Goal: Task Accomplishment & Management: Use online tool/utility

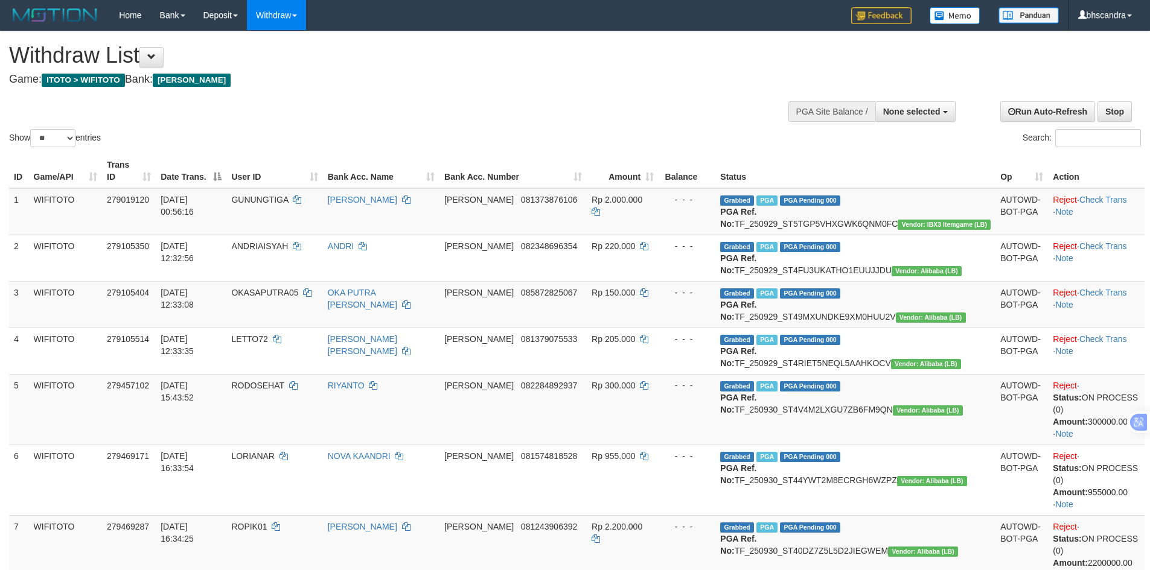
select select
select select "**"
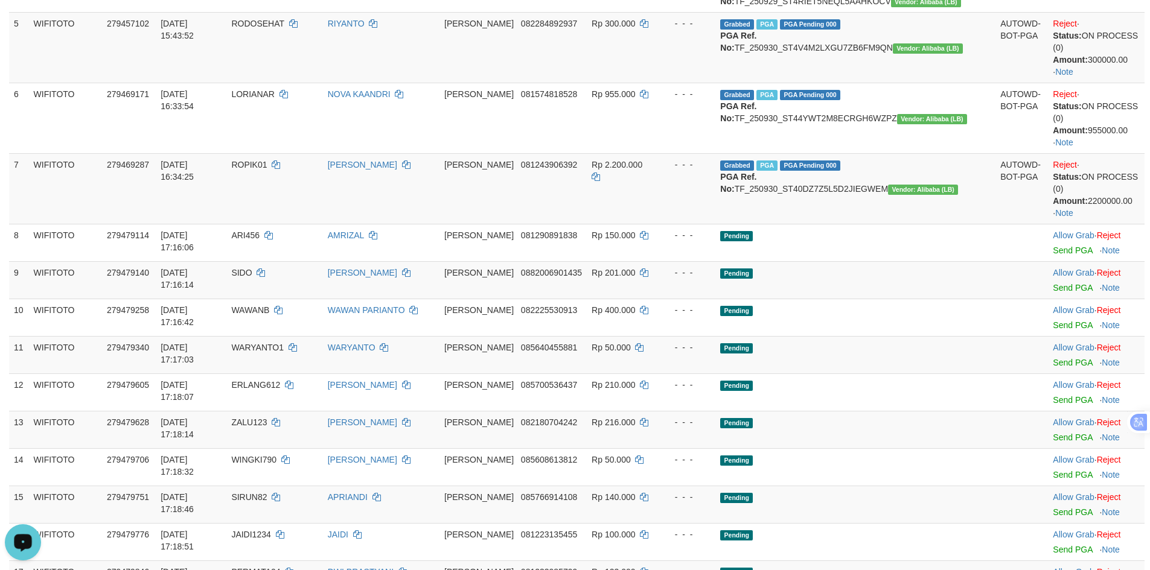
click at [22, 539] on icon "Open LiveChat chat widget" at bounding box center [23, 542] width 11 height 8
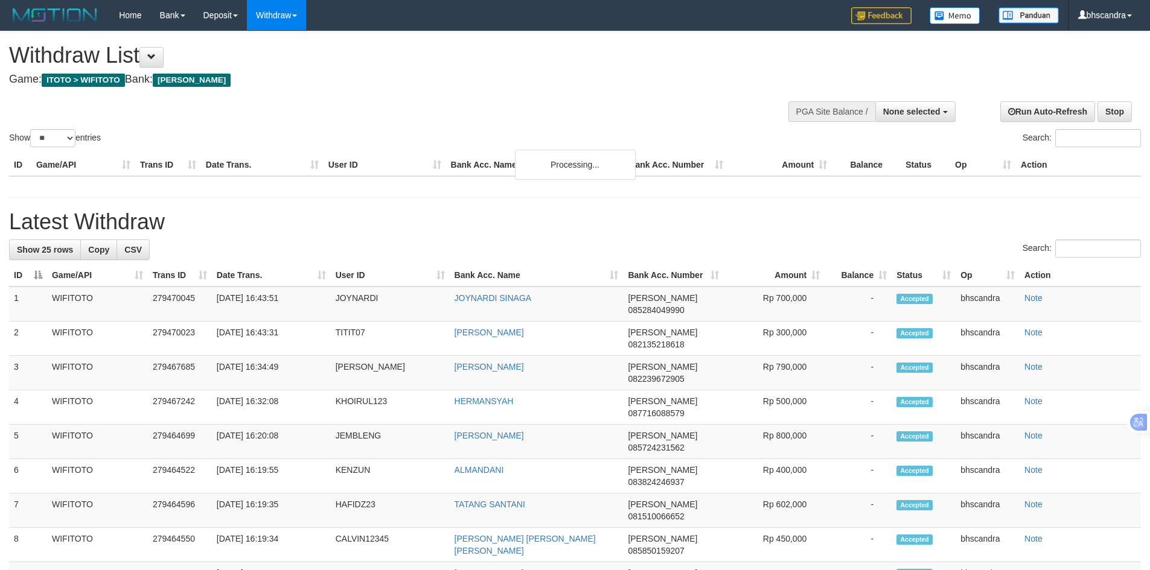
select select
select select "**"
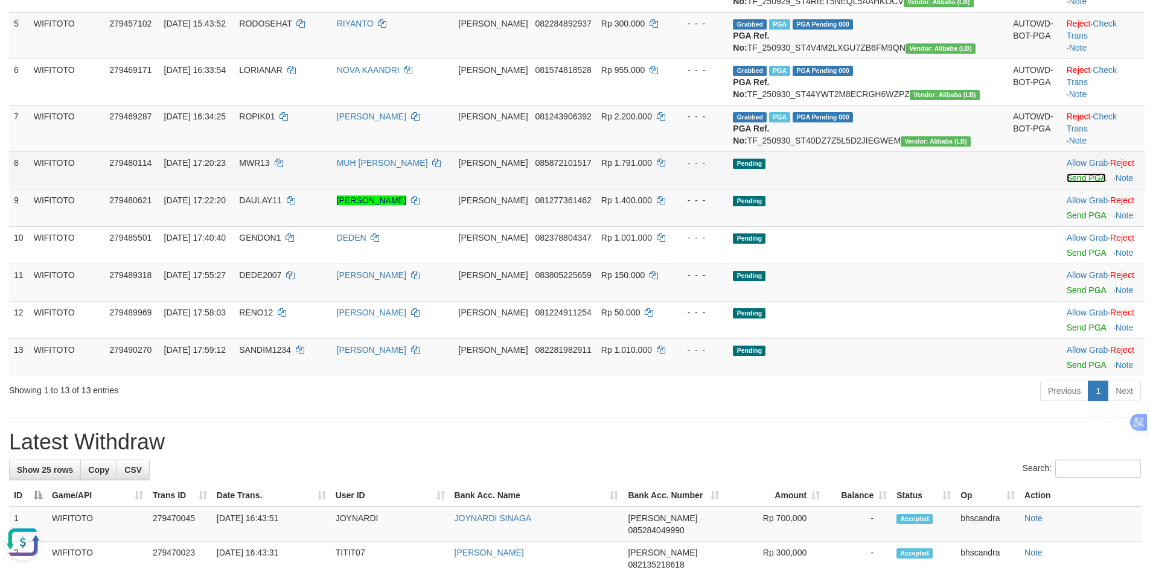
click at [1066, 183] on link "Send PGA" at bounding box center [1085, 178] width 39 height 10
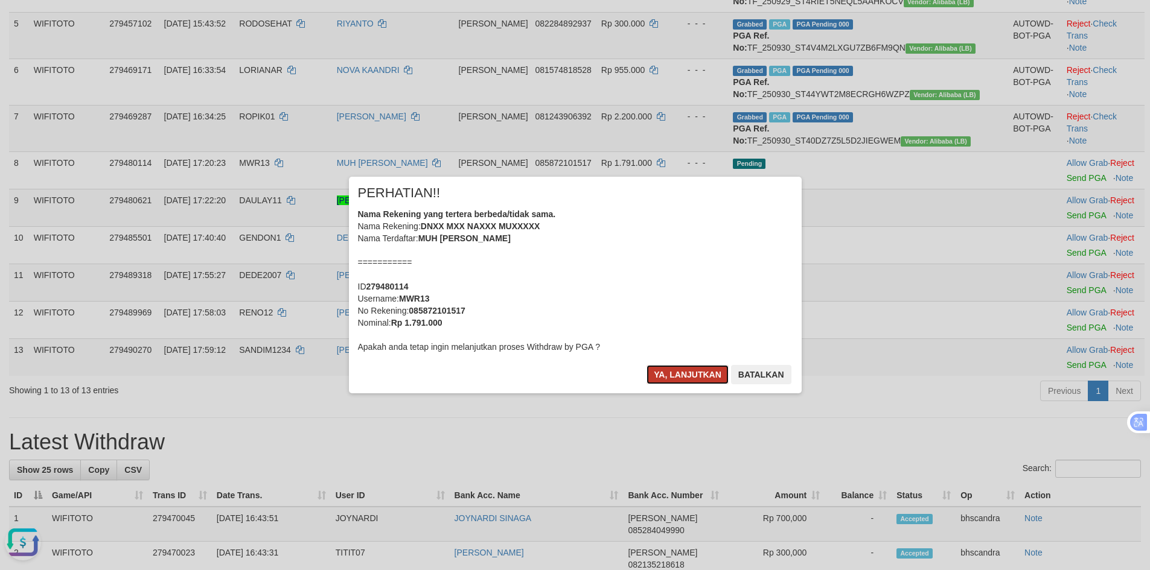
click at [686, 380] on button "Ya, lanjutkan" at bounding box center [687, 374] width 82 height 19
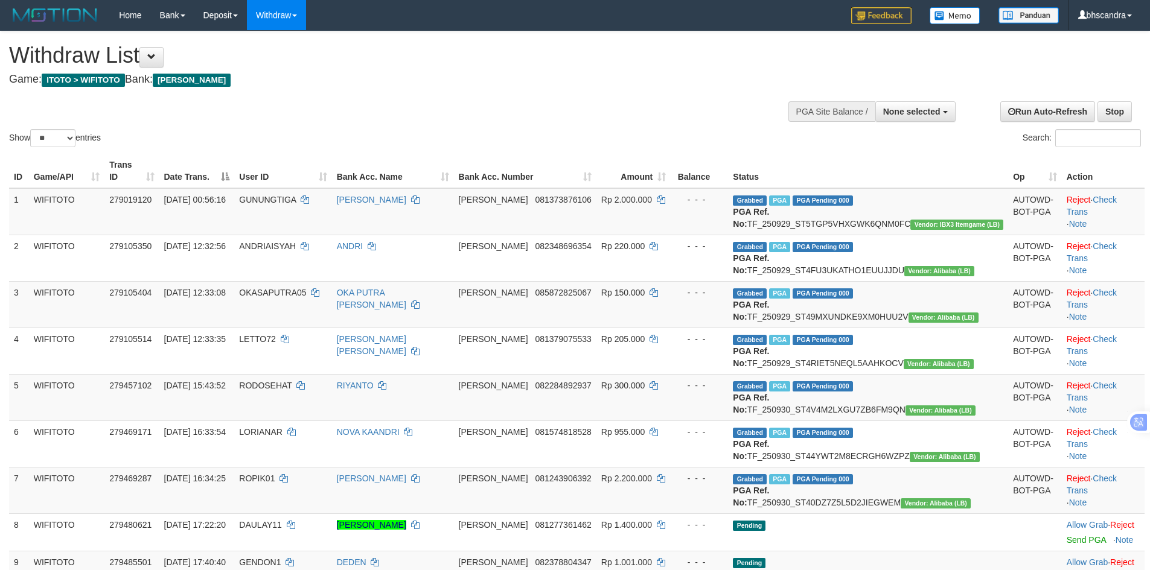
select select
select select "**"
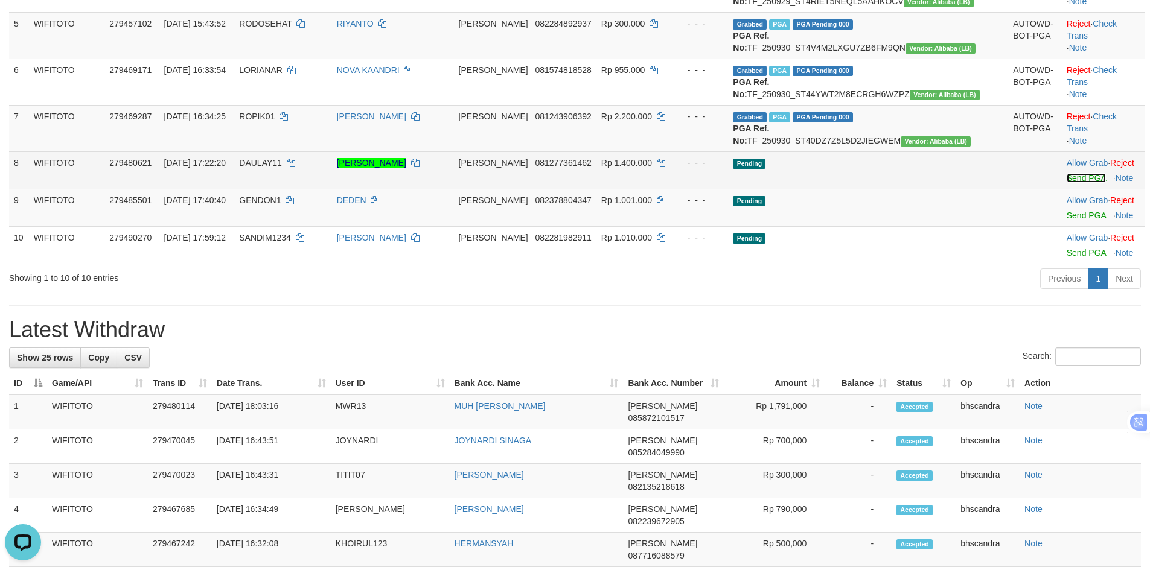
click at [1066, 183] on link "Send PGA" at bounding box center [1085, 178] width 39 height 10
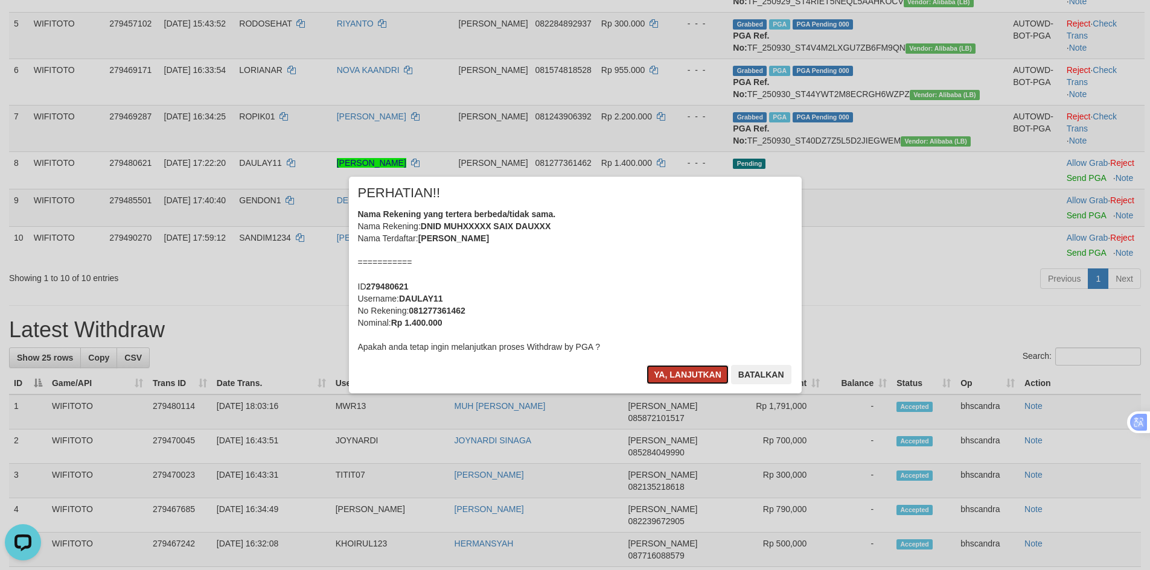
click at [670, 374] on button "Ya, lanjutkan" at bounding box center [687, 374] width 82 height 19
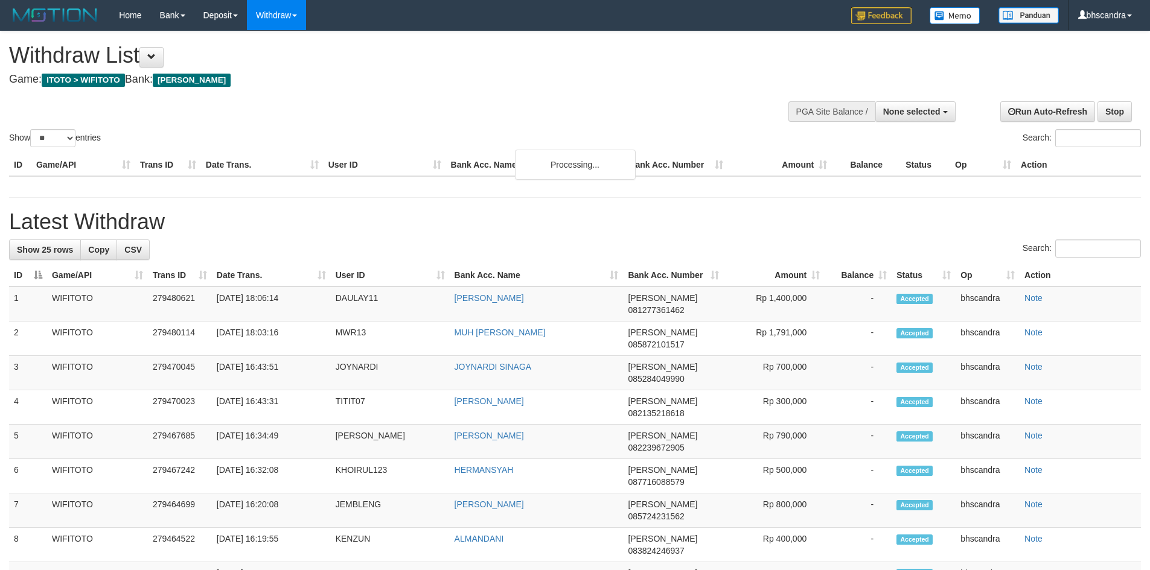
select select
select select "**"
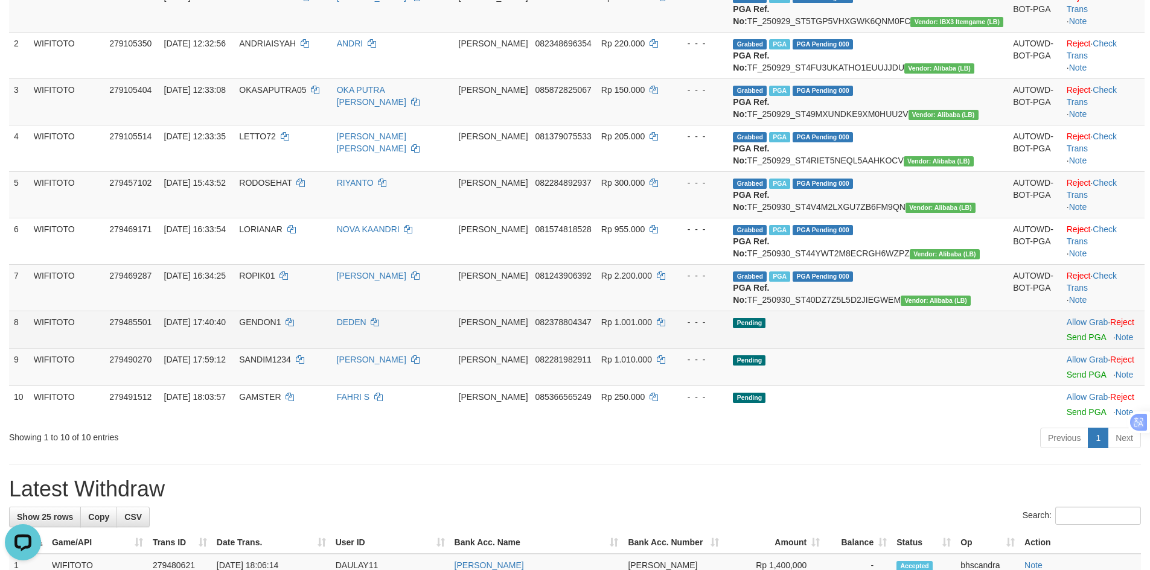
scroll to position [362, 0]
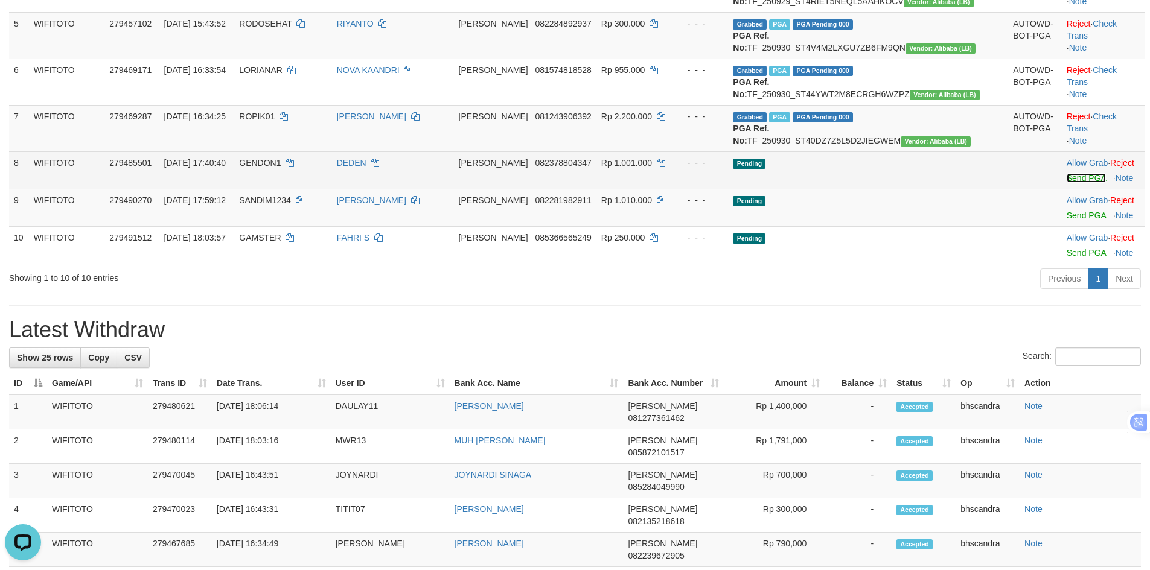
click at [1066, 183] on link "Send PGA" at bounding box center [1085, 178] width 39 height 10
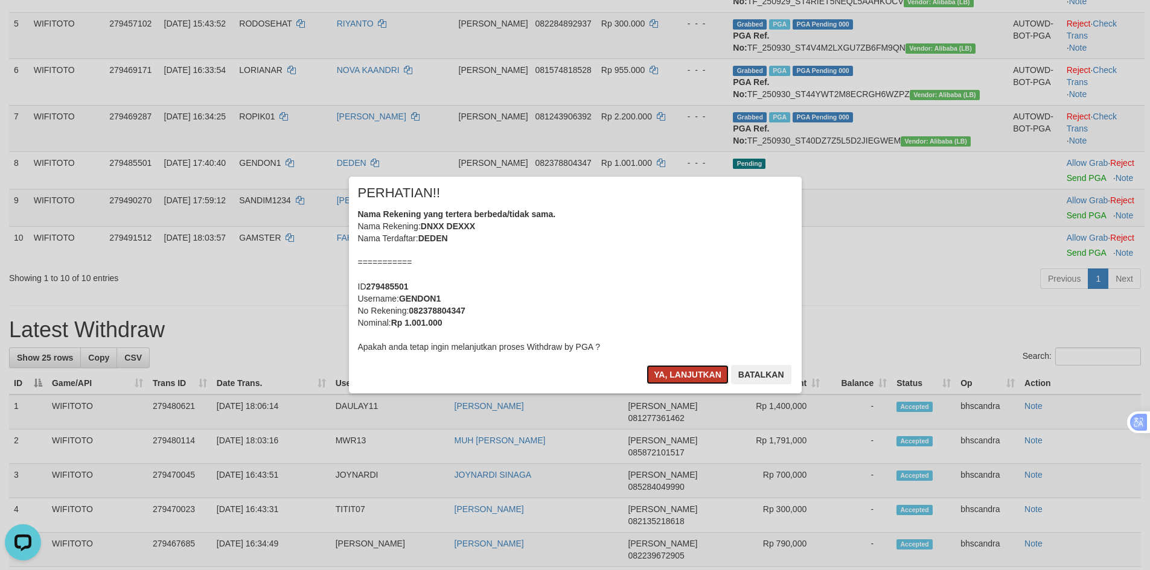
click at [646, 375] on button "Ya, lanjutkan" at bounding box center [687, 374] width 82 height 19
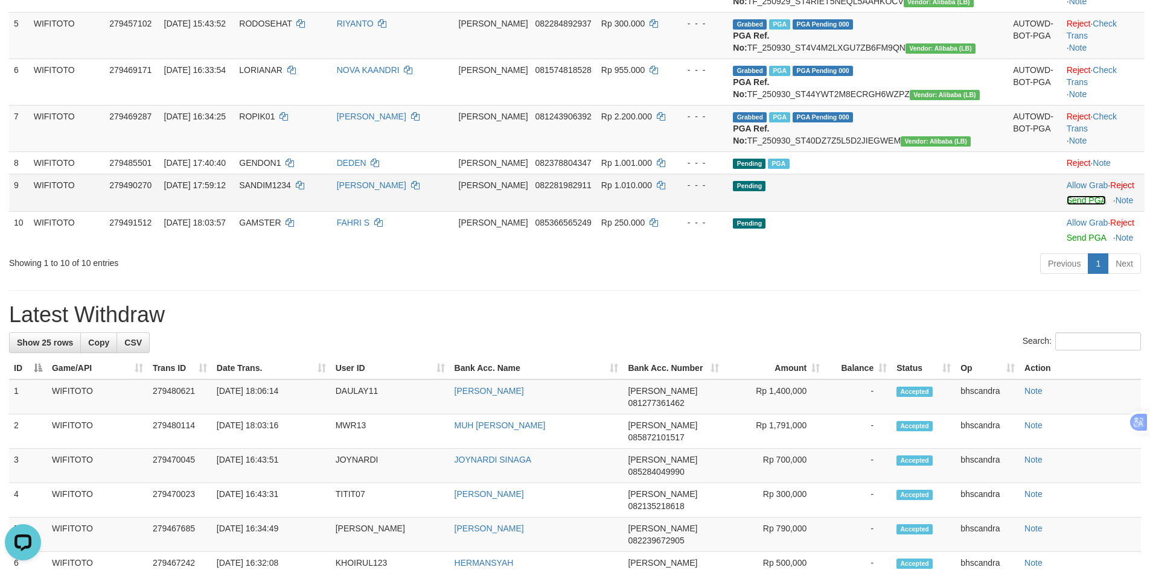
click at [1070, 205] on link "Send PGA" at bounding box center [1085, 201] width 39 height 10
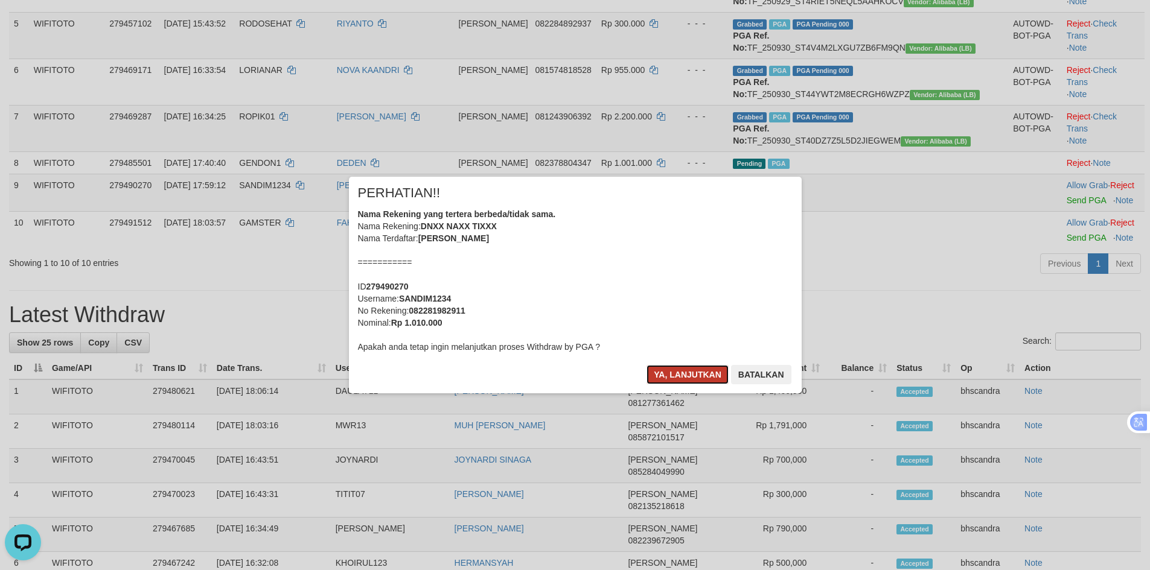
click at [673, 372] on button "Ya, lanjutkan" at bounding box center [687, 374] width 82 height 19
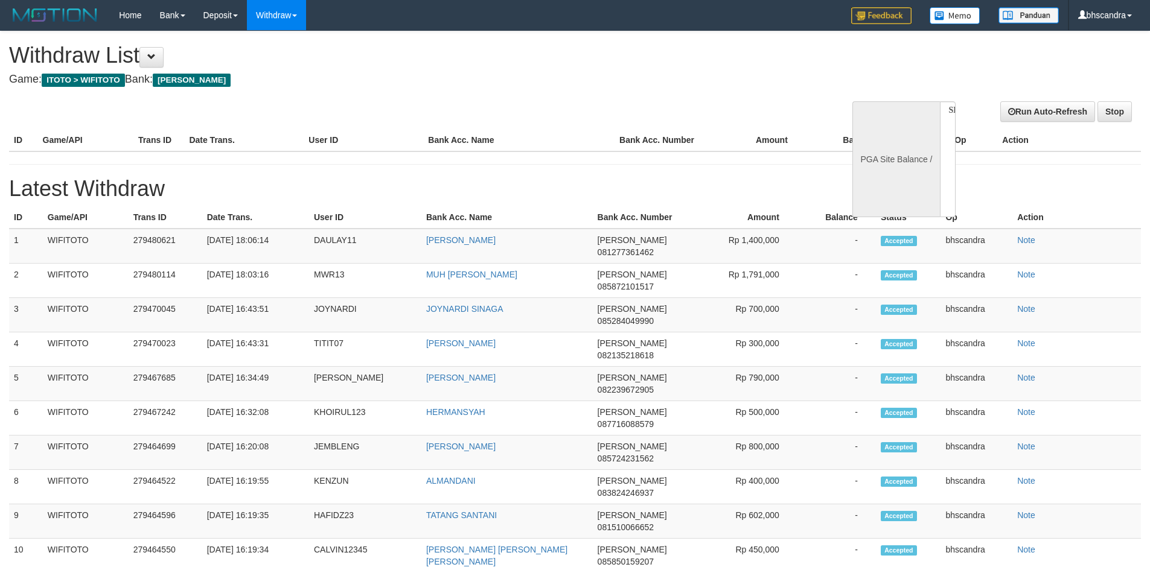
select select
select select "**"
select select
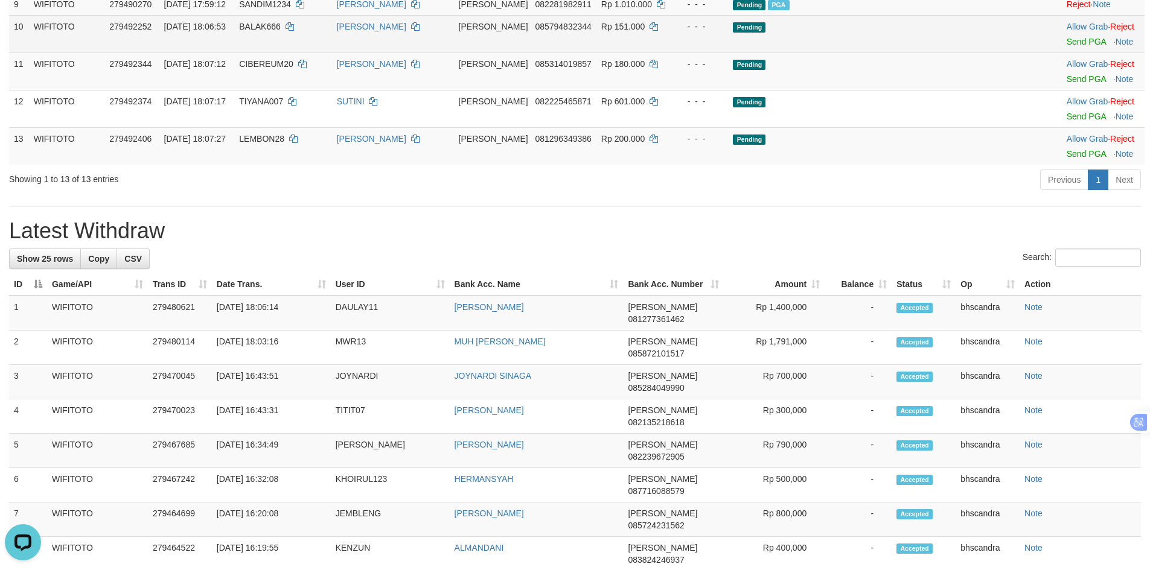
click at [281, 31] on span "BALAK666" at bounding box center [260, 27] width 42 height 10
copy td "BALAK666"
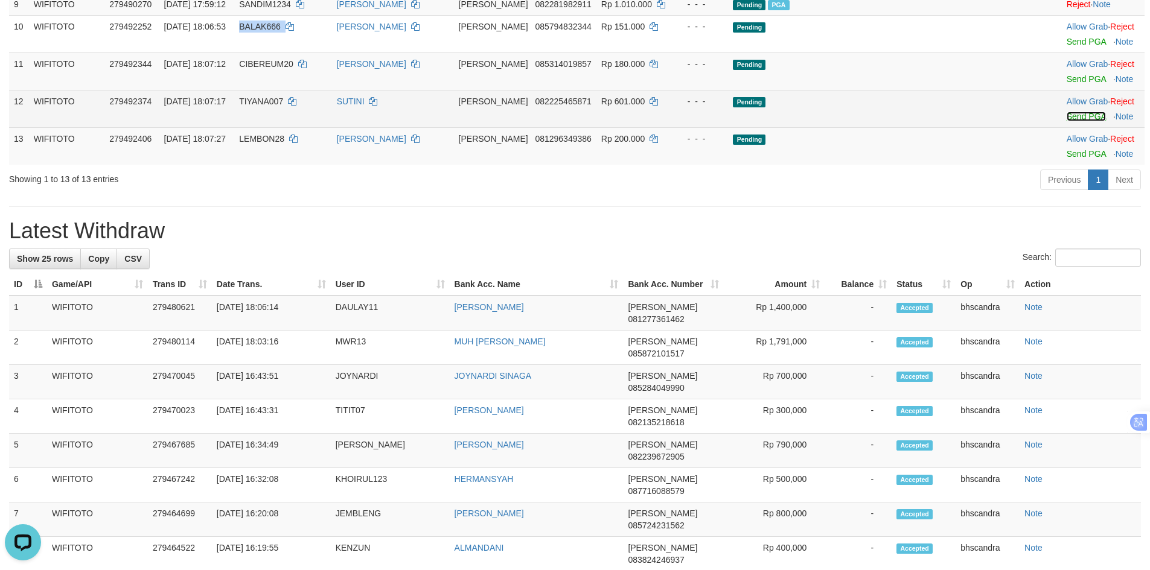
click at [1066, 121] on link "Send PGA" at bounding box center [1085, 117] width 39 height 10
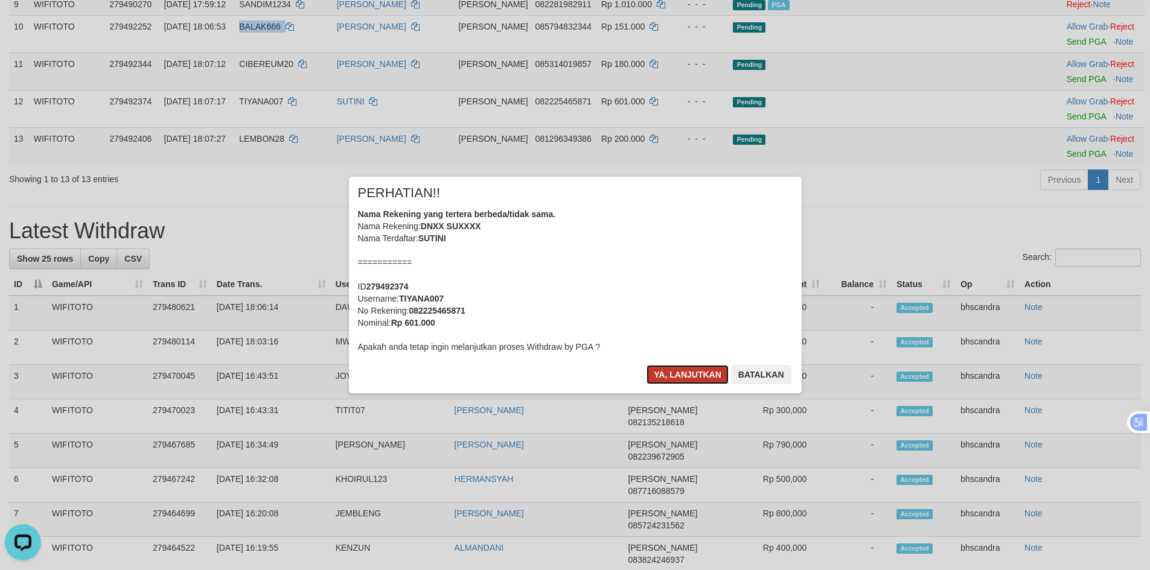
click at [666, 376] on button "Ya, lanjutkan" at bounding box center [687, 374] width 82 height 19
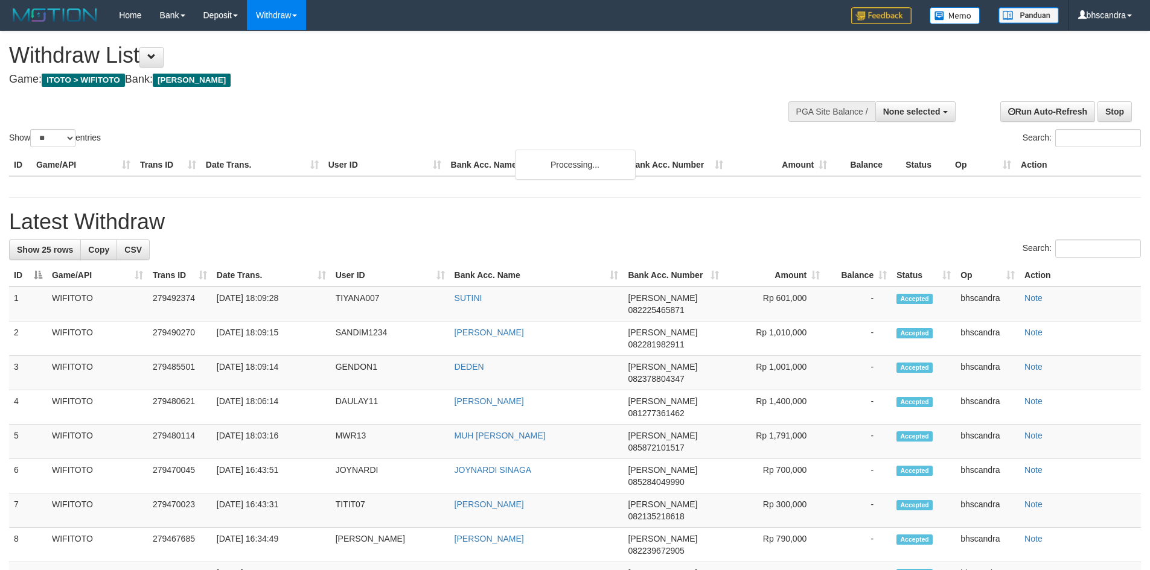
select select
select select "**"
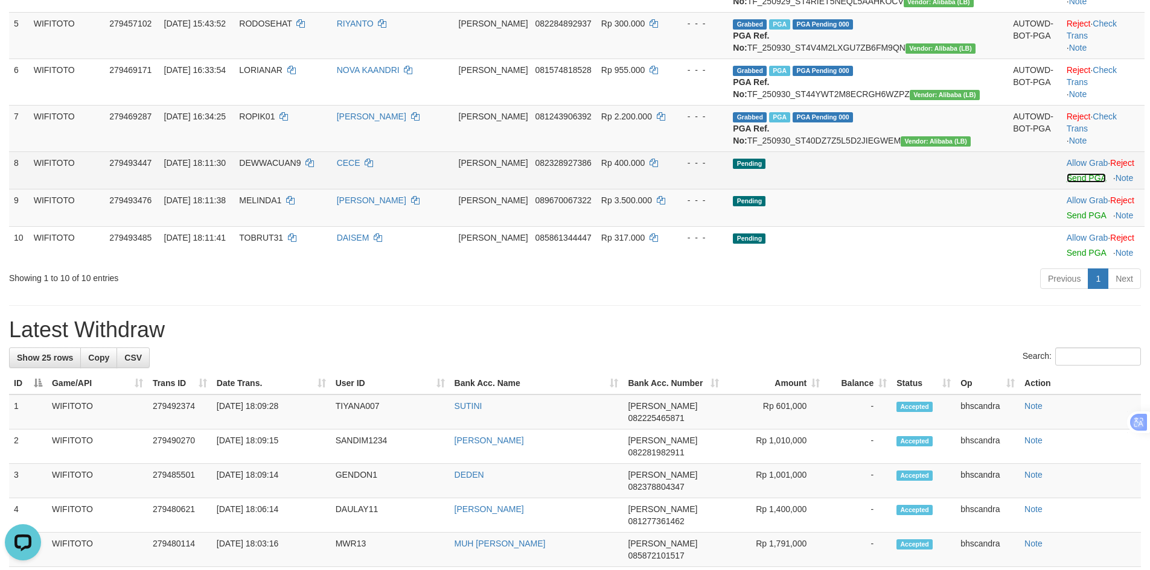
click at [1066, 183] on link "Send PGA" at bounding box center [1085, 178] width 39 height 10
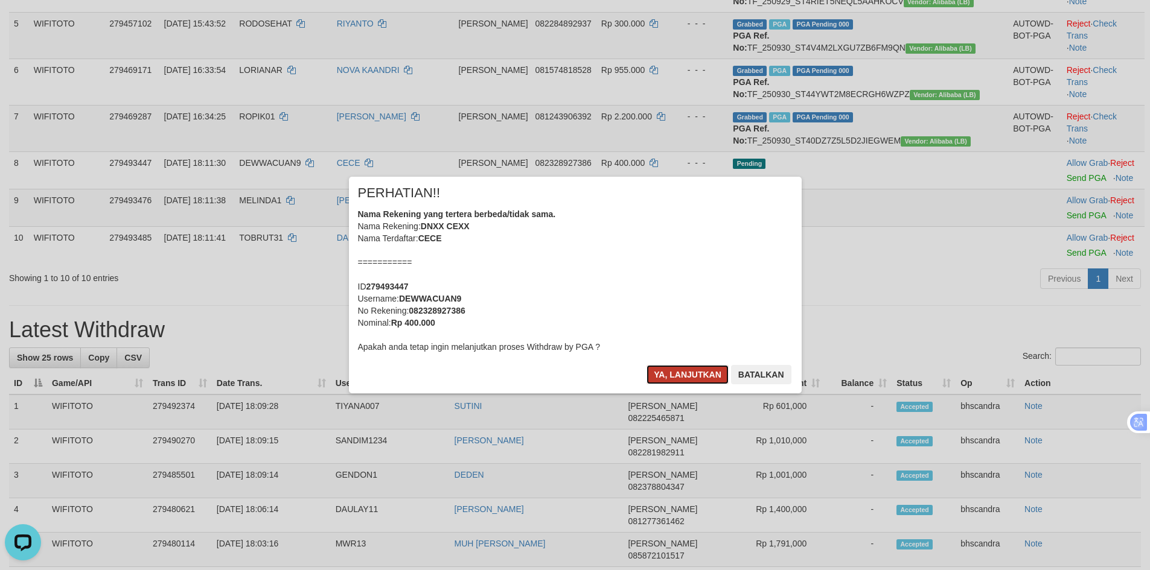
click at [694, 378] on button "Ya, lanjutkan" at bounding box center [687, 374] width 82 height 19
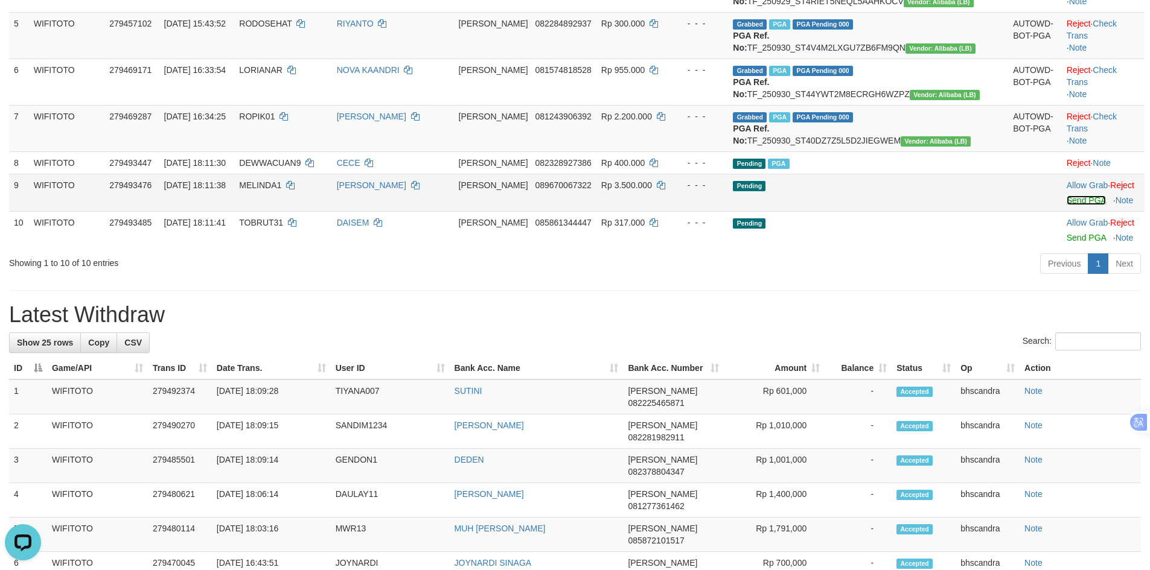
click at [1066, 205] on link "Send PGA" at bounding box center [1085, 201] width 39 height 10
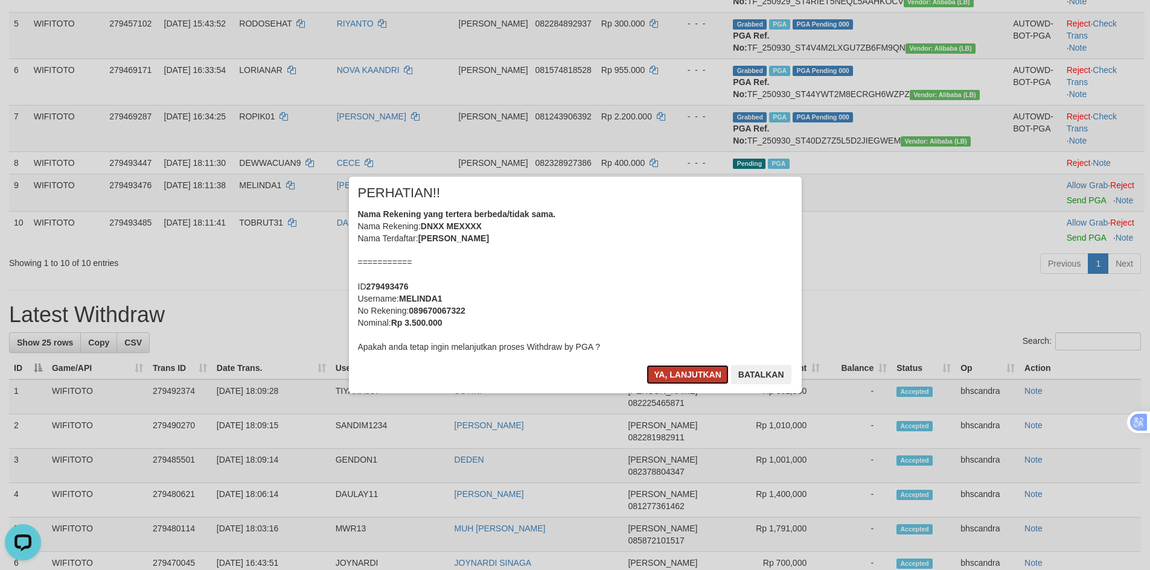
click at [672, 374] on button "Ya, lanjutkan" at bounding box center [687, 374] width 82 height 19
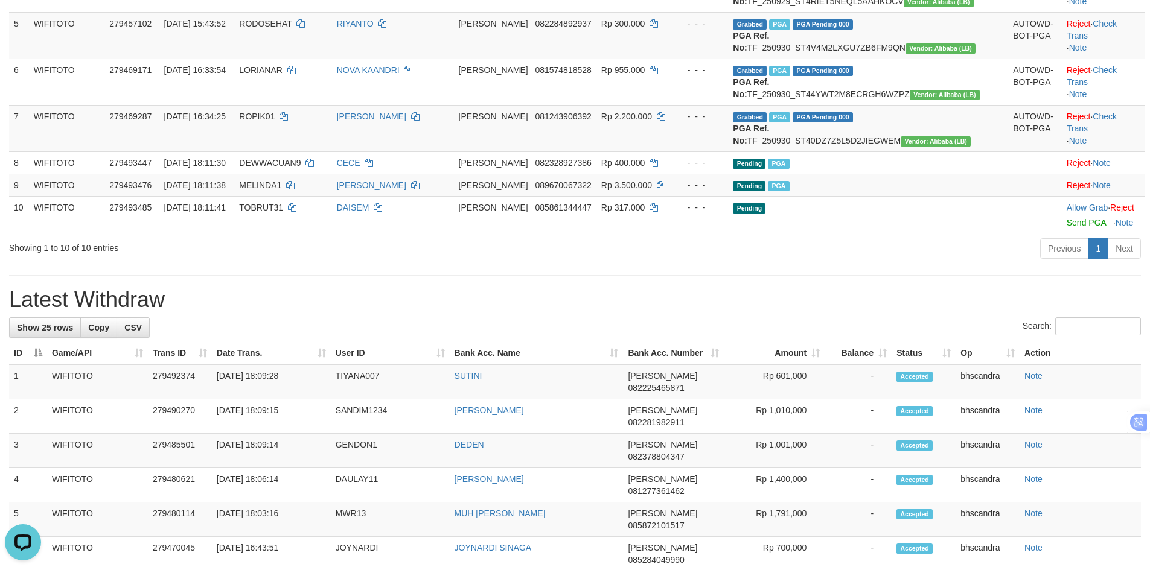
click at [354, 387] on div "**********" at bounding box center [575, 481] width 1150 height 1624
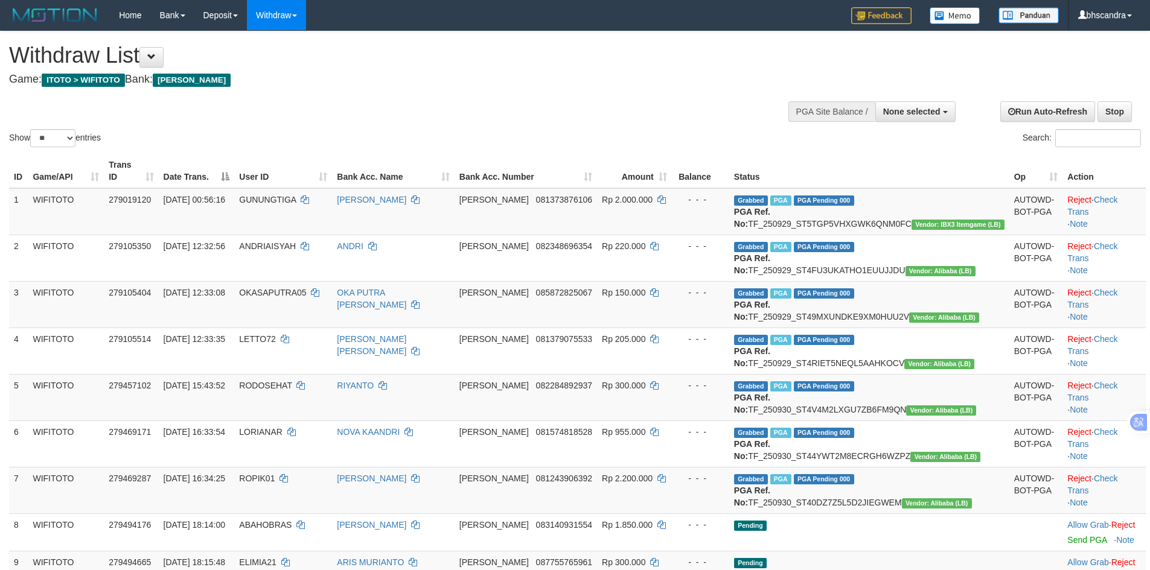
select select
select select "**"
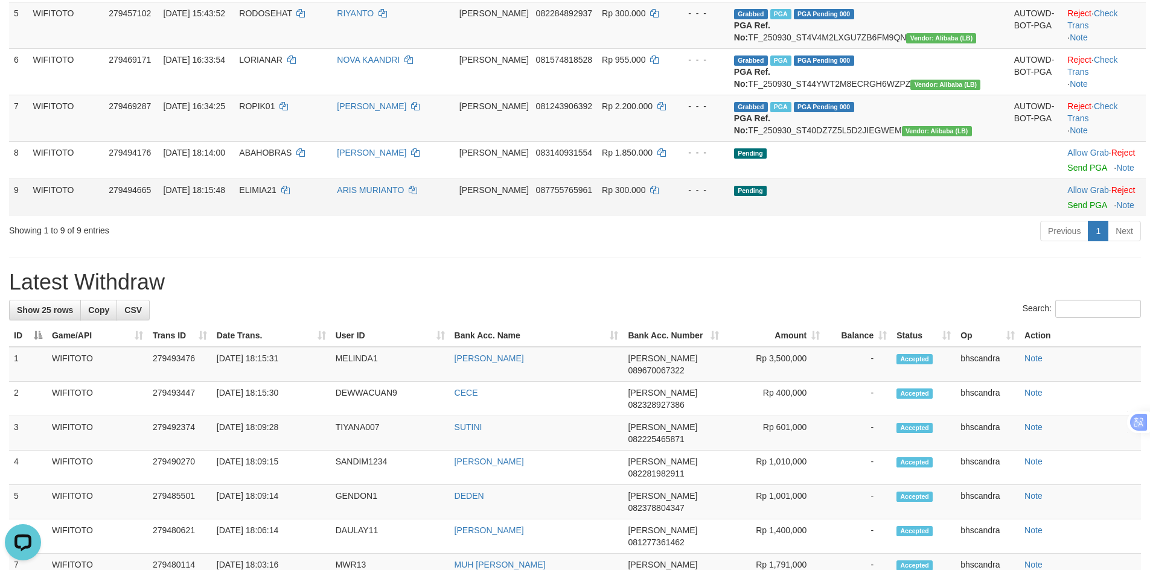
drag, startPoint x: 359, startPoint y: 281, endPoint x: 425, endPoint y: 281, distance: 66.4
click at [332, 216] on td "ELIMIA21" at bounding box center [283, 197] width 98 height 37
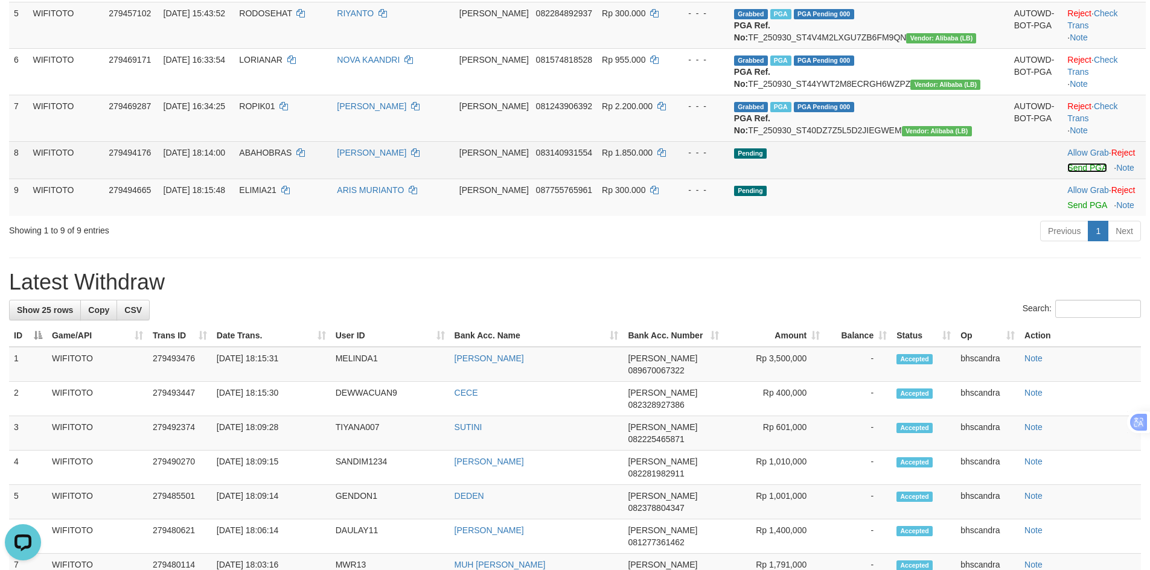
click at [1067, 173] on link "Send PGA" at bounding box center [1086, 168] width 39 height 10
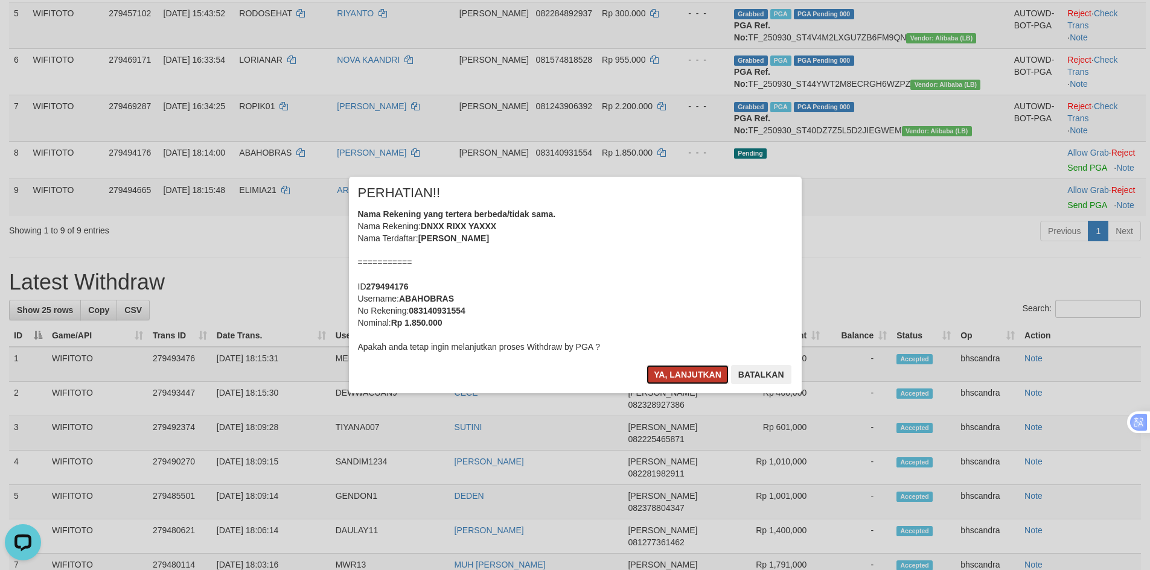
click at [663, 378] on button "Ya, lanjutkan" at bounding box center [687, 374] width 82 height 19
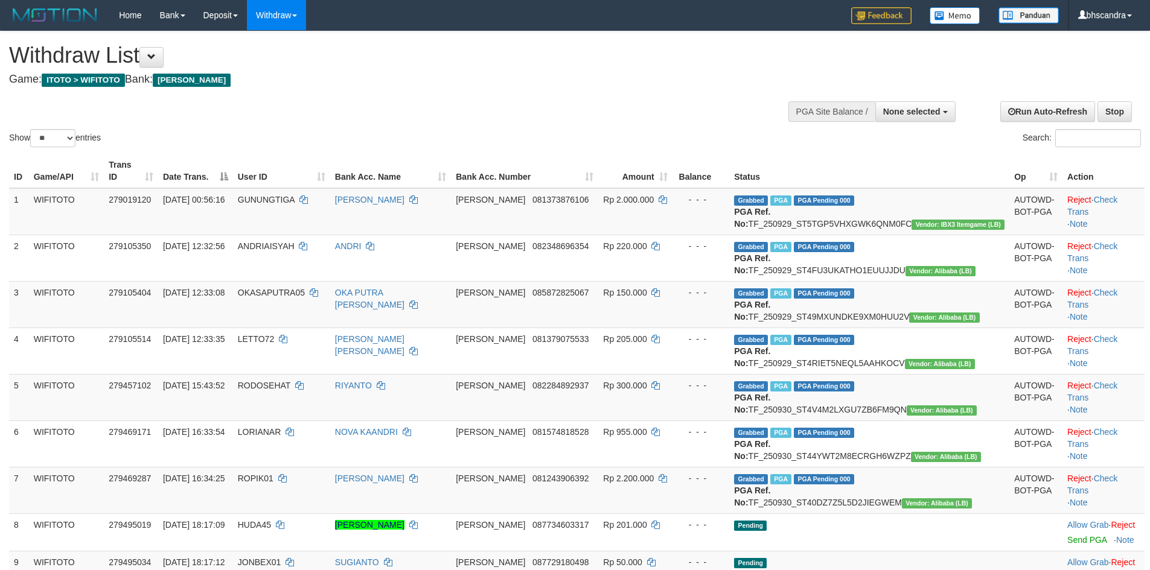
select select
select select "**"
select select
select select "**"
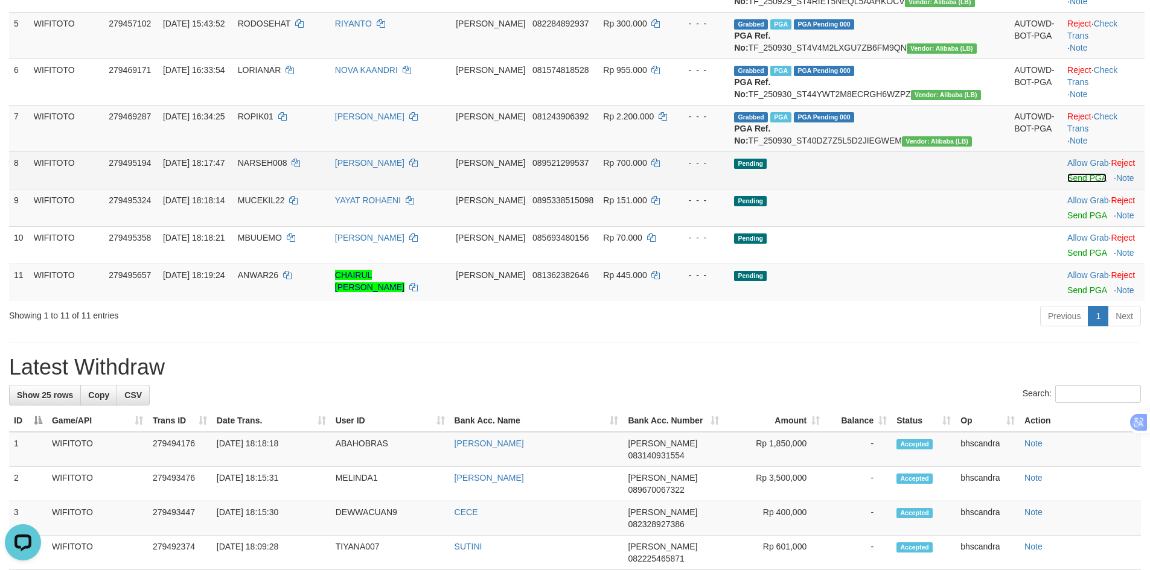
click at [1072, 183] on link "Send PGA" at bounding box center [1086, 178] width 39 height 10
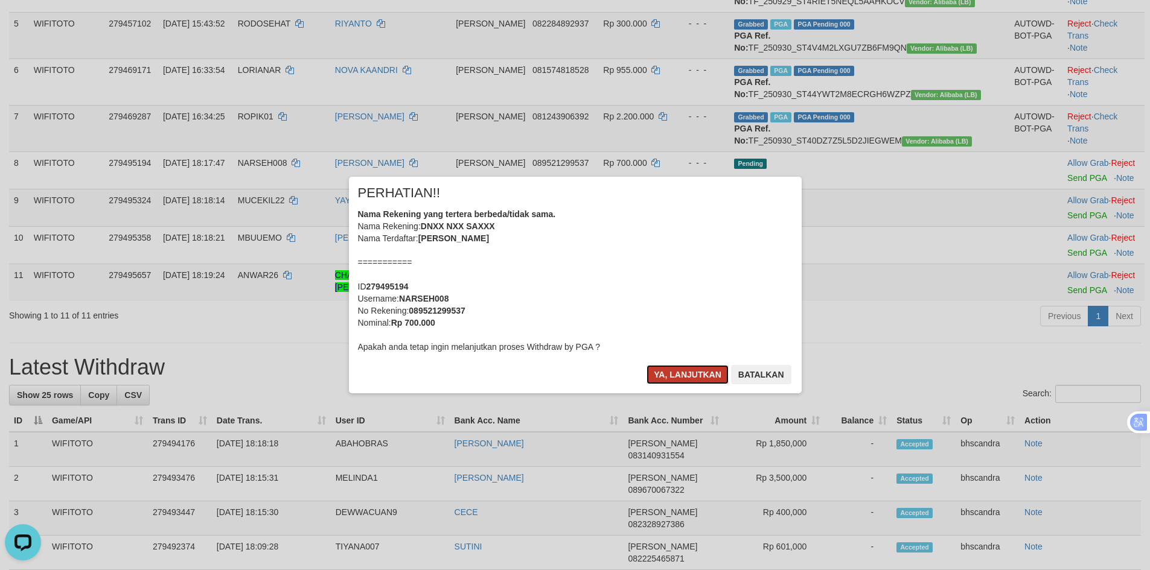
click at [664, 377] on button "Ya, lanjutkan" at bounding box center [687, 374] width 82 height 19
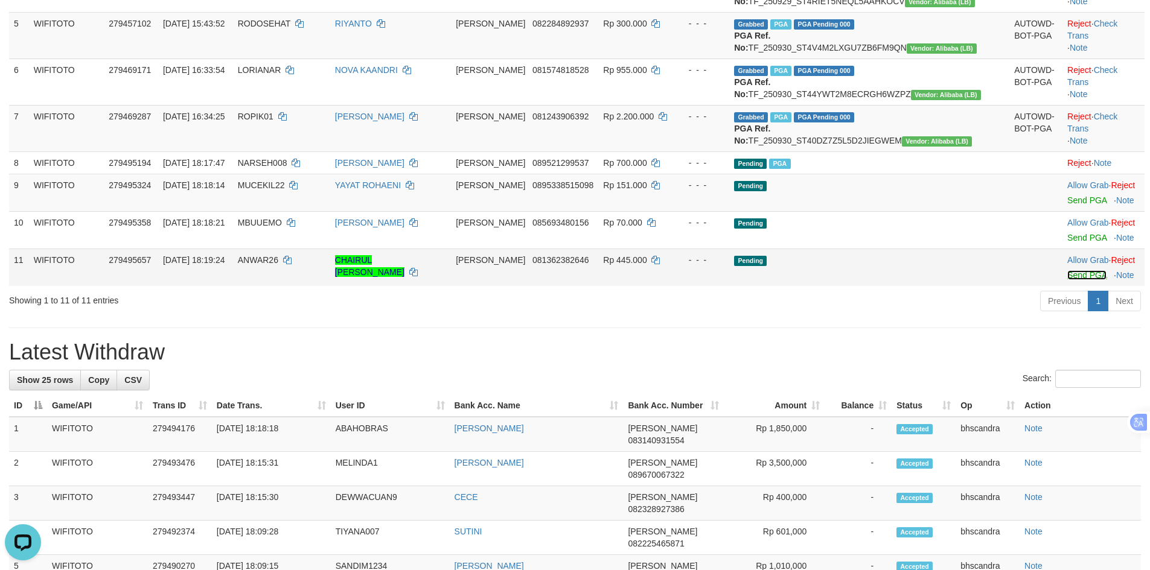
click at [1067, 280] on link "Send PGA" at bounding box center [1086, 275] width 39 height 10
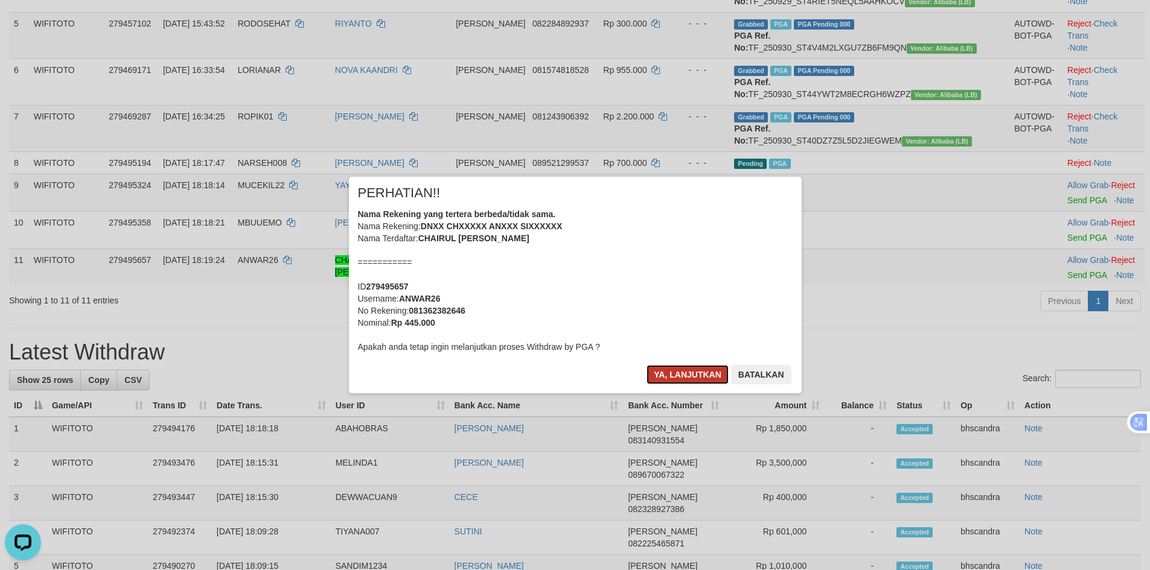
click at [665, 374] on button "Ya, lanjutkan" at bounding box center [687, 374] width 82 height 19
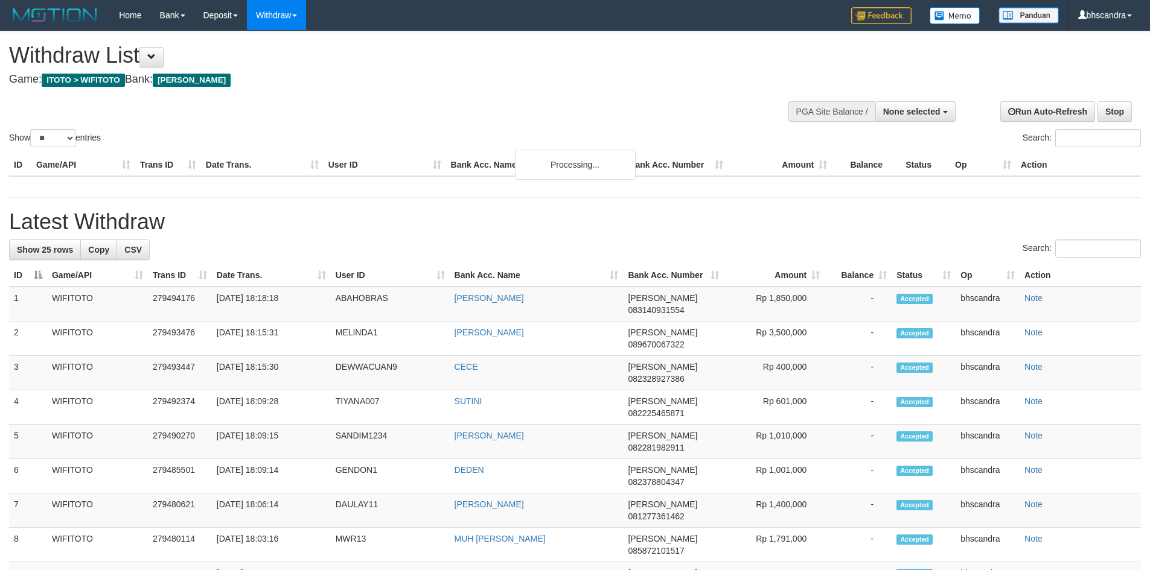
select select
select select "**"
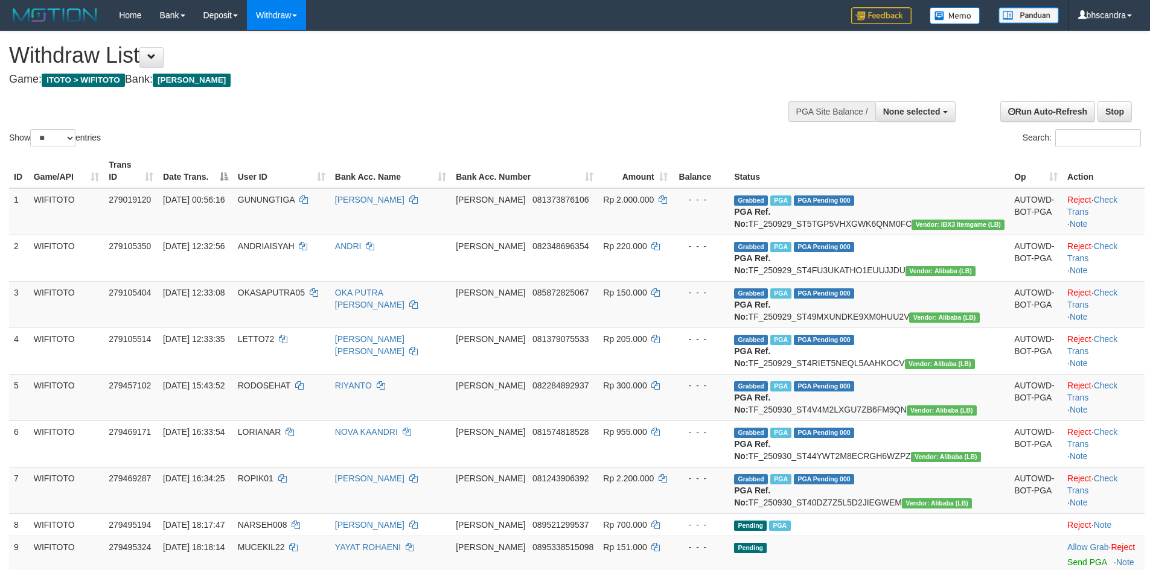
click at [724, 90] on div "**********" at bounding box center [386, 61] width 754 height 60
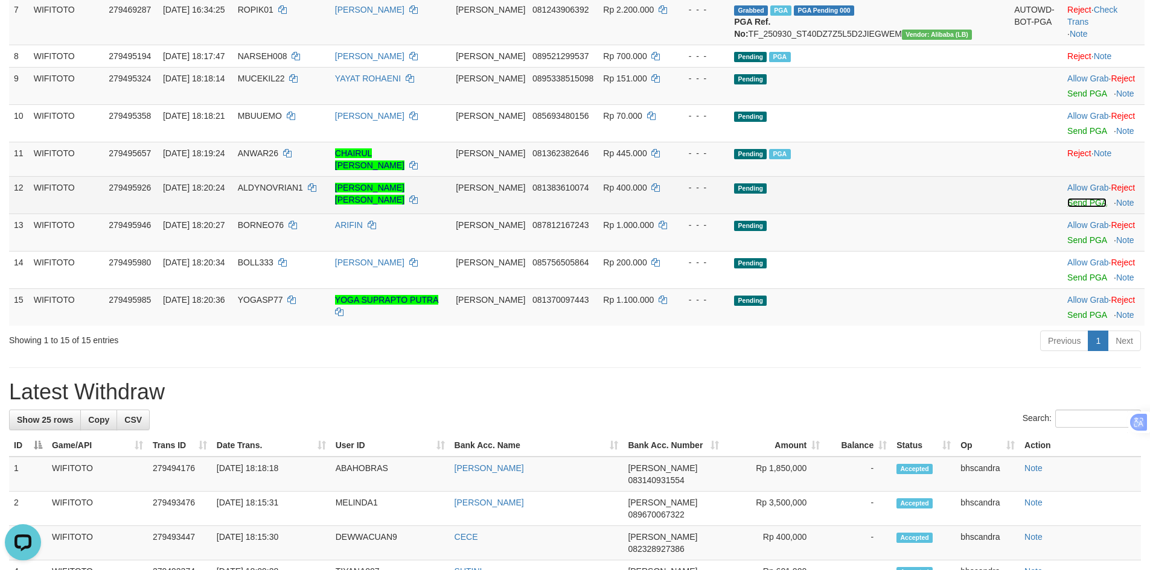
click at [1067, 208] on link "Send PGA" at bounding box center [1086, 203] width 39 height 10
click at [1067, 198] on link "Send PGA" at bounding box center [1086, 203] width 39 height 10
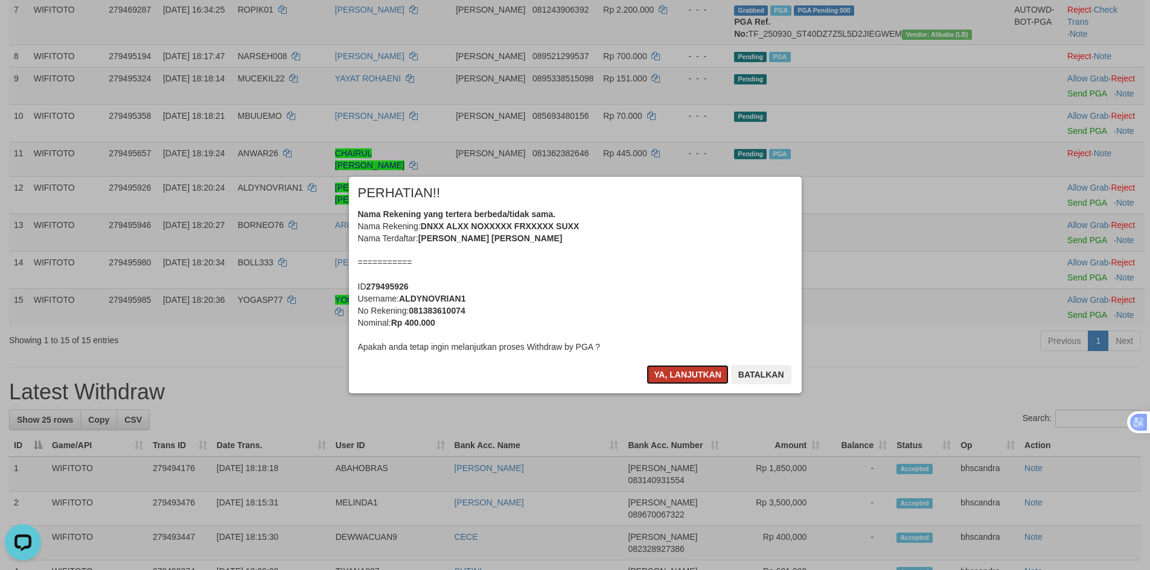
click at [693, 375] on button "Ya, lanjutkan" at bounding box center [687, 374] width 82 height 19
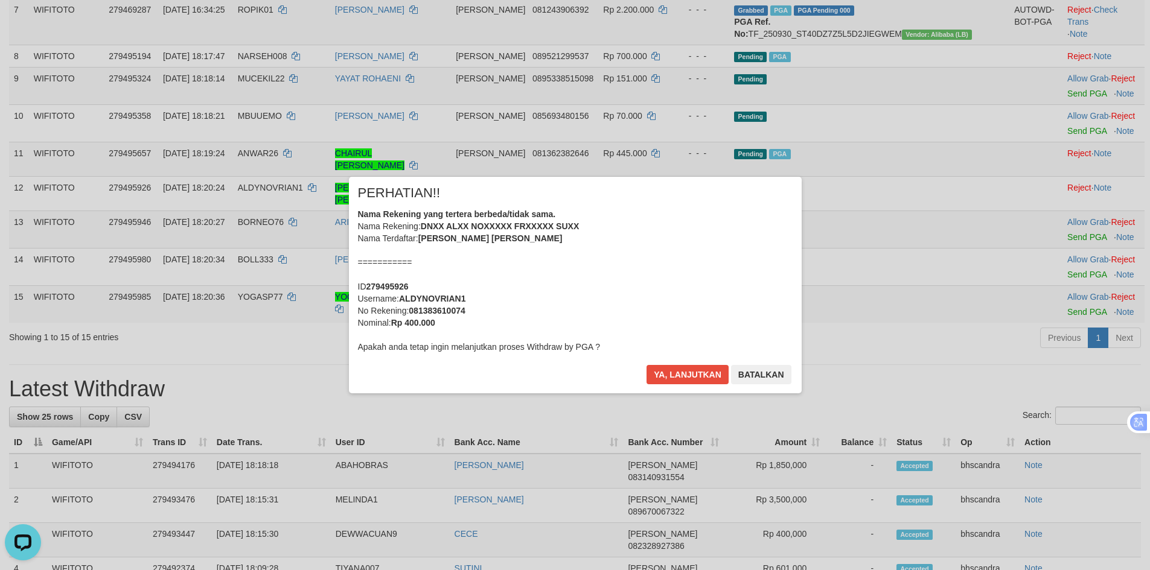
scroll to position [454, 0]
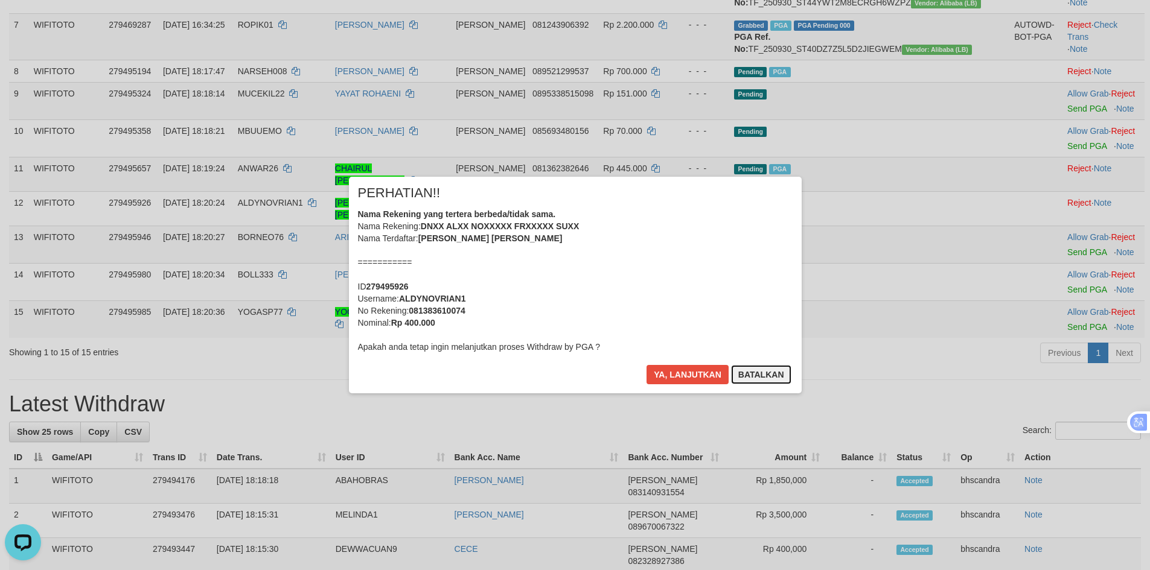
click at [766, 374] on button "Batalkan" at bounding box center [761, 374] width 60 height 19
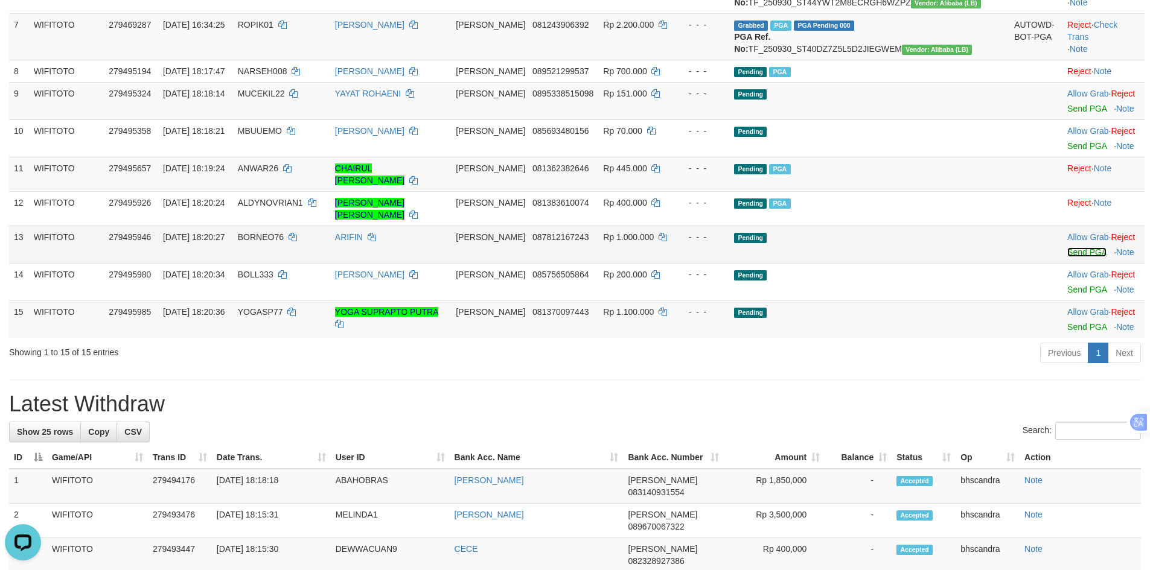
click at [1067, 257] on link "Send PGA" at bounding box center [1086, 252] width 39 height 10
click at [1067, 247] on link "Send PGA" at bounding box center [1086, 252] width 39 height 10
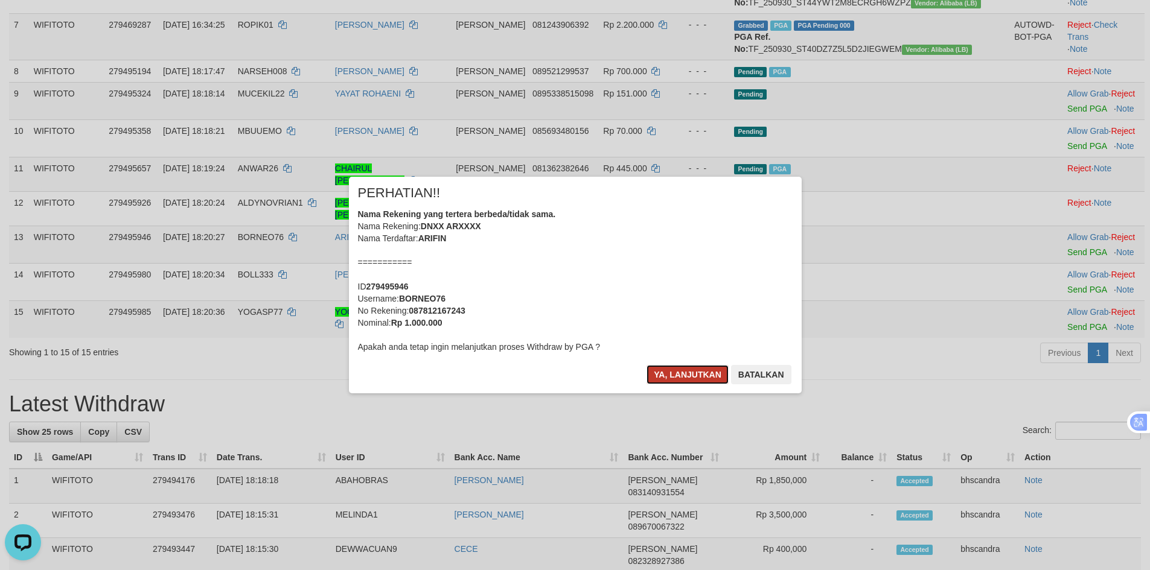
click at [684, 365] on button "Ya, lanjutkan" at bounding box center [687, 374] width 82 height 19
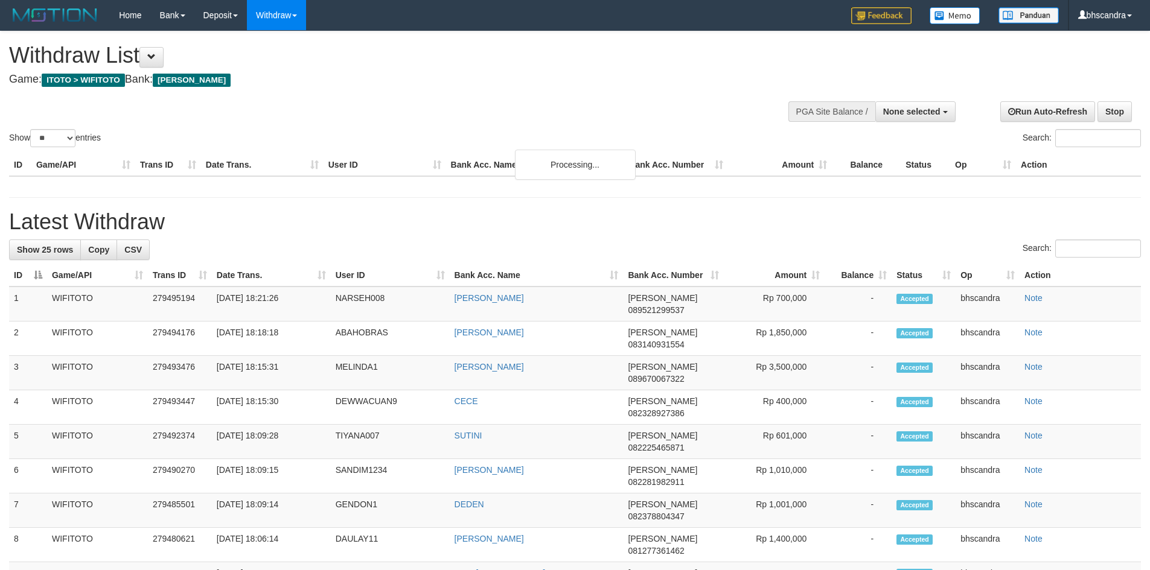
select select
select select "**"
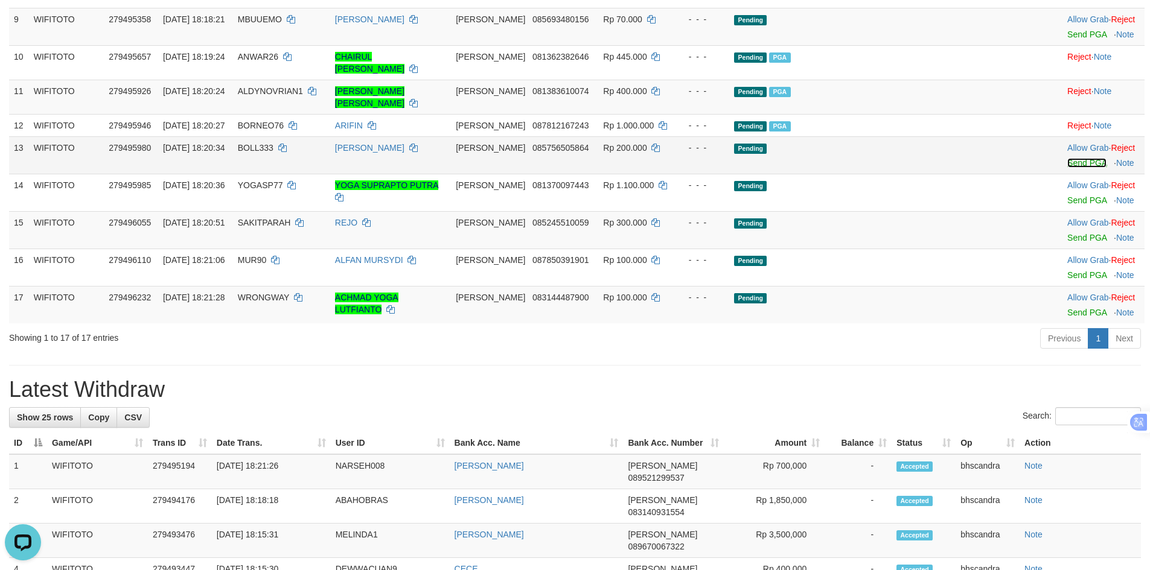
click at [1067, 168] on link "Send PGA" at bounding box center [1086, 163] width 39 height 10
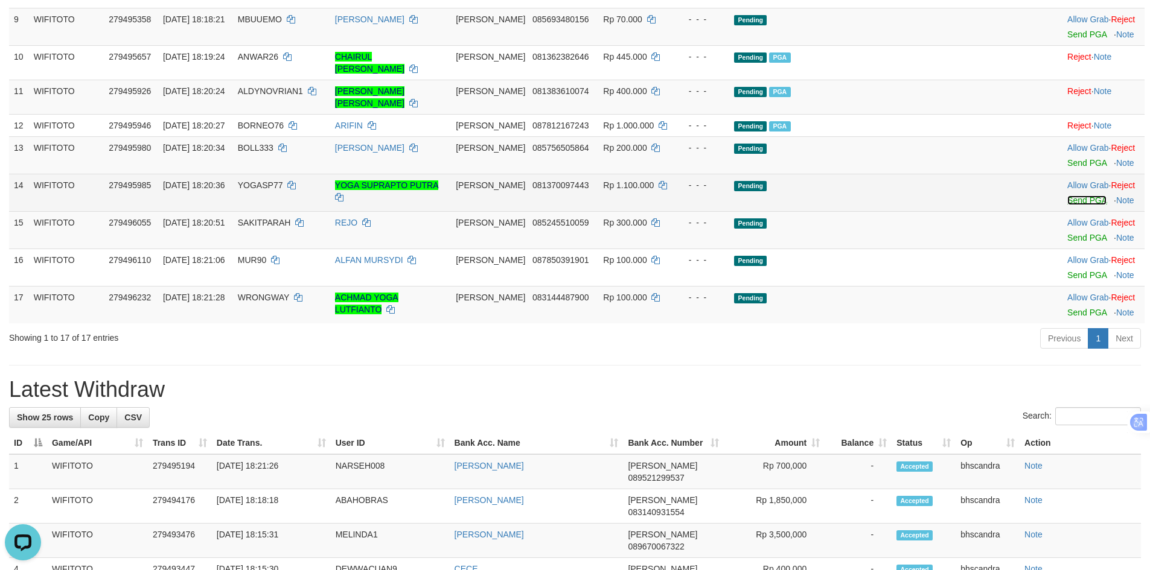
click at [1067, 205] on link "Send PGA" at bounding box center [1086, 201] width 39 height 10
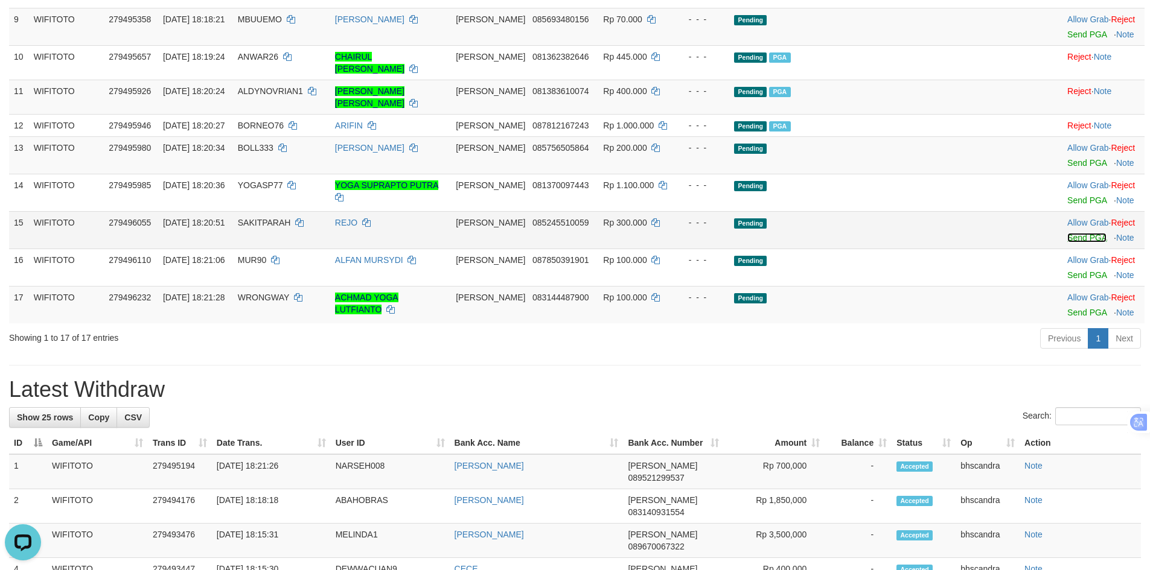
click at [1067, 243] on link "Send PGA" at bounding box center [1086, 238] width 39 height 10
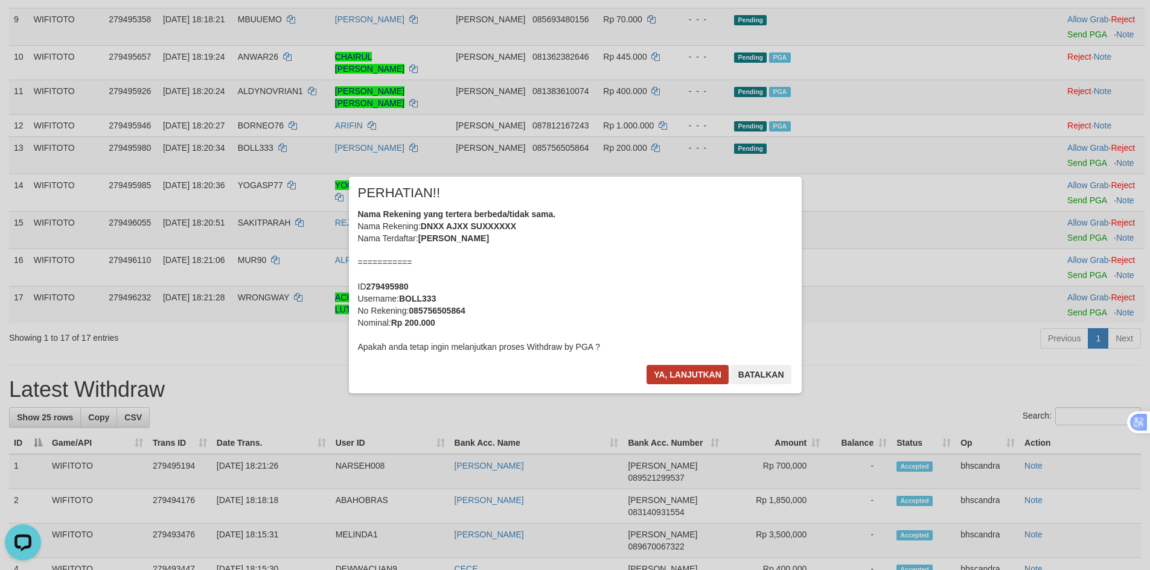
click at [660, 372] on body "Toggle navigation Home Bank Account List Load By Website Group [ITOTO] WIFITOTO…" at bounding box center [575, 453] width 1150 height 1993
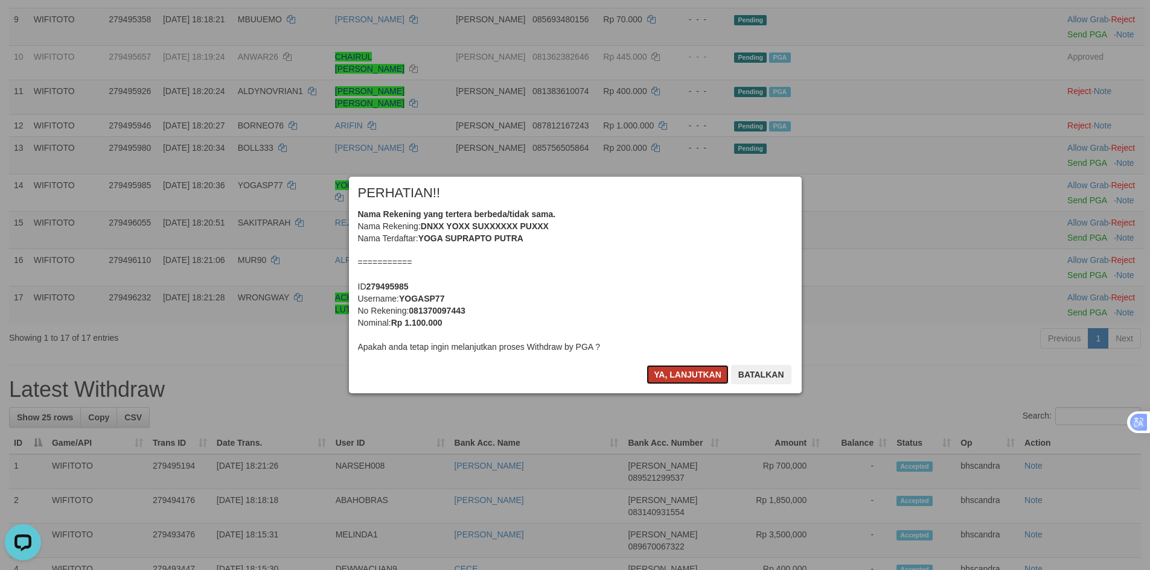
click at [667, 375] on button "Ya, lanjutkan" at bounding box center [687, 374] width 82 height 19
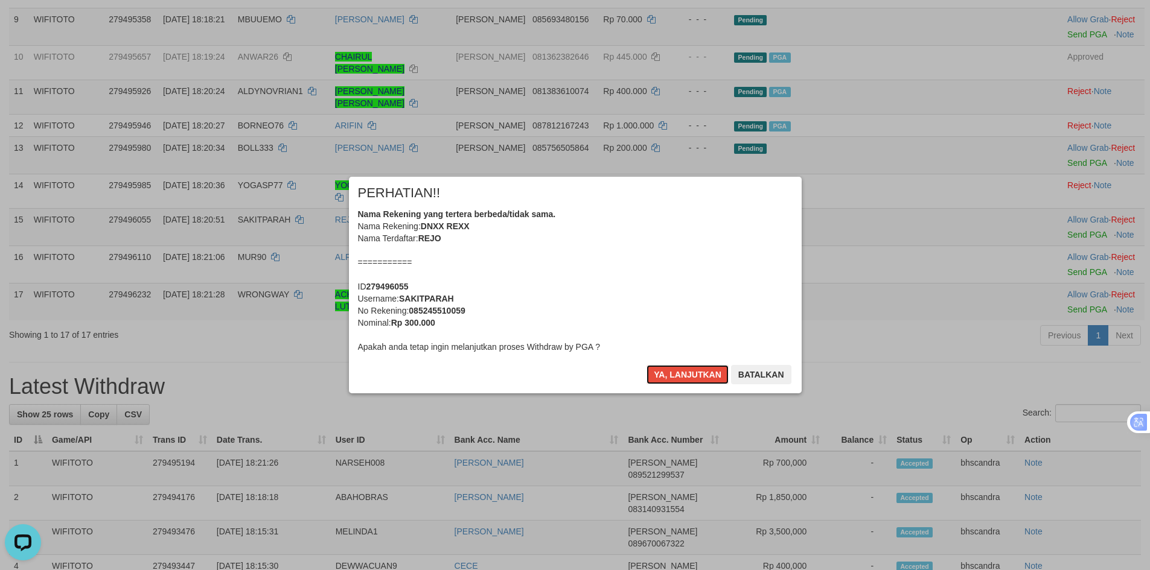
click at [666, 375] on button "Ya, lanjutkan" at bounding box center [687, 374] width 82 height 19
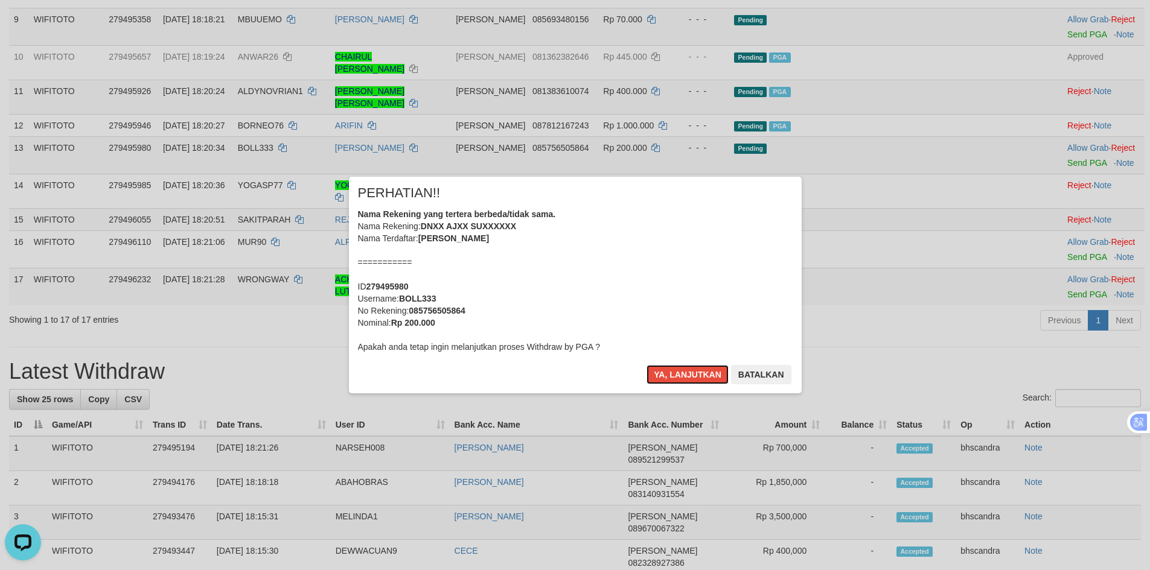
click at [665, 375] on button "Ya, lanjutkan" at bounding box center [687, 374] width 82 height 19
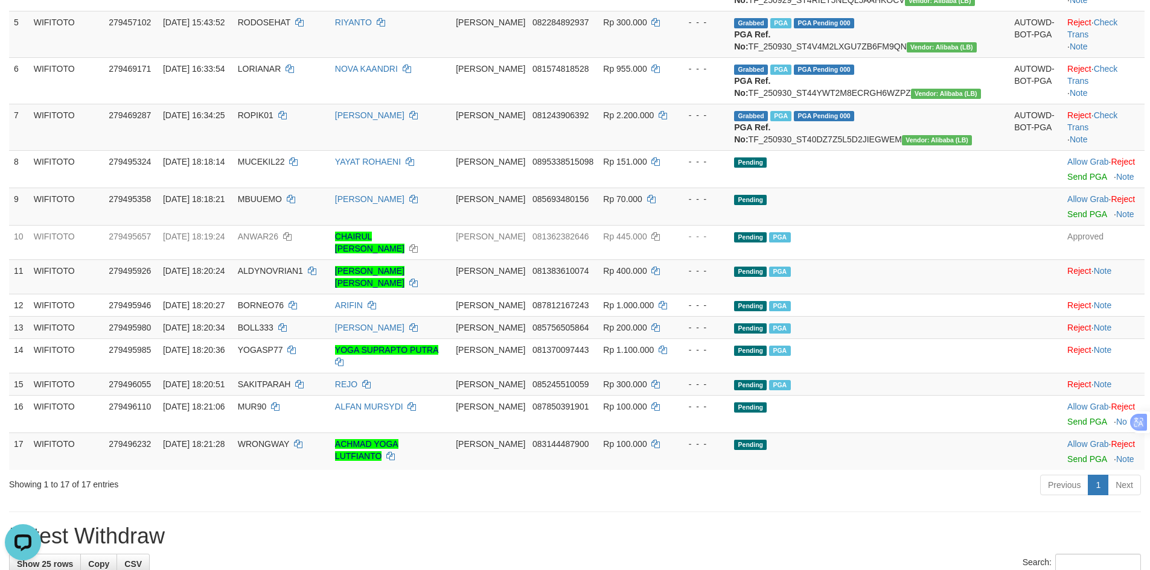
scroll to position [353, 0]
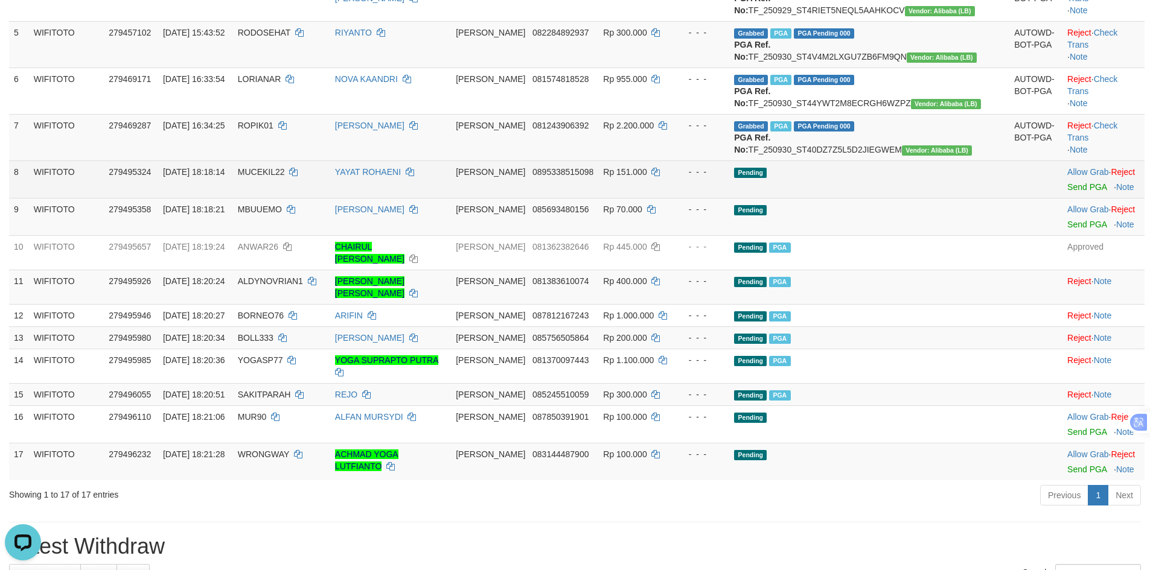
click at [285, 177] on span "MUCEKIL22" at bounding box center [261, 172] width 47 height 10
copy td "MUCEKIL22"
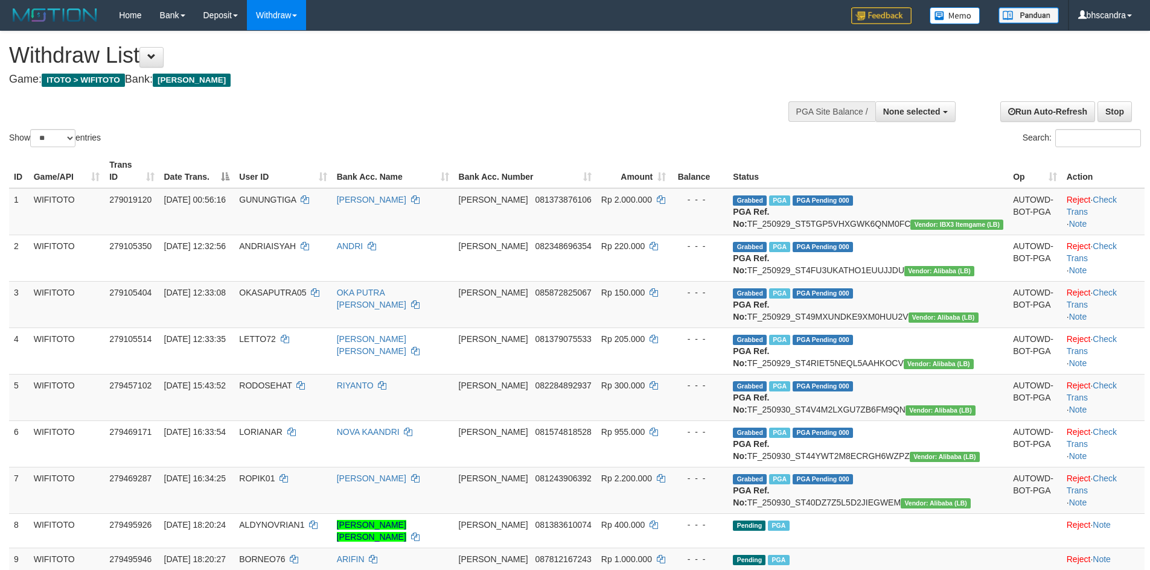
select select
select select "**"
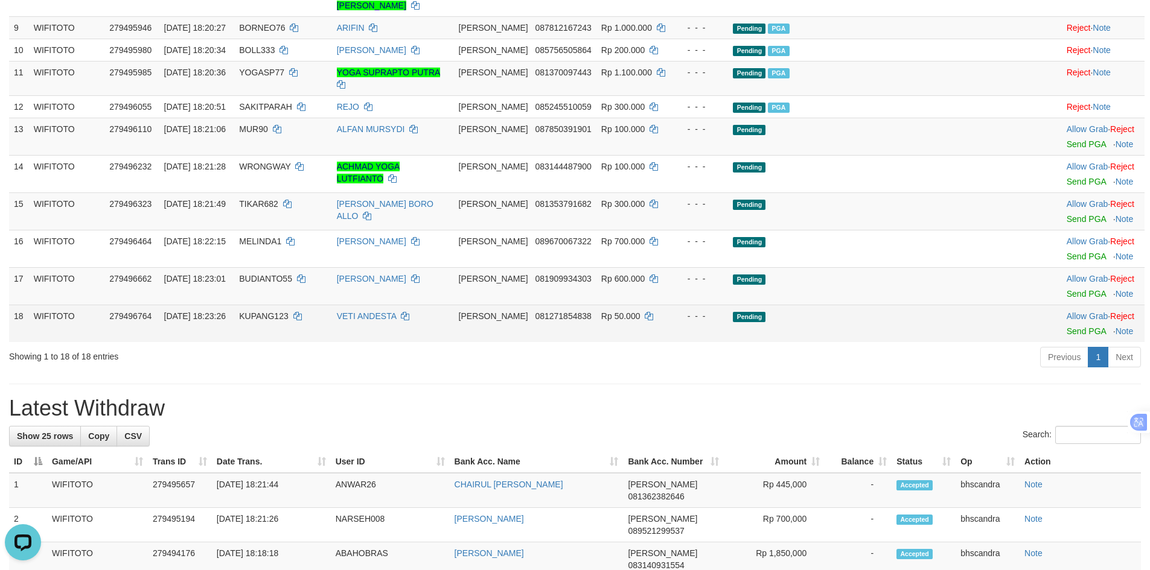
scroll to position [543, 0]
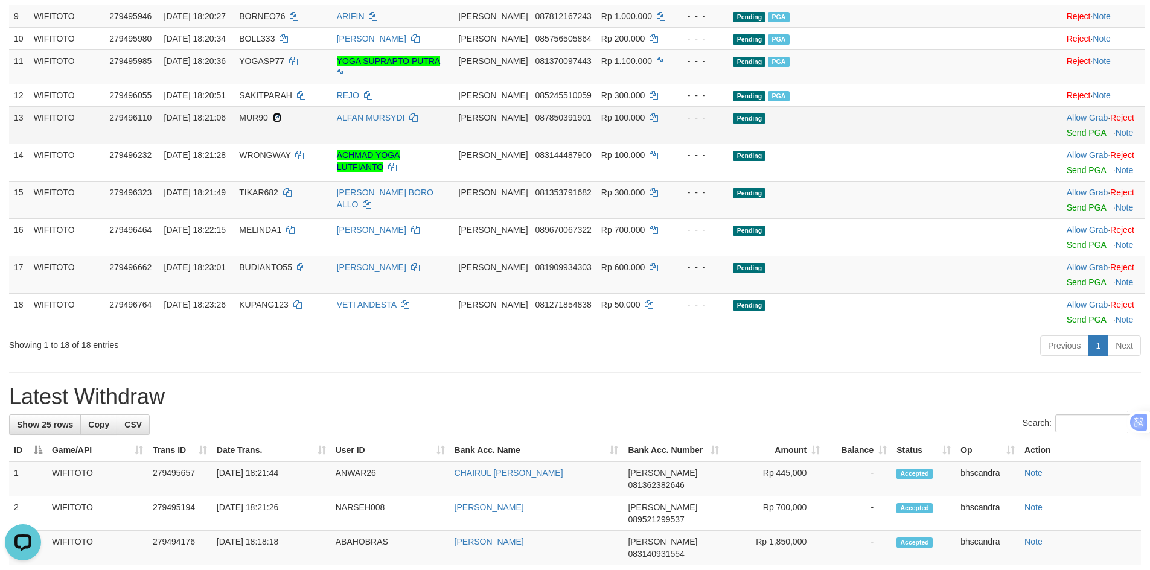
click at [281, 122] on icon at bounding box center [277, 117] width 8 height 8
click at [267, 123] on span "MUR90" at bounding box center [253, 118] width 28 height 10
copy td "MUR90"
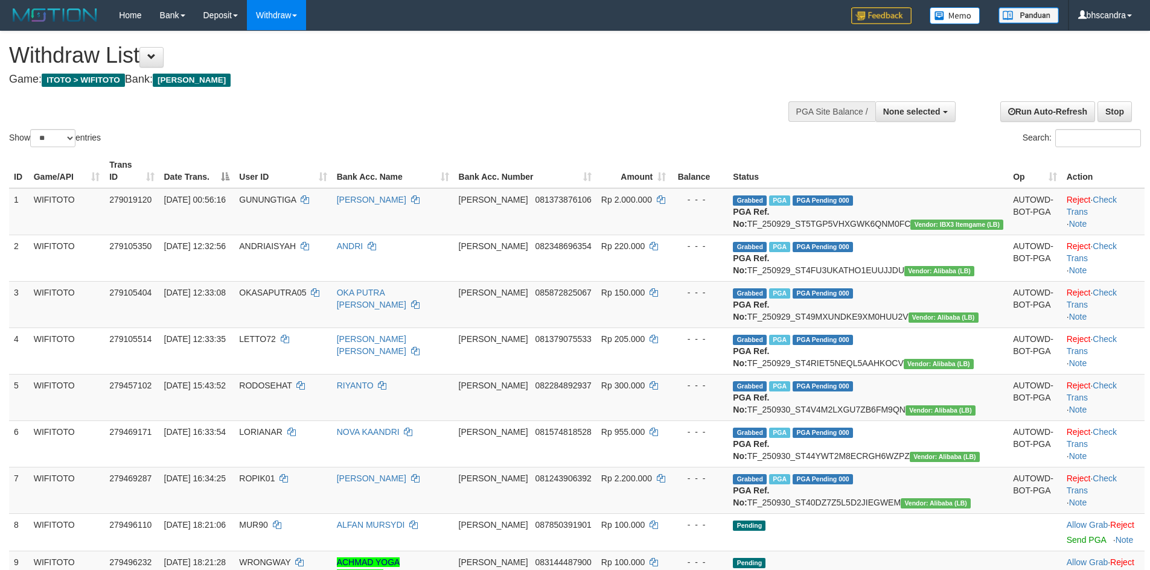
select select
select select "**"
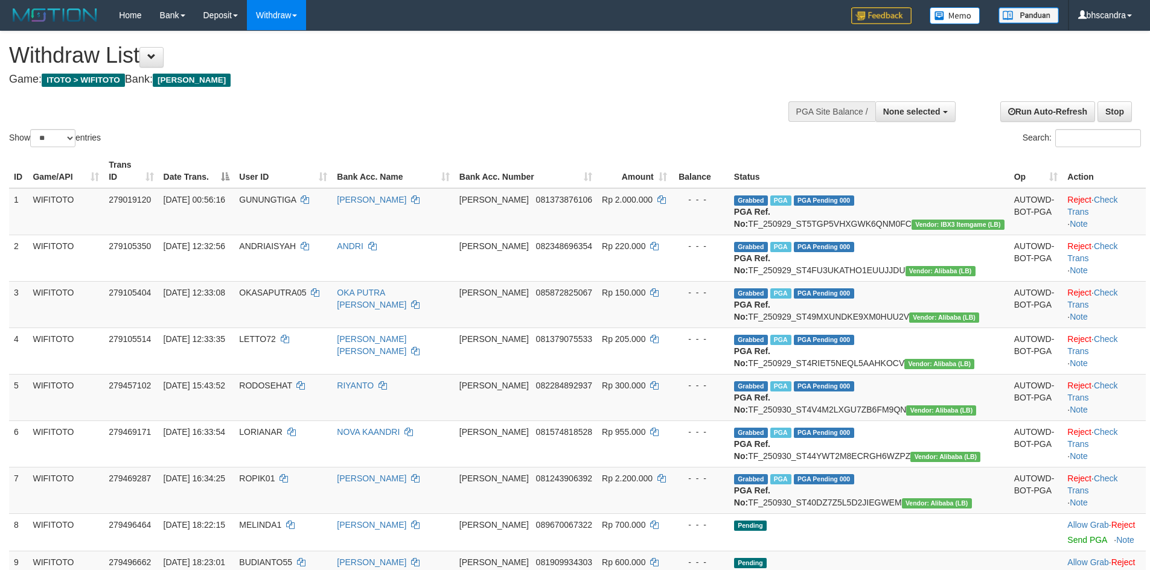
select select
select select "**"
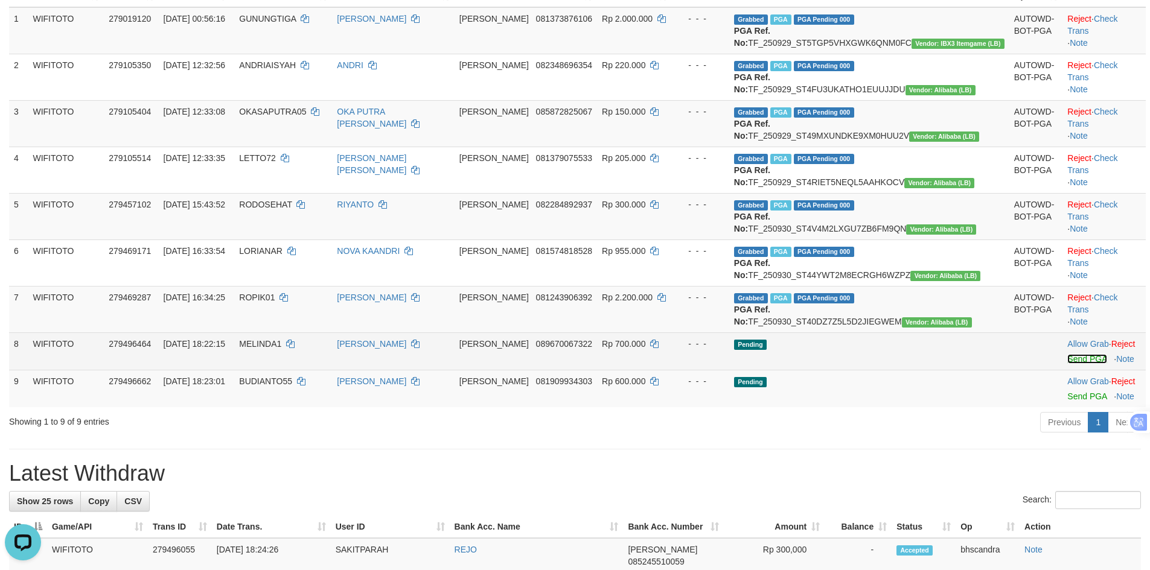
click at [1067, 364] on link "Send PGA" at bounding box center [1086, 359] width 39 height 10
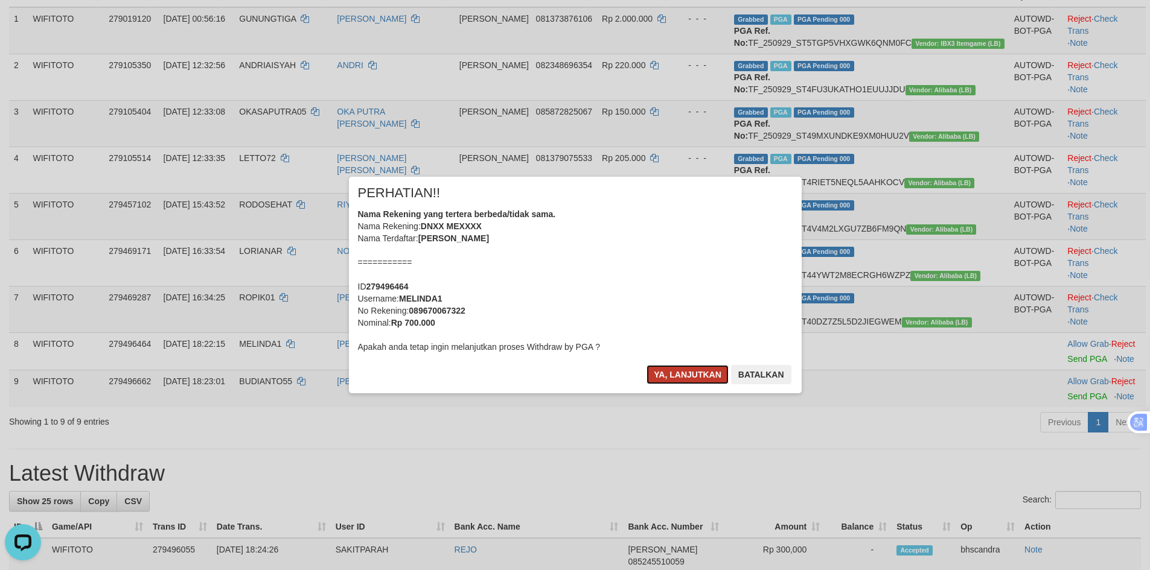
click at [687, 370] on button "Ya, lanjutkan" at bounding box center [687, 374] width 82 height 19
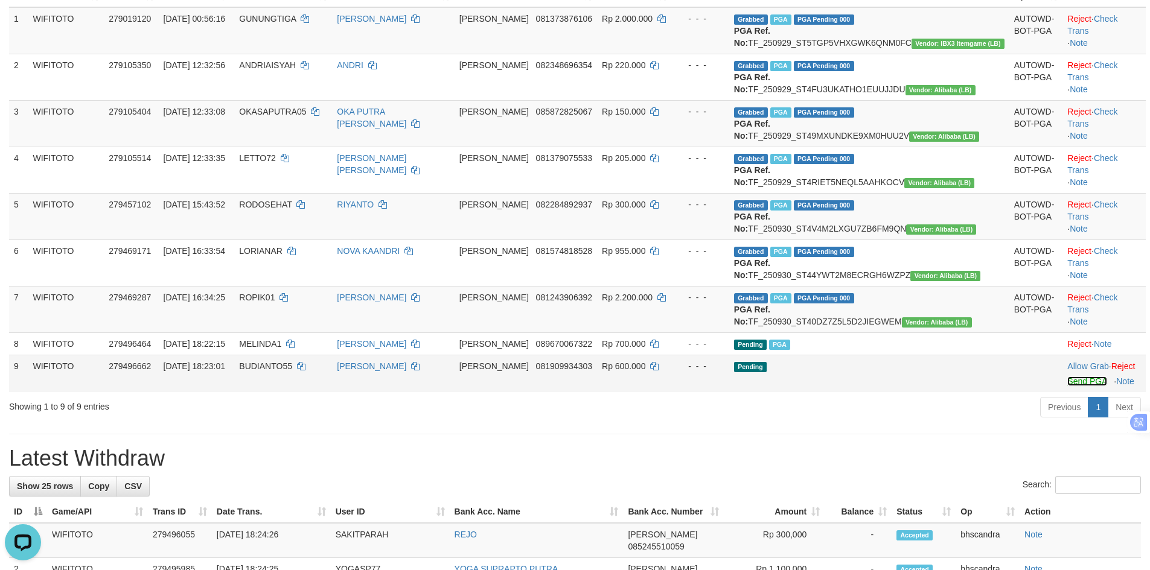
click at [1067, 386] on link "Send PGA" at bounding box center [1086, 382] width 39 height 10
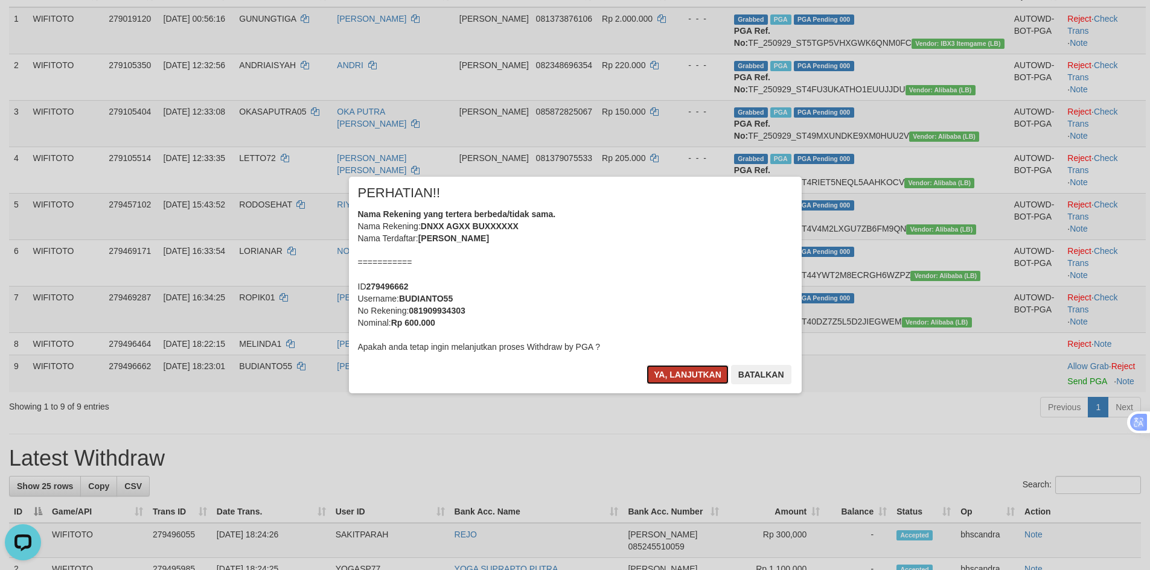
click at [677, 377] on button "Ya, lanjutkan" at bounding box center [687, 374] width 82 height 19
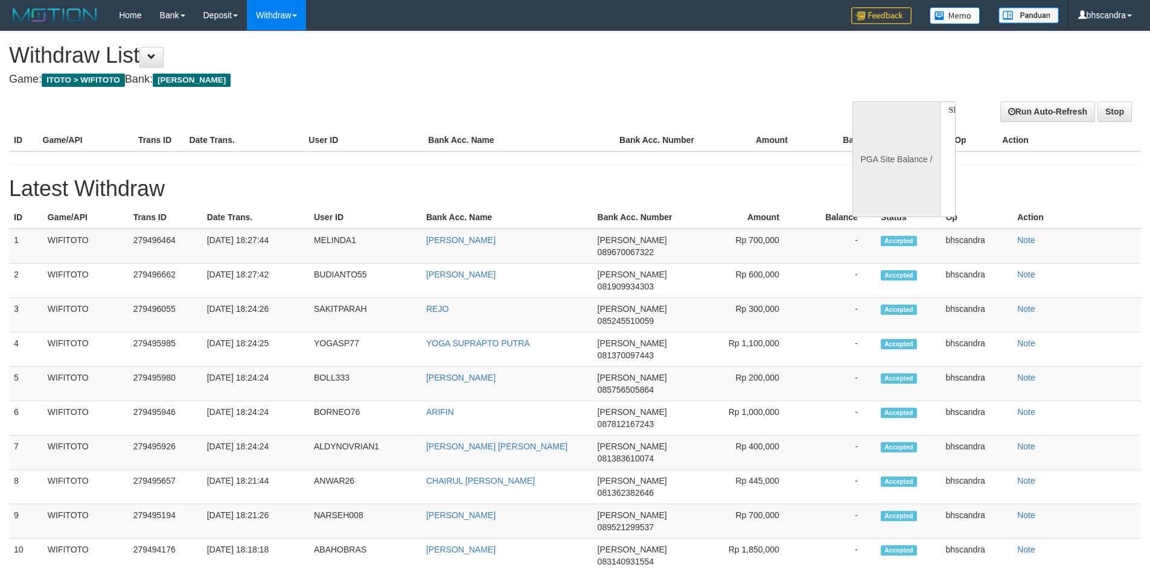
select select
select select "**"
select select
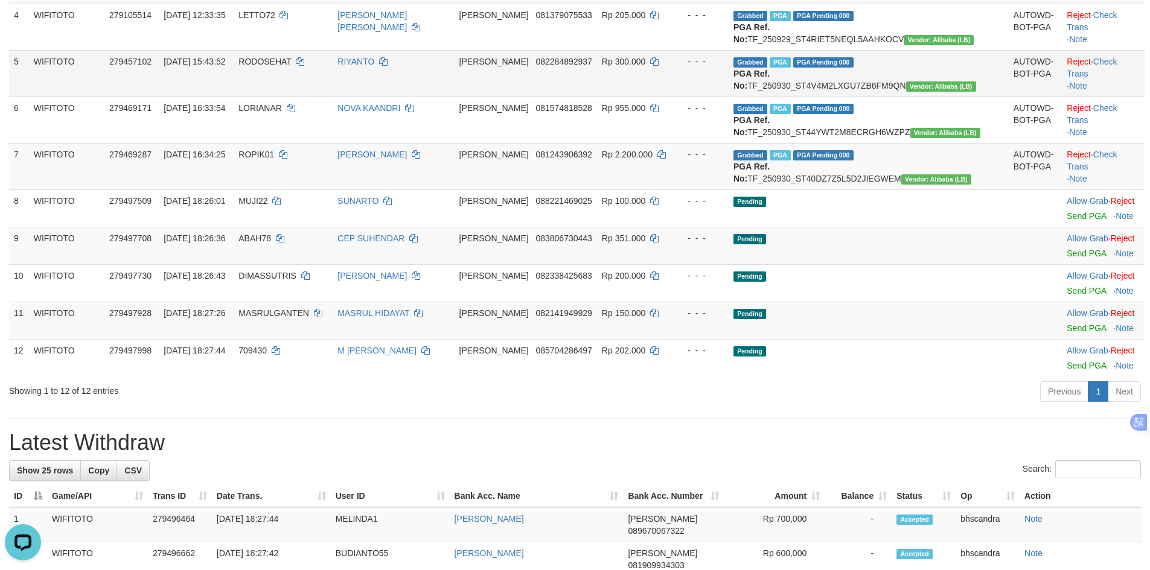
scroll to position [181, 0]
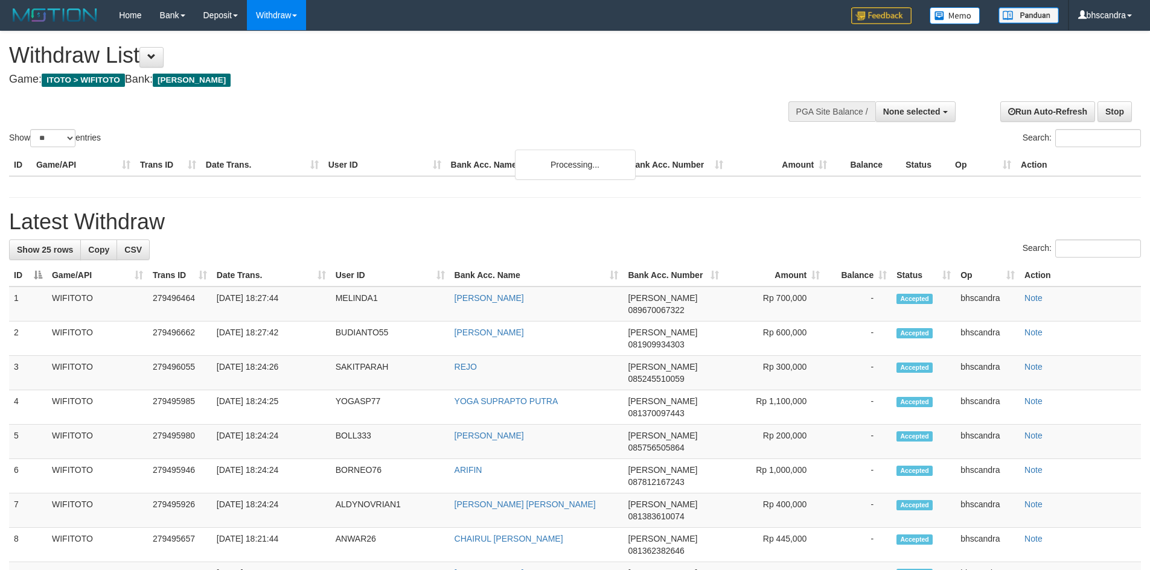
select select
select select "**"
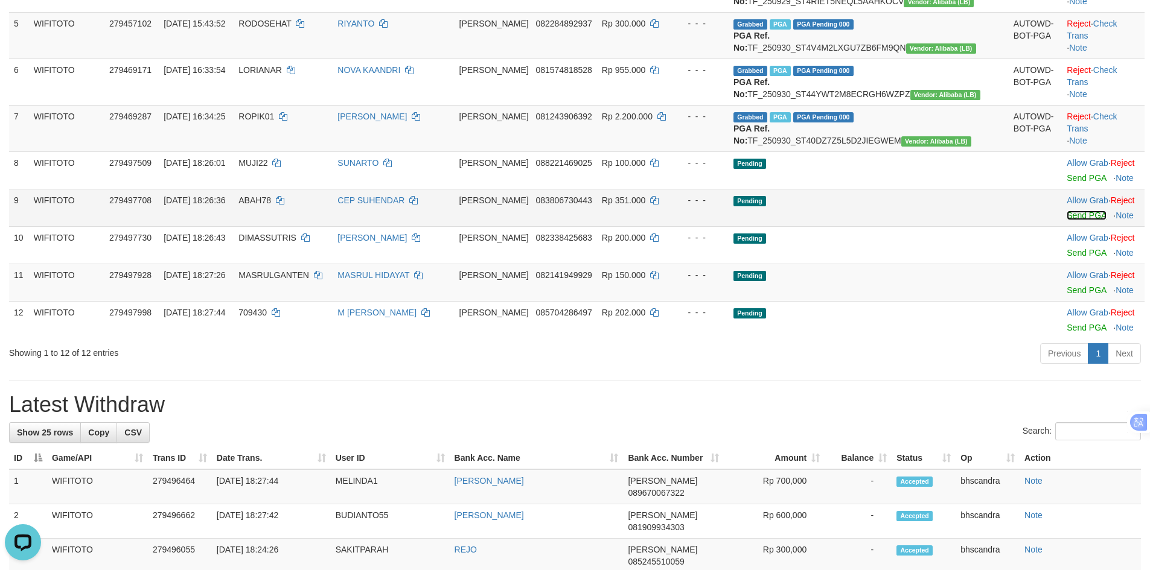
click at [1066, 220] on link "Send PGA" at bounding box center [1085, 216] width 39 height 10
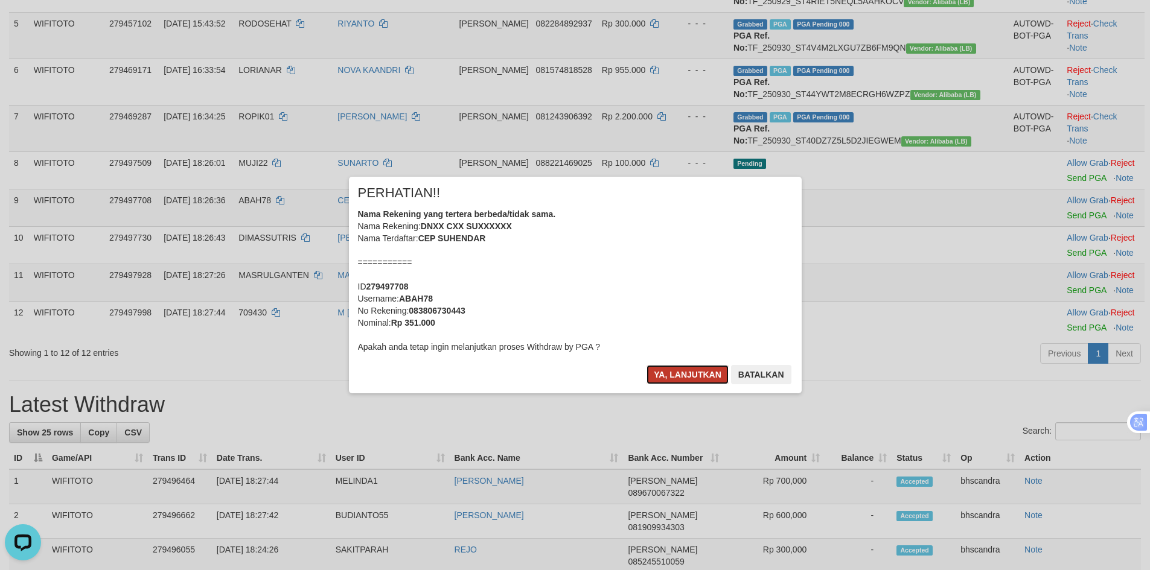
click at [692, 380] on button "Ya, lanjutkan" at bounding box center [687, 374] width 82 height 19
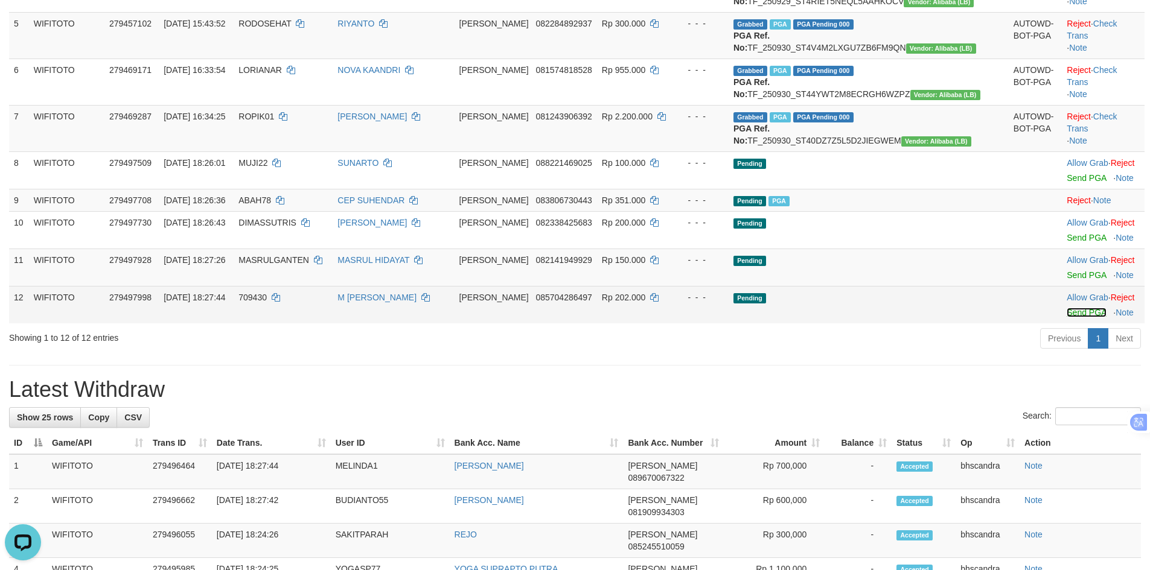
click at [1068, 317] on link "Send PGA" at bounding box center [1085, 313] width 39 height 10
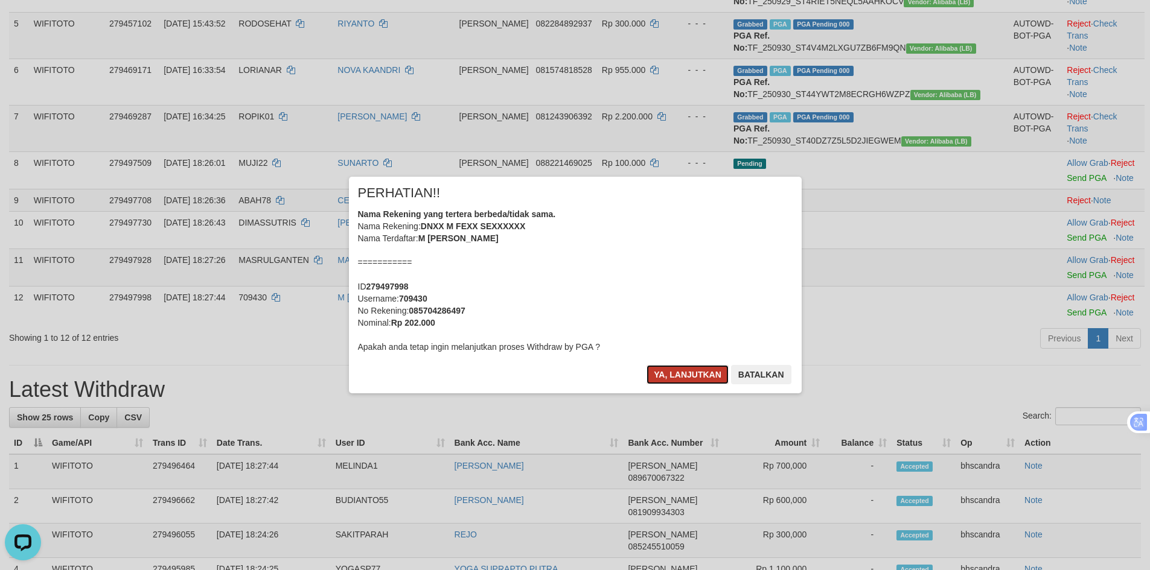
click at [708, 375] on button "Ya, lanjutkan" at bounding box center [687, 374] width 82 height 19
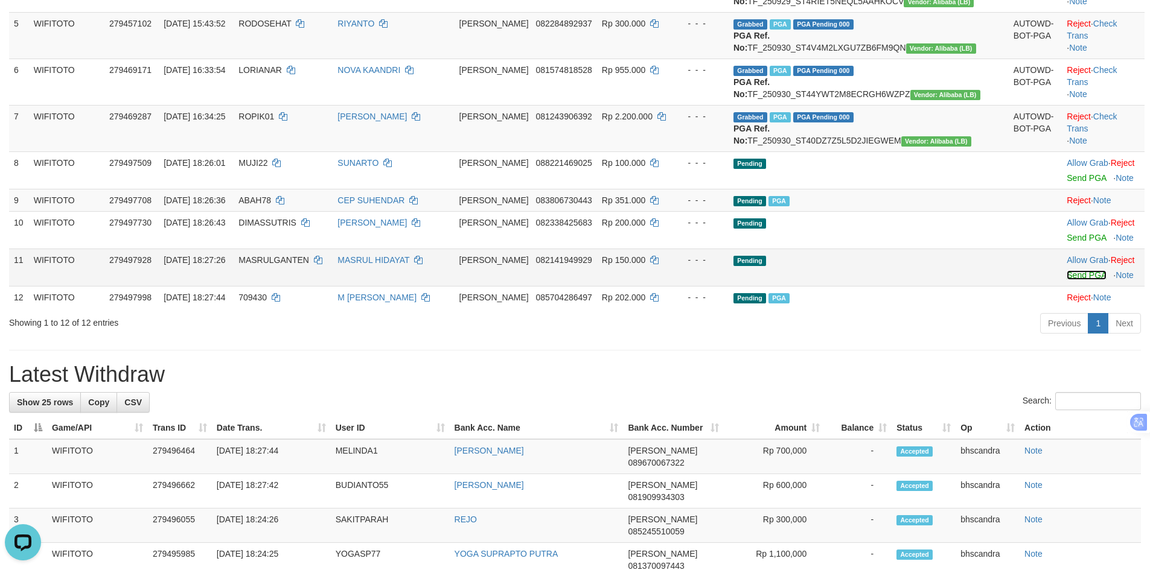
click at [1066, 280] on link "Send PGA" at bounding box center [1085, 275] width 39 height 10
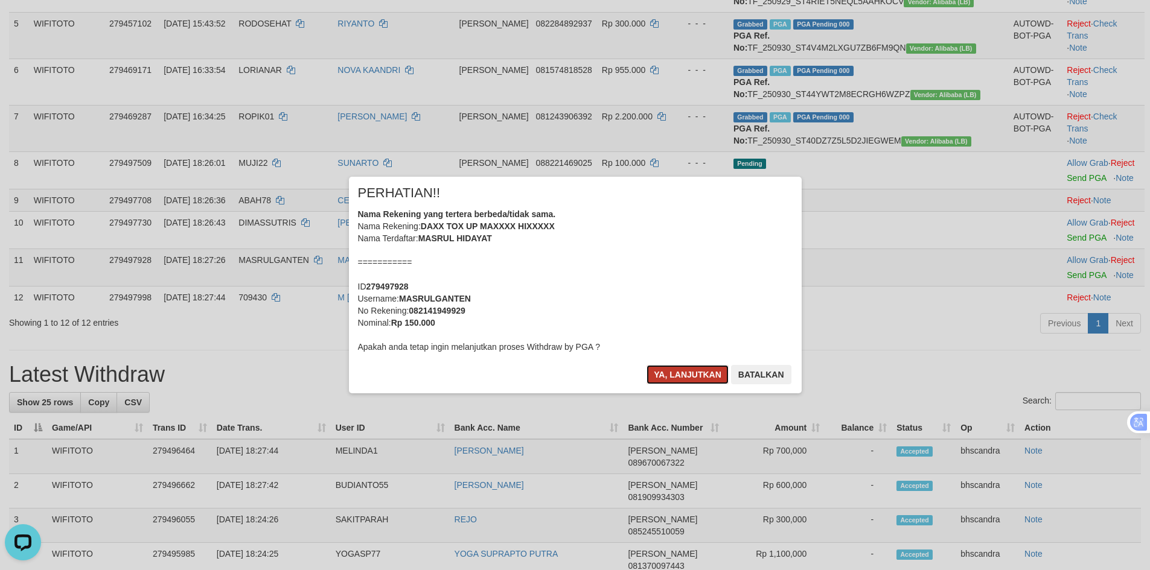
click at [681, 380] on button "Ya, lanjutkan" at bounding box center [687, 374] width 82 height 19
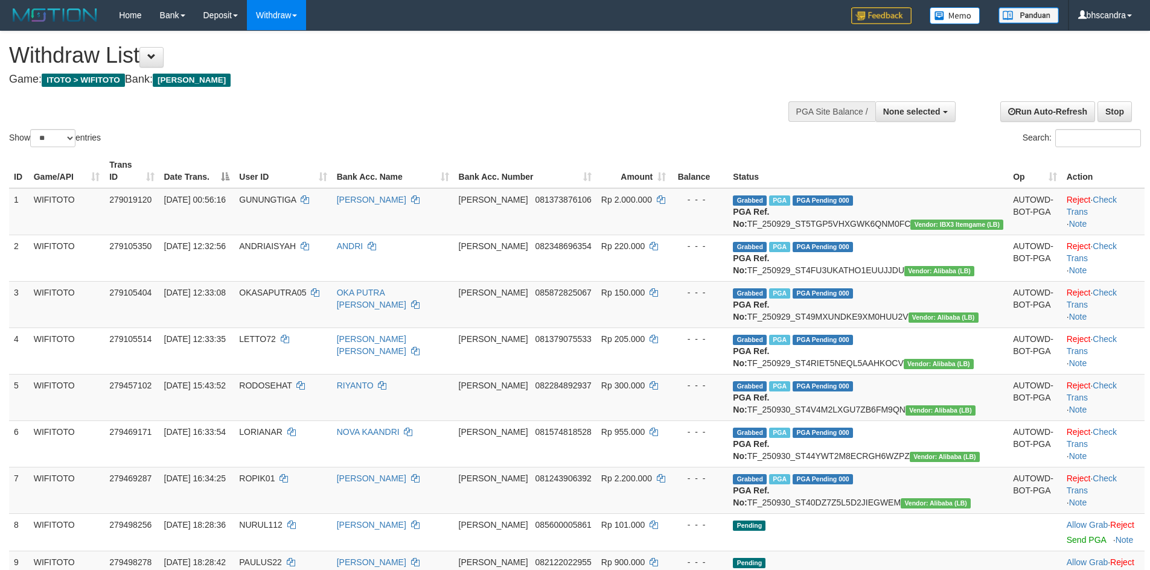
select select
select select "**"
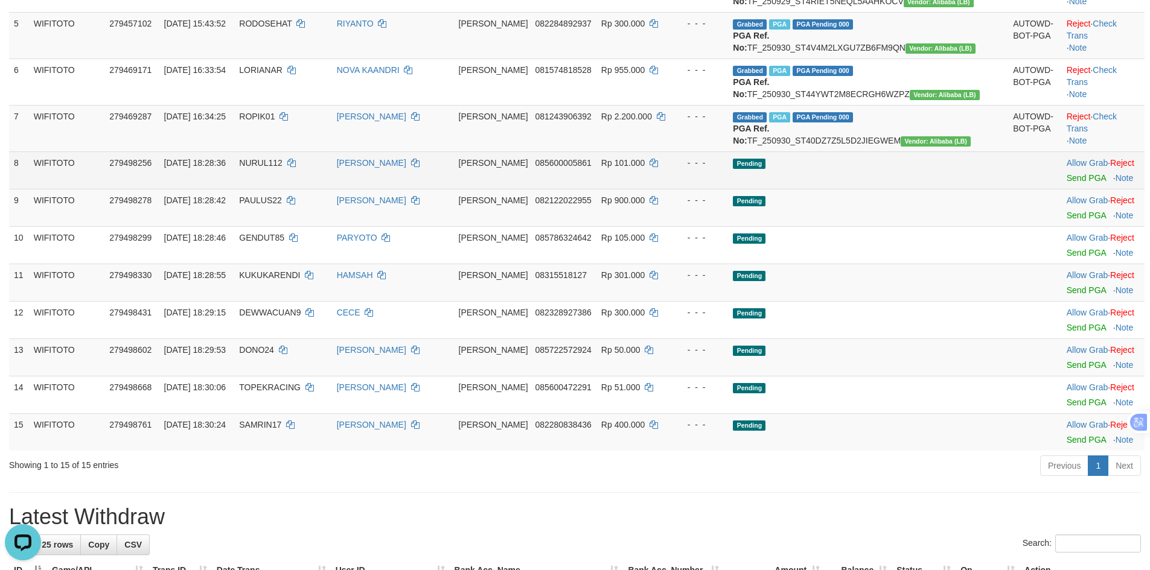
click at [1061, 189] on td "Allow Grab · Reject Send PGA · Note" at bounding box center [1102, 169] width 83 height 37
click at [1066, 183] on link "Send PGA" at bounding box center [1085, 178] width 39 height 10
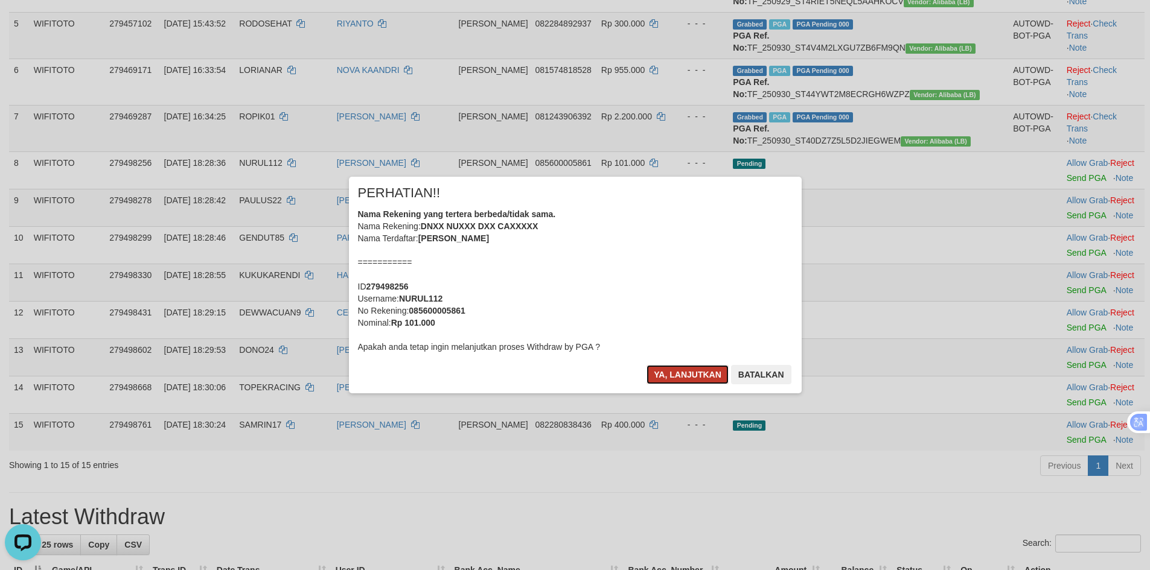
click at [682, 379] on button "Ya, lanjutkan" at bounding box center [687, 374] width 82 height 19
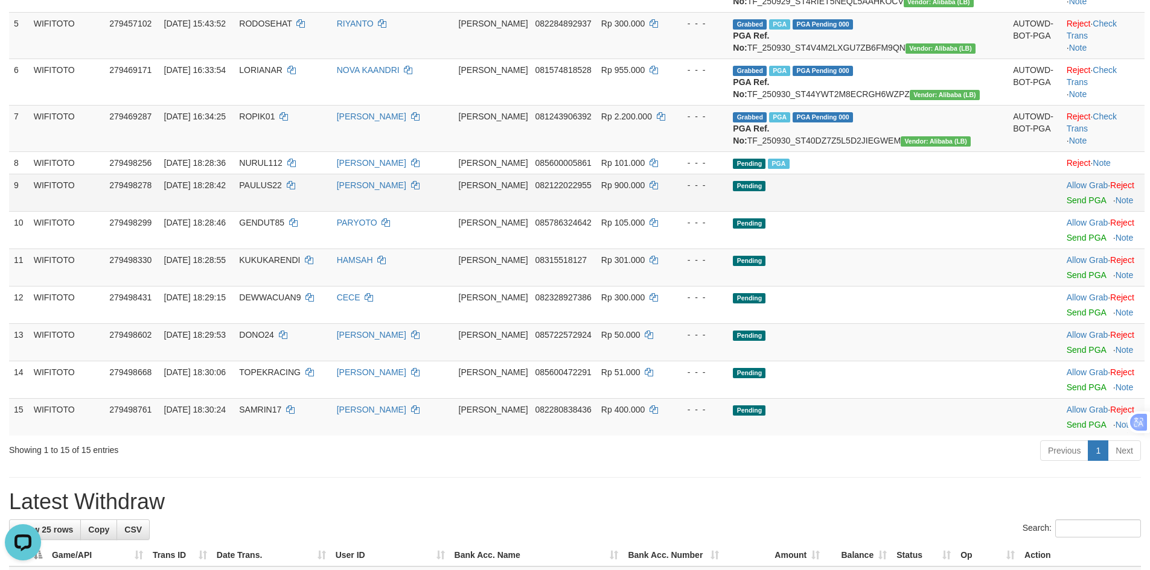
click at [282, 190] on span "PAULUS22" at bounding box center [260, 185] width 43 height 10
copy td "PAULUS22"
click at [1066, 205] on link "Send PGA" at bounding box center [1085, 201] width 39 height 10
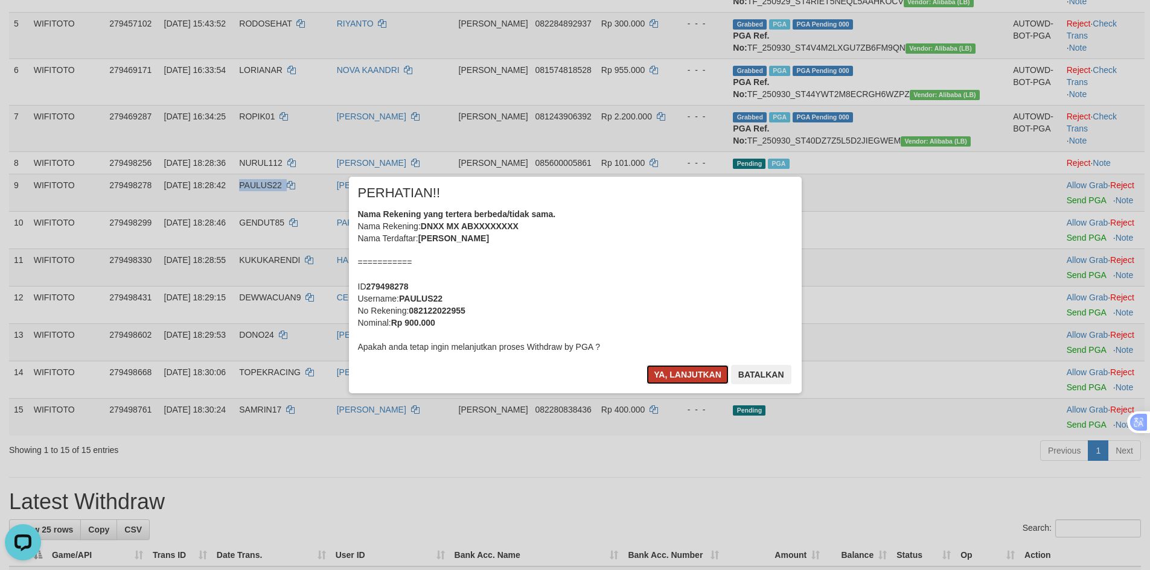
click at [663, 381] on button "Ya, lanjutkan" at bounding box center [687, 374] width 82 height 19
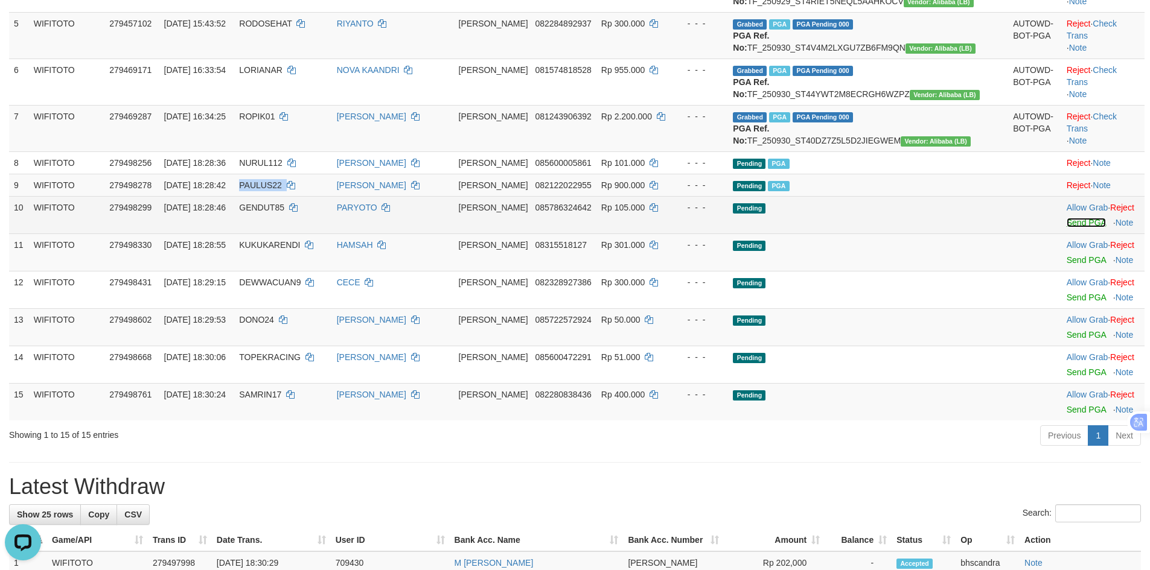
click at [1066, 228] on link "Send PGA" at bounding box center [1085, 223] width 39 height 10
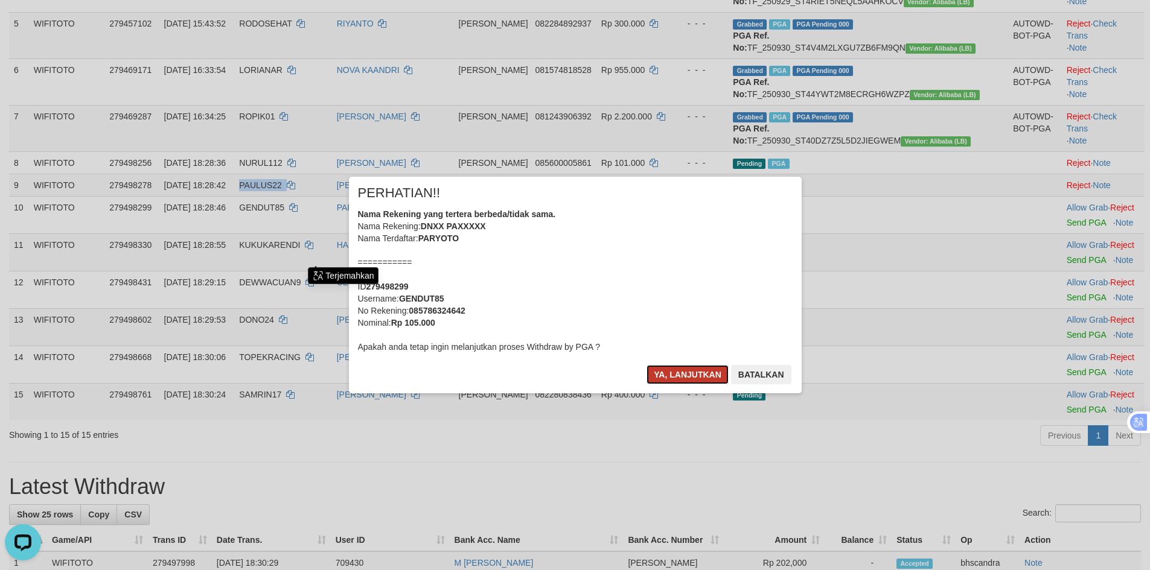
click at [670, 373] on button "Ya, lanjutkan" at bounding box center [687, 374] width 82 height 19
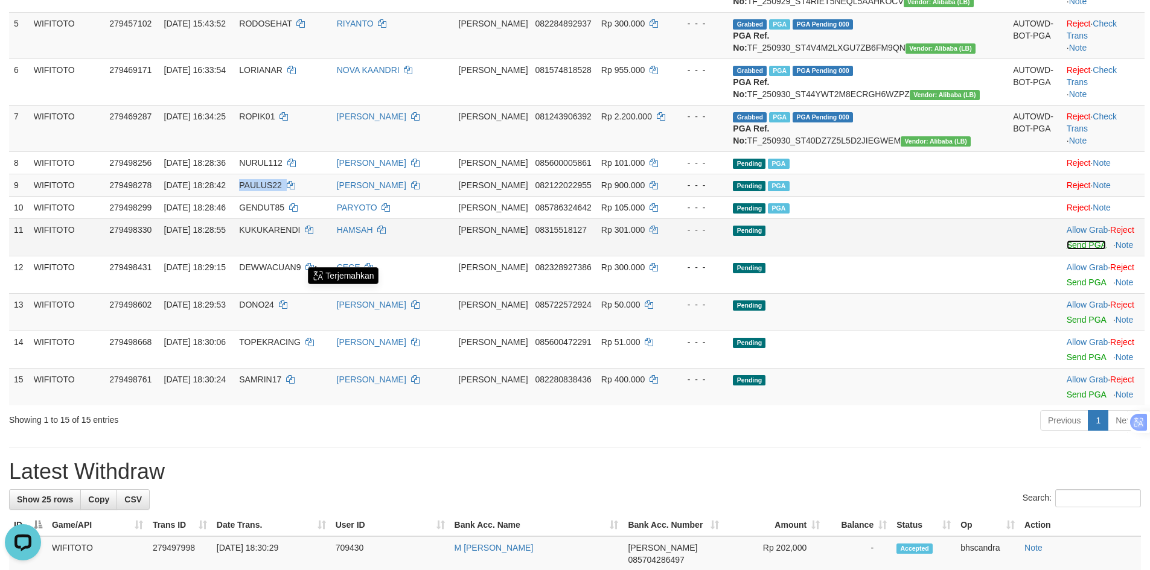
click at [1069, 250] on link "Send PGA" at bounding box center [1085, 245] width 39 height 10
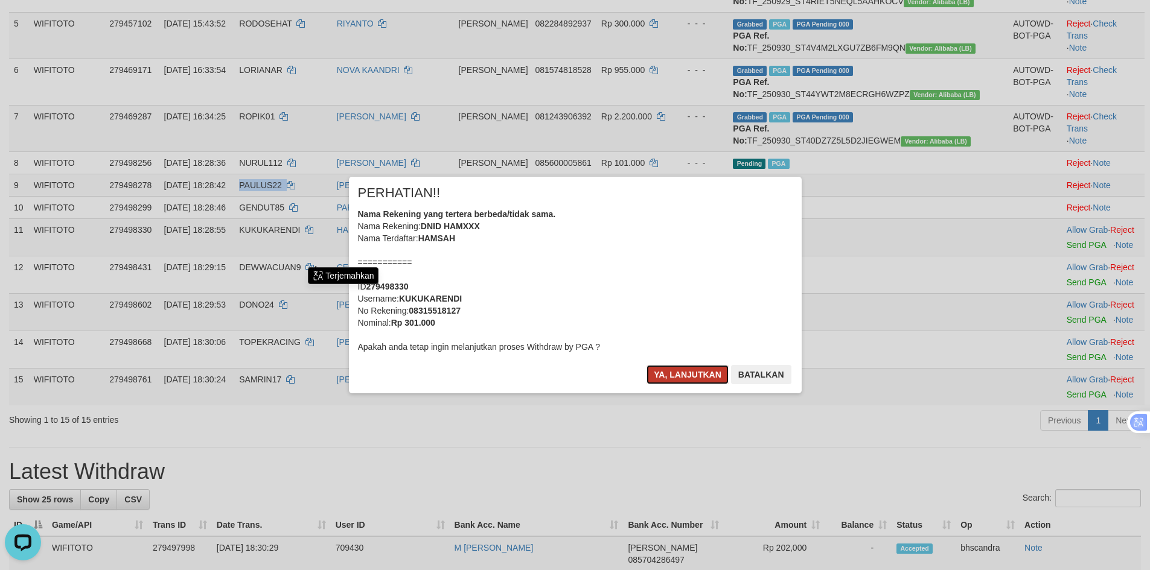
click at [669, 383] on button "Ya, lanjutkan" at bounding box center [687, 374] width 82 height 19
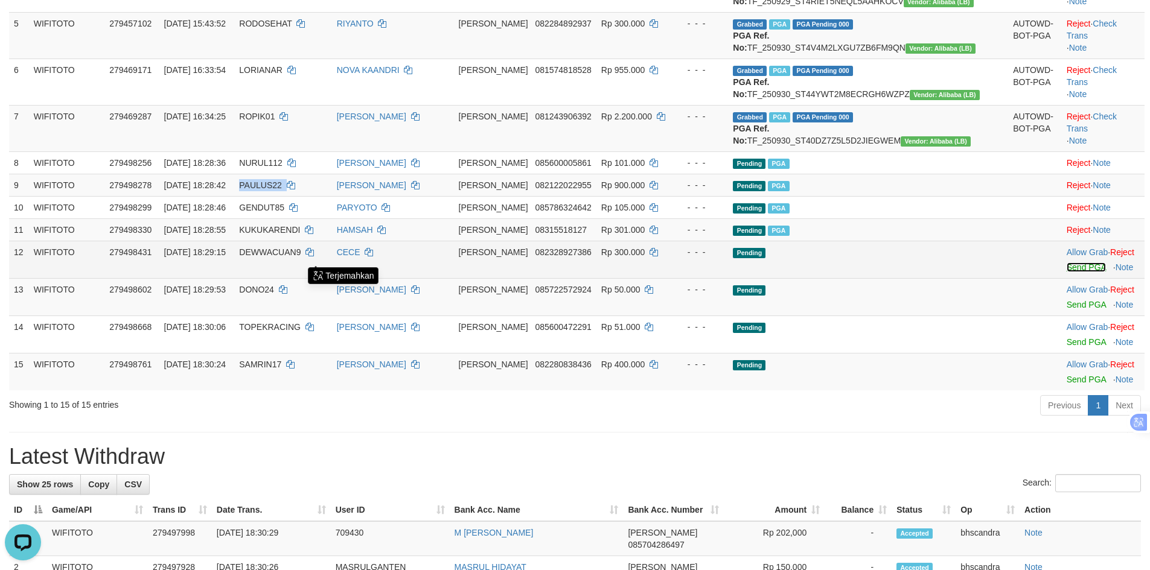
click at [1066, 272] on link "Send PGA" at bounding box center [1085, 268] width 39 height 10
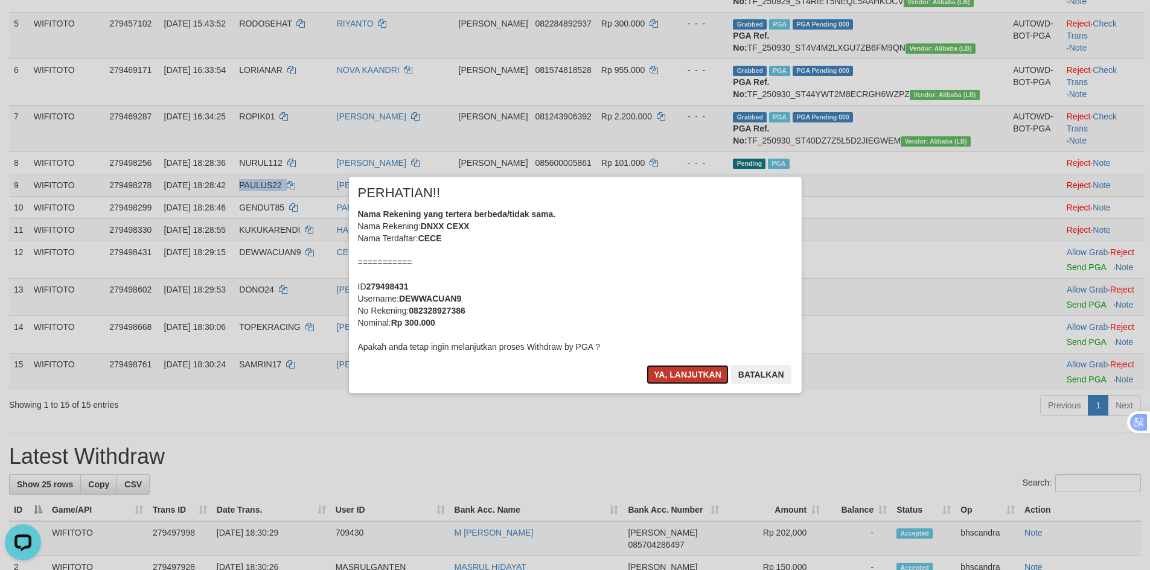
click at [698, 374] on button "Ya, lanjutkan" at bounding box center [687, 374] width 82 height 19
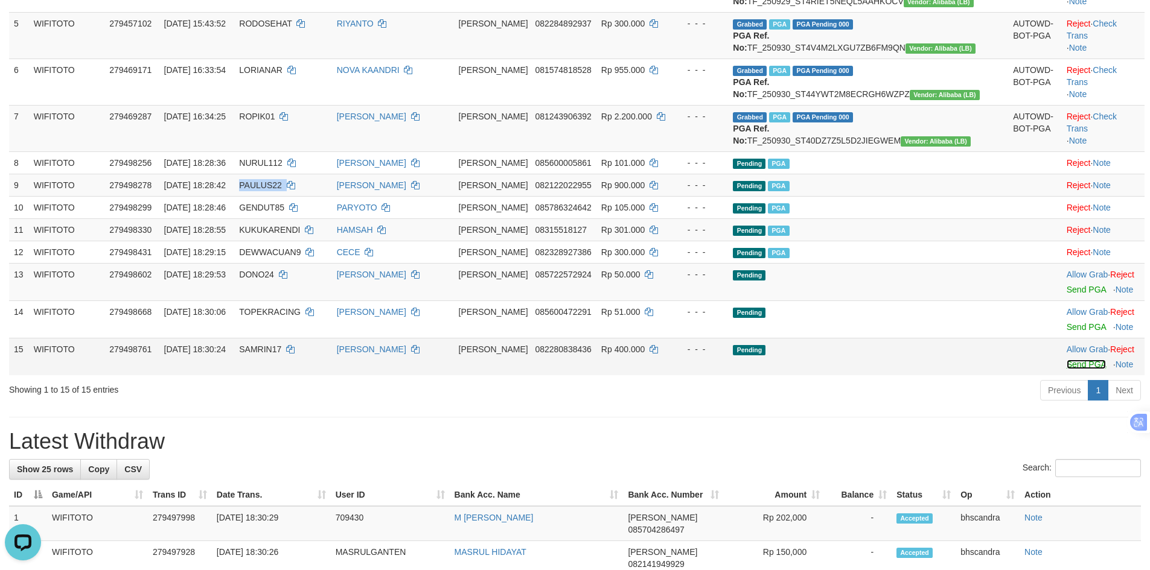
click at [1066, 369] on link "Send PGA" at bounding box center [1085, 365] width 39 height 10
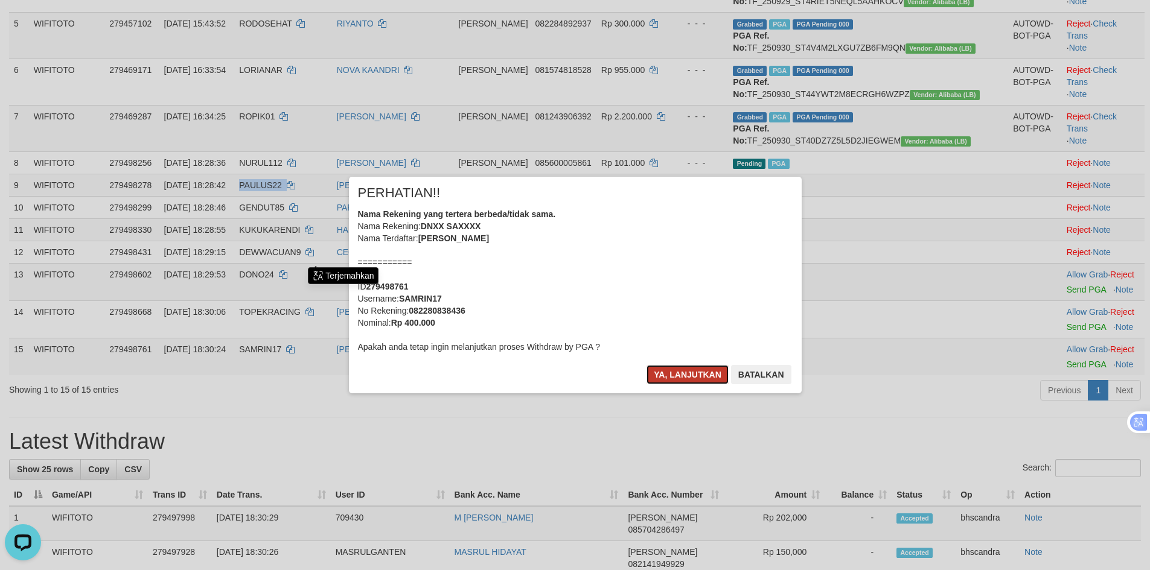
click at [675, 372] on button "Ya, lanjutkan" at bounding box center [687, 374] width 82 height 19
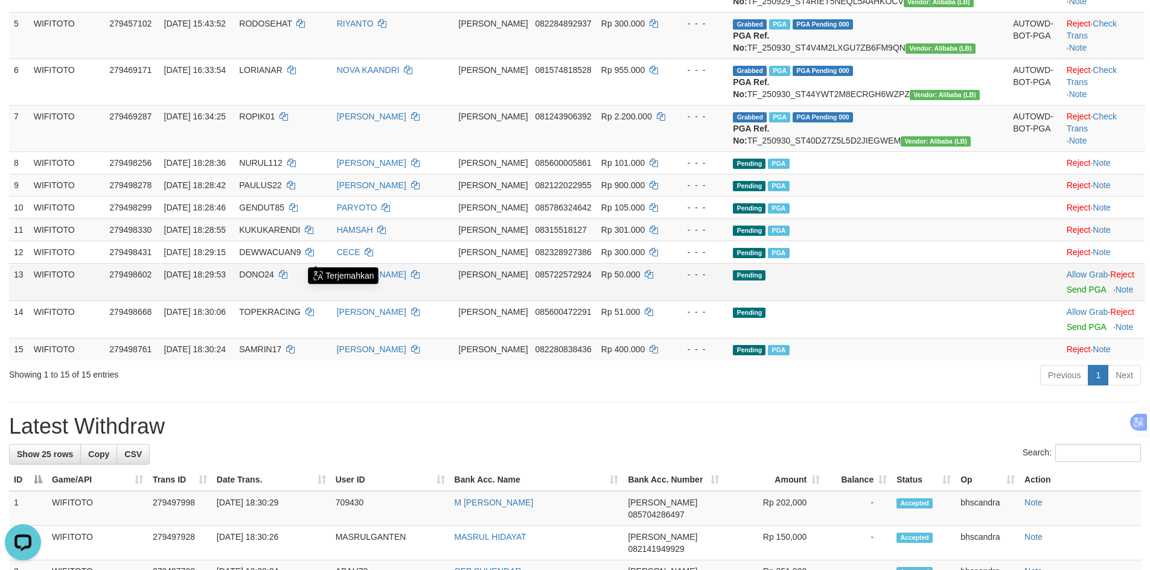
click at [274, 279] on span "DONO24" at bounding box center [256, 275] width 35 height 10
click at [302, 301] on td "DONO24" at bounding box center [282, 281] width 97 height 37
copy td "DONO24"
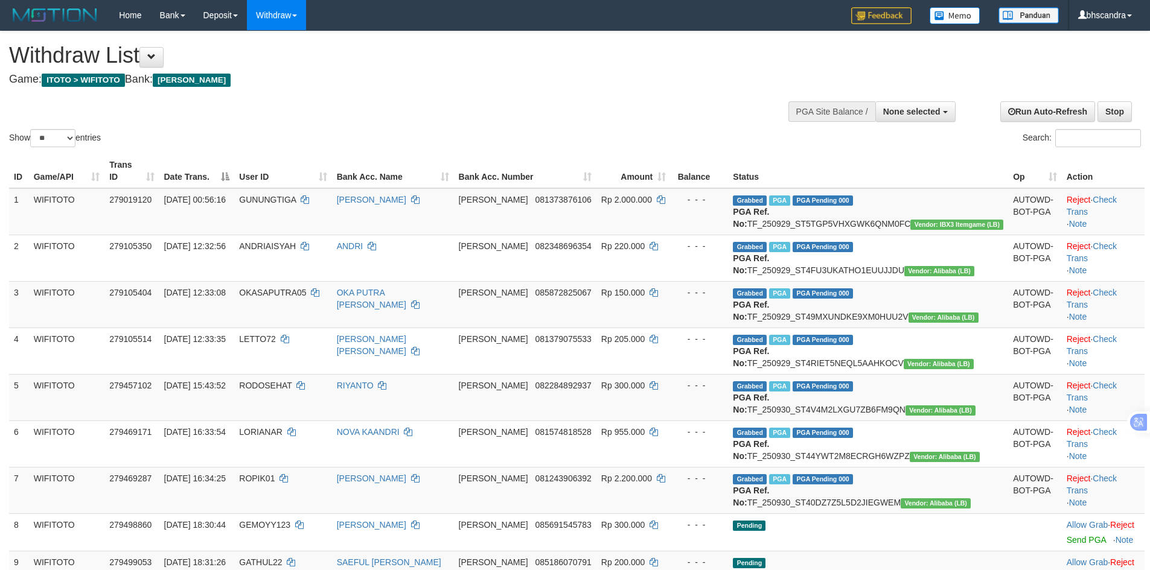
select select
select select "**"
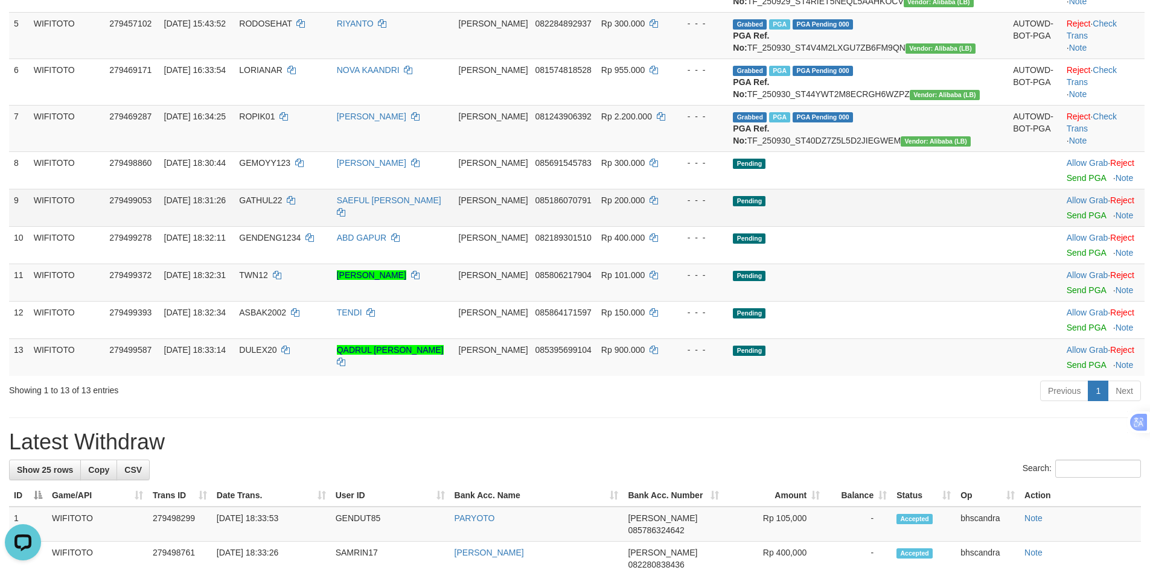
drag, startPoint x: 292, startPoint y: 295, endPoint x: 286, endPoint y: 290, distance: 8.1
click at [293, 226] on td "GATHUL22" at bounding box center [282, 207] width 97 height 37
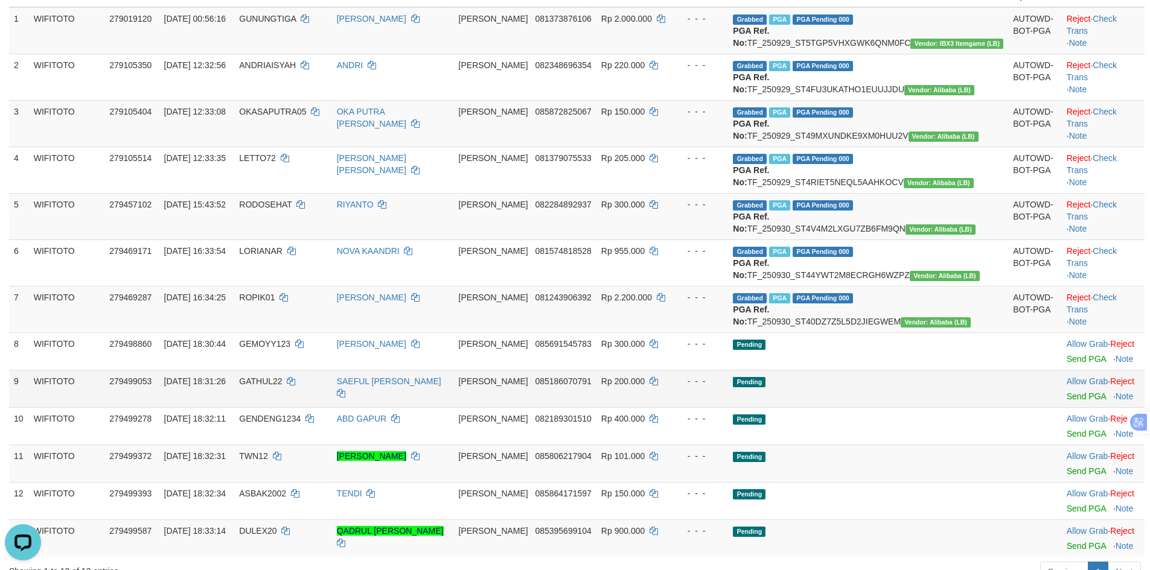
scroll to position [362, 0]
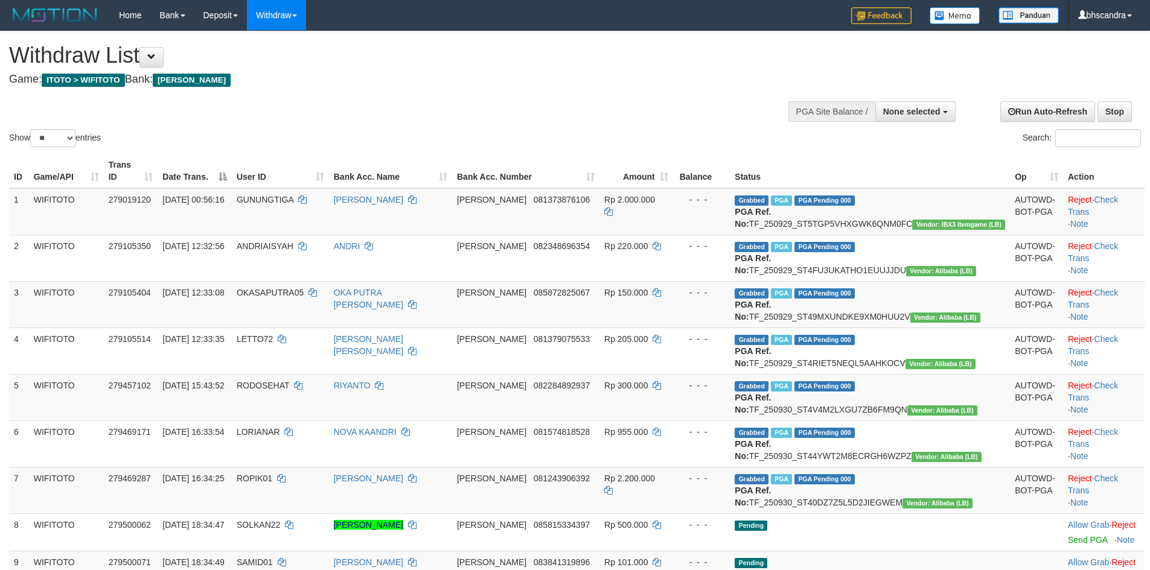
select select
select select "**"
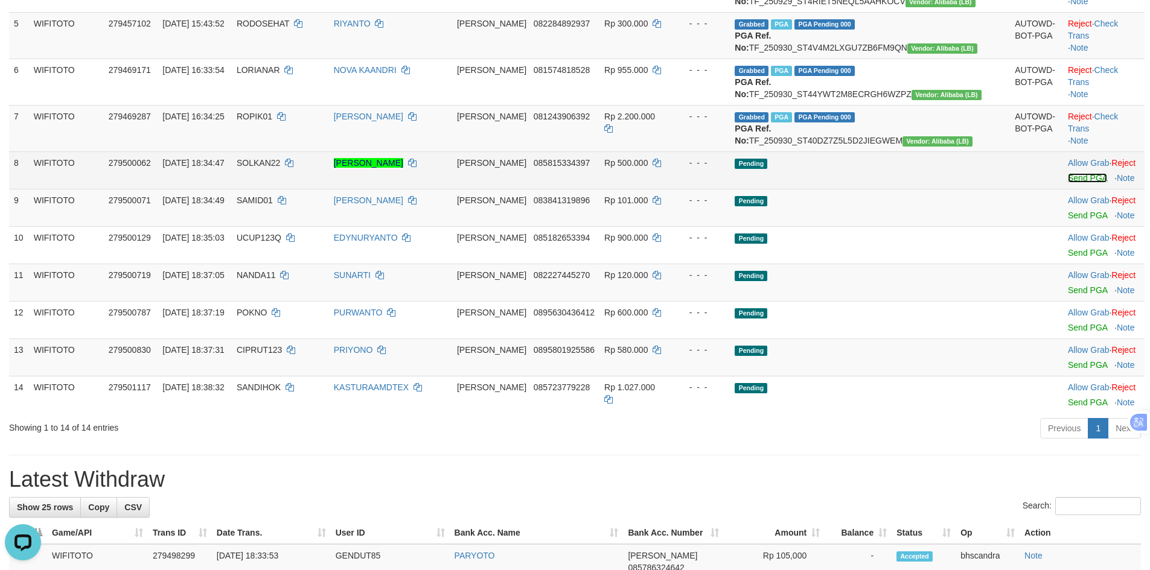
click at [1068, 183] on link "Send PGA" at bounding box center [1087, 178] width 39 height 10
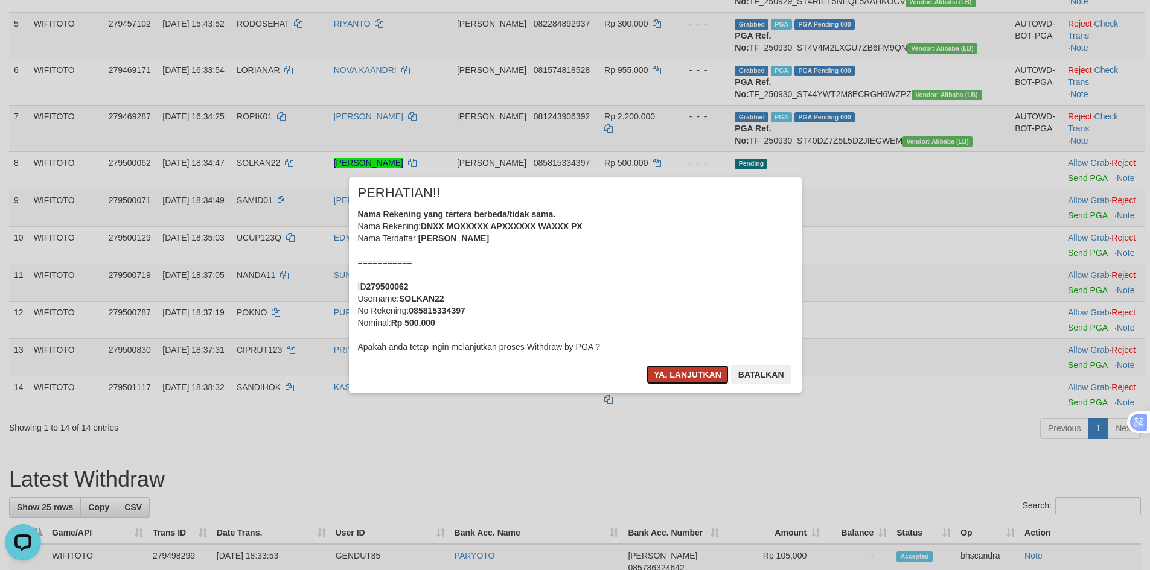
click at [692, 376] on button "Ya, lanjutkan" at bounding box center [687, 374] width 82 height 19
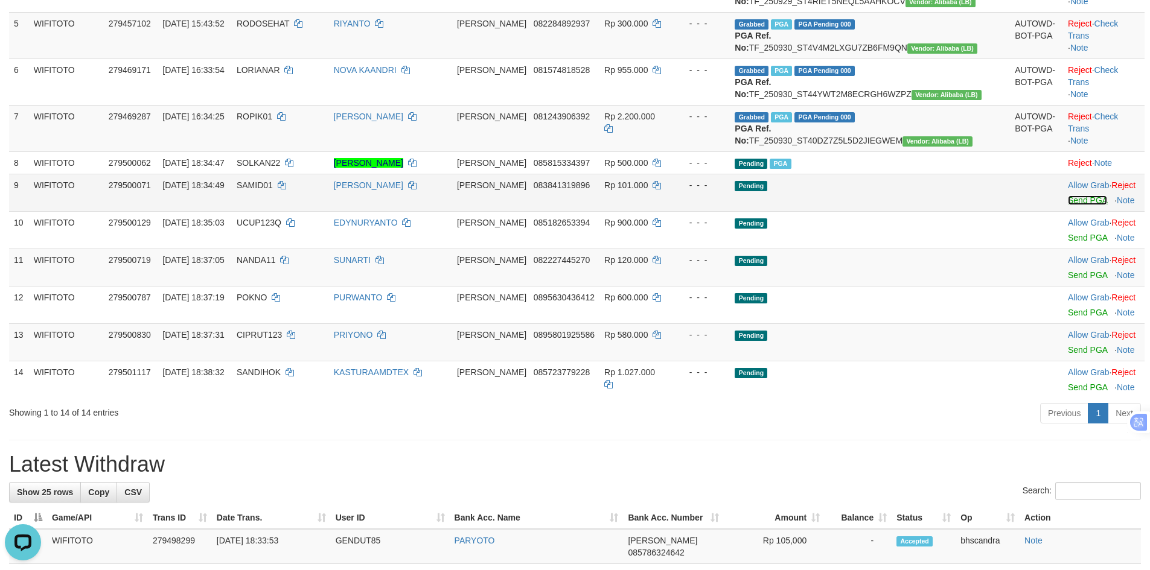
click at [1068, 205] on link "Send PGA" at bounding box center [1087, 201] width 39 height 10
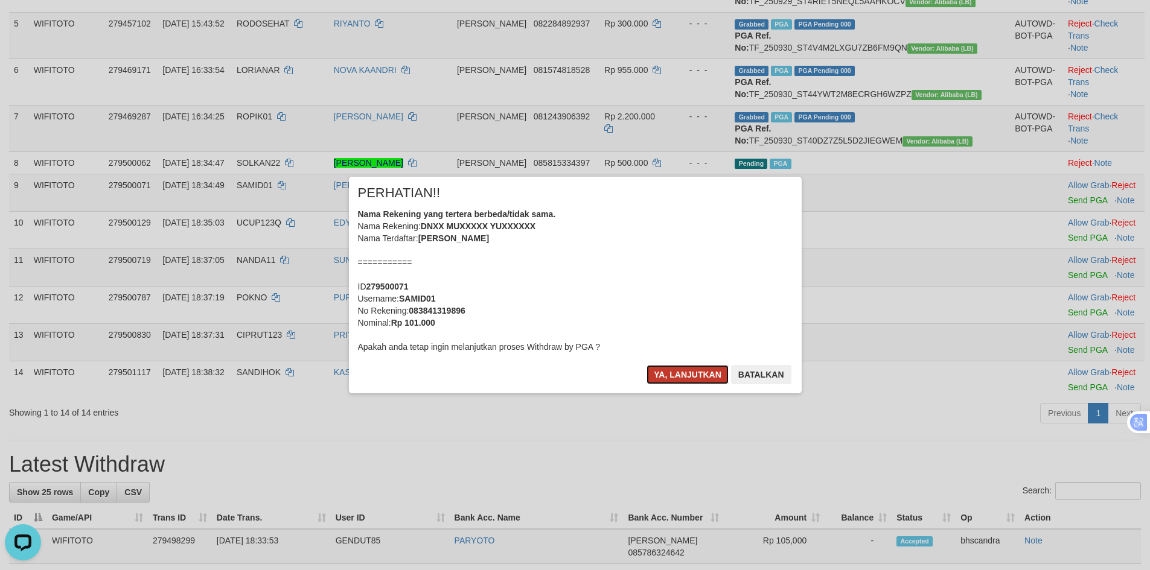
click at [664, 380] on button "Ya, lanjutkan" at bounding box center [687, 374] width 82 height 19
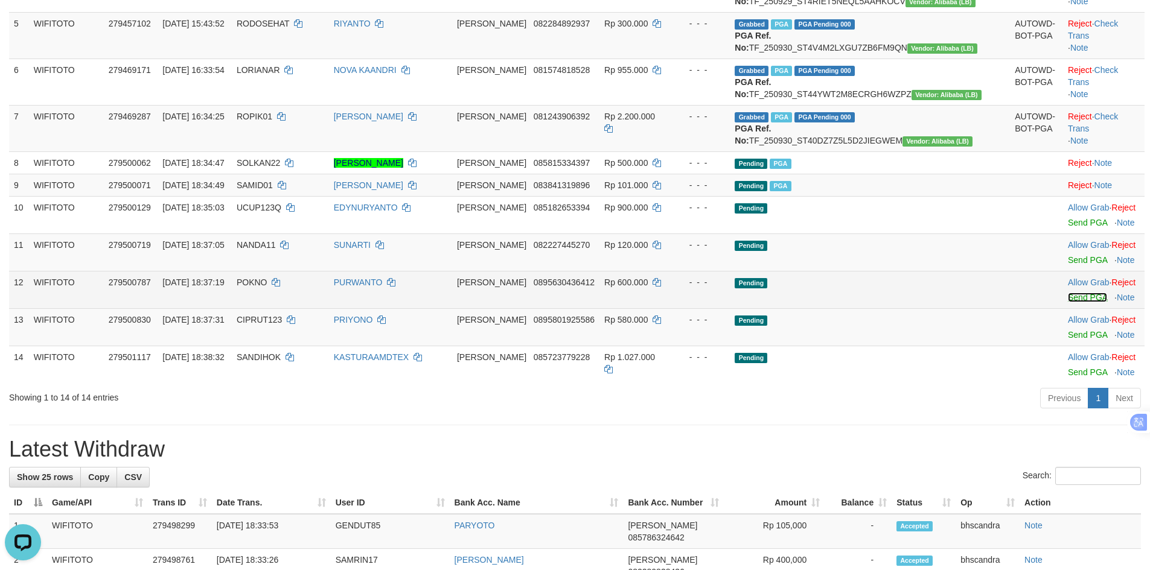
click at [1068, 302] on link "Send PGA" at bounding box center [1087, 298] width 39 height 10
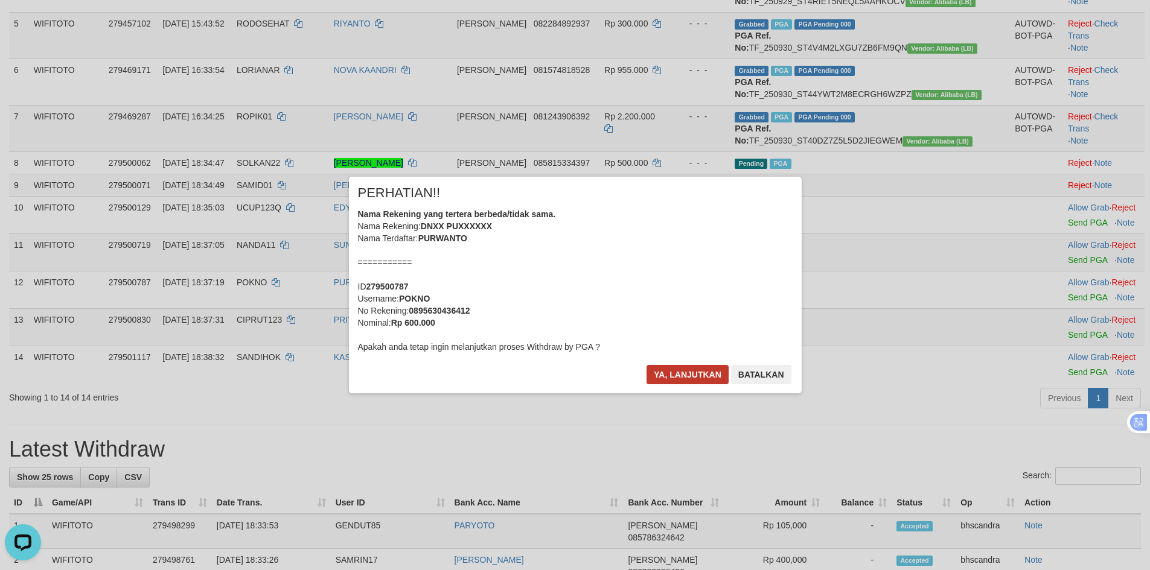
click at [660, 375] on body "Toggle navigation Home Bank Account List Load By Website Group [ITOTO] WIFITOTO…" at bounding box center [575, 574] width 1150 height 1872
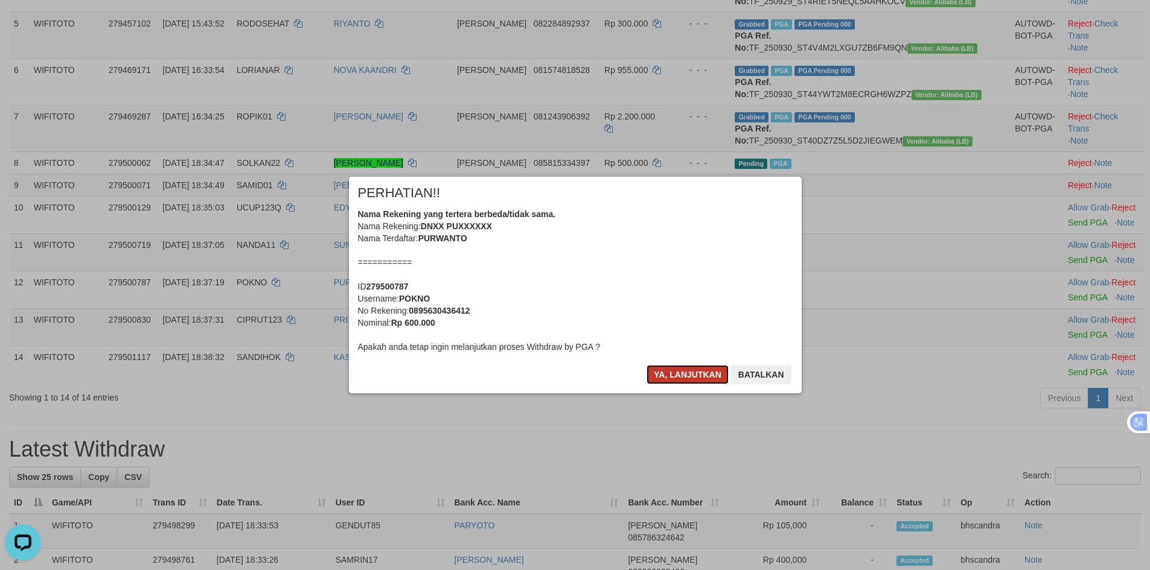
click at [687, 378] on button "Ya, lanjutkan" at bounding box center [687, 374] width 82 height 19
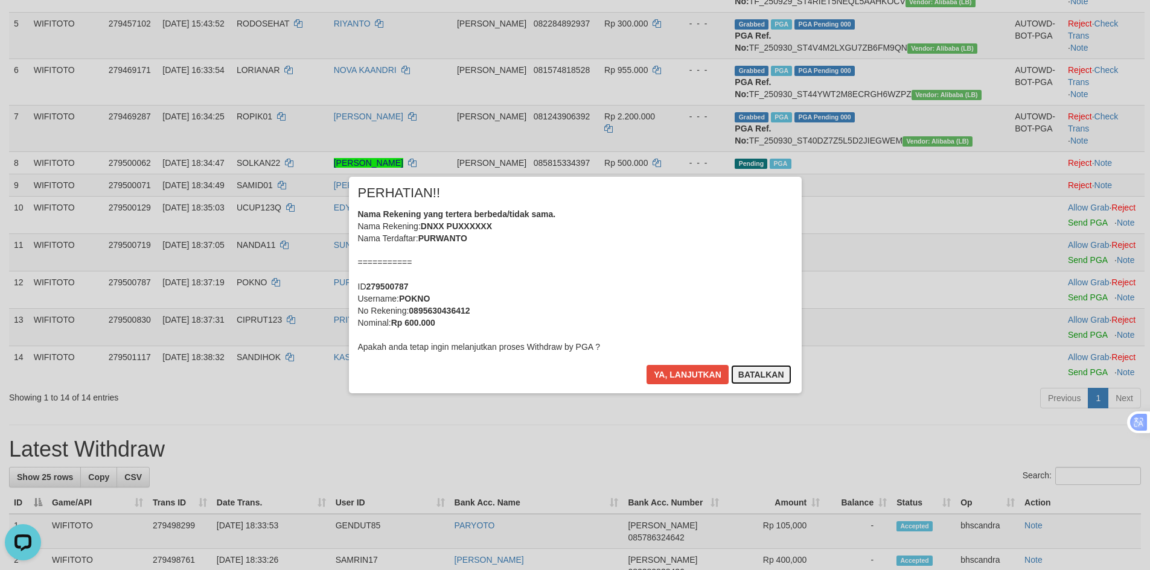
click at [783, 378] on button "Batalkan" at bounding box center [761, 374] width 60 height 19
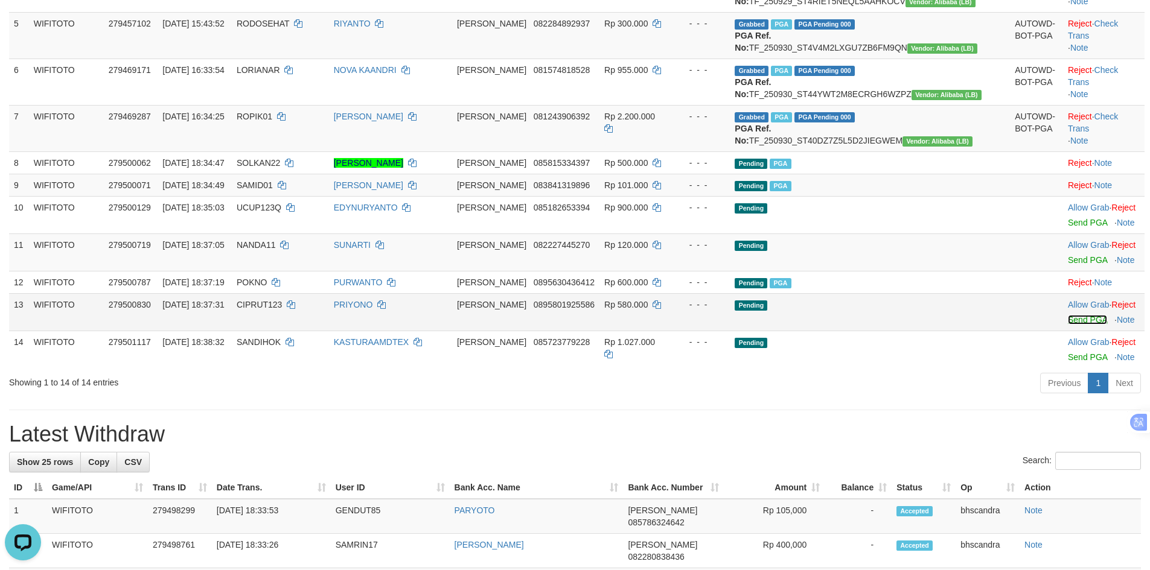
click at [1068, 325] on link "Send PGA" at bounding box center [1087, 320] width 39 height 10
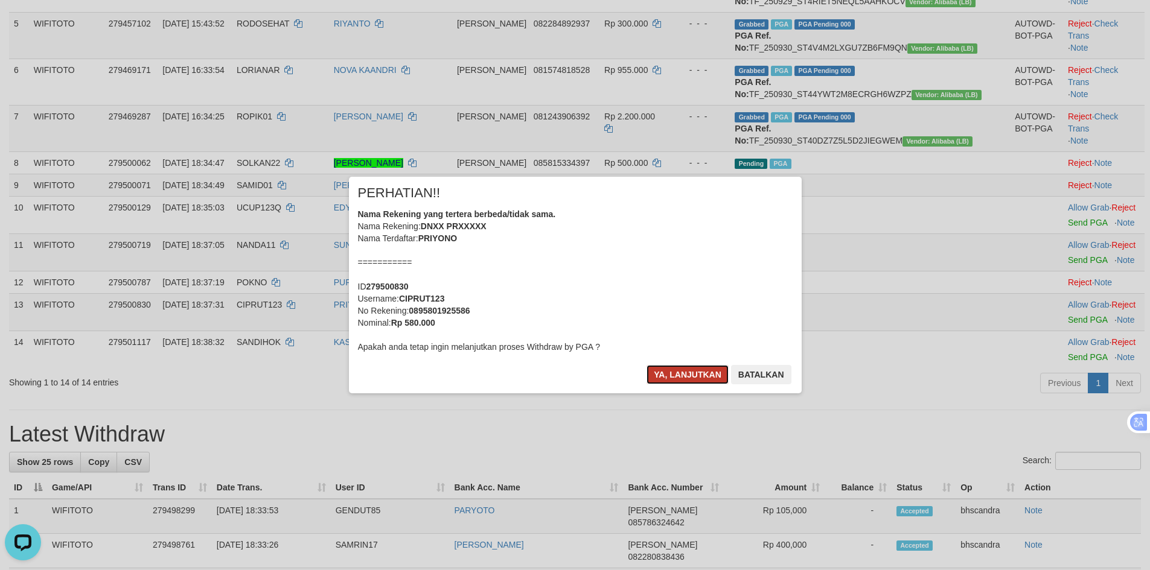
click at [663, 368] on button "Ya, lanjutkan" at bounding box center [687, 374] width 82 height 19
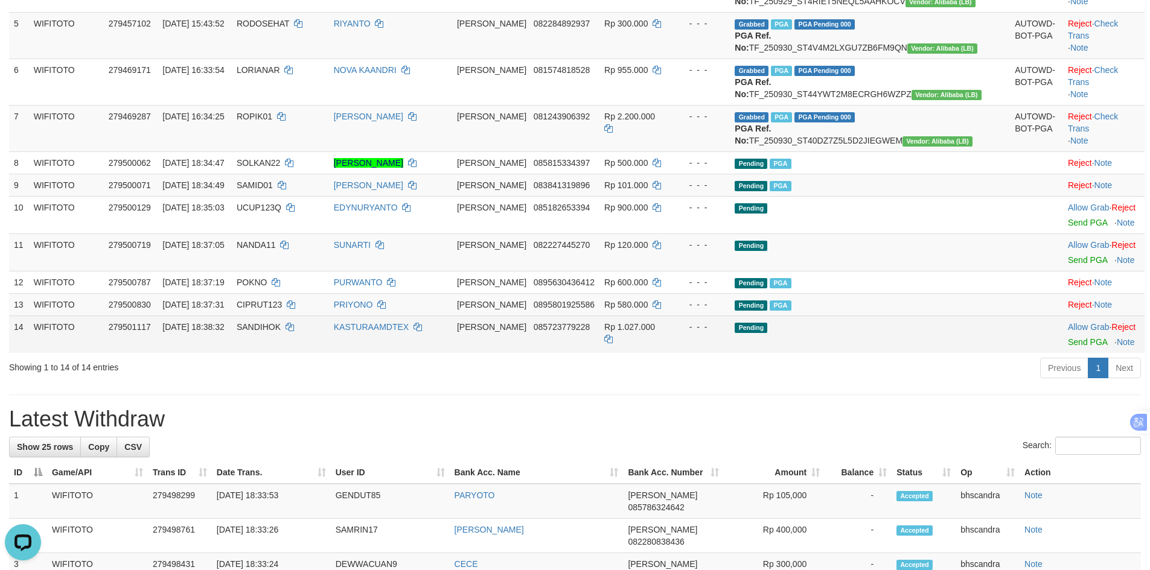
click at [281, 332] on span "SANDIHOK" at bounding box center [259, 327] width 44 height 10
copy td "SANDIHOK"
click at [1068, 347] on link "Send PGA" at bounding box center [1087, 342] width 39 height 10
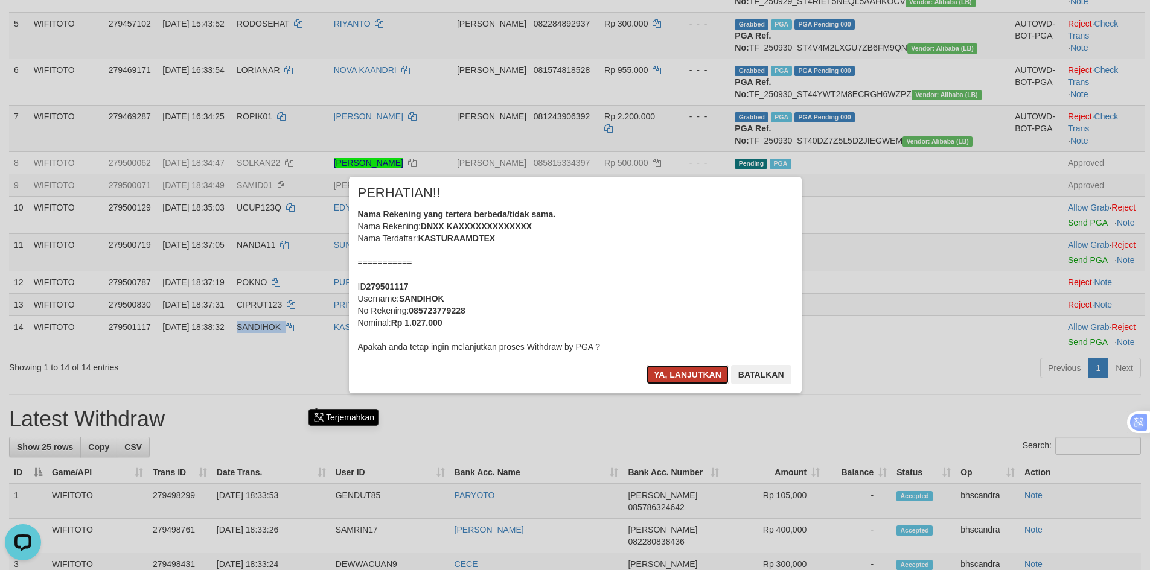
click at [682, 367] on button "Ya, lanjutkan" at bounding box center [687, 374] width 82 height 19
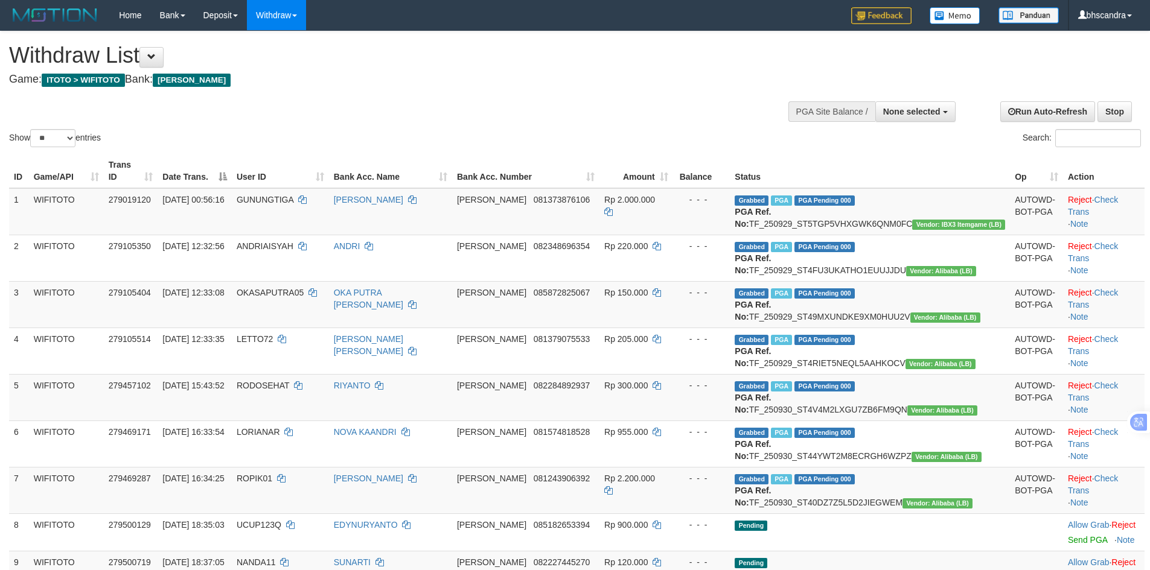
select select
select select "**"
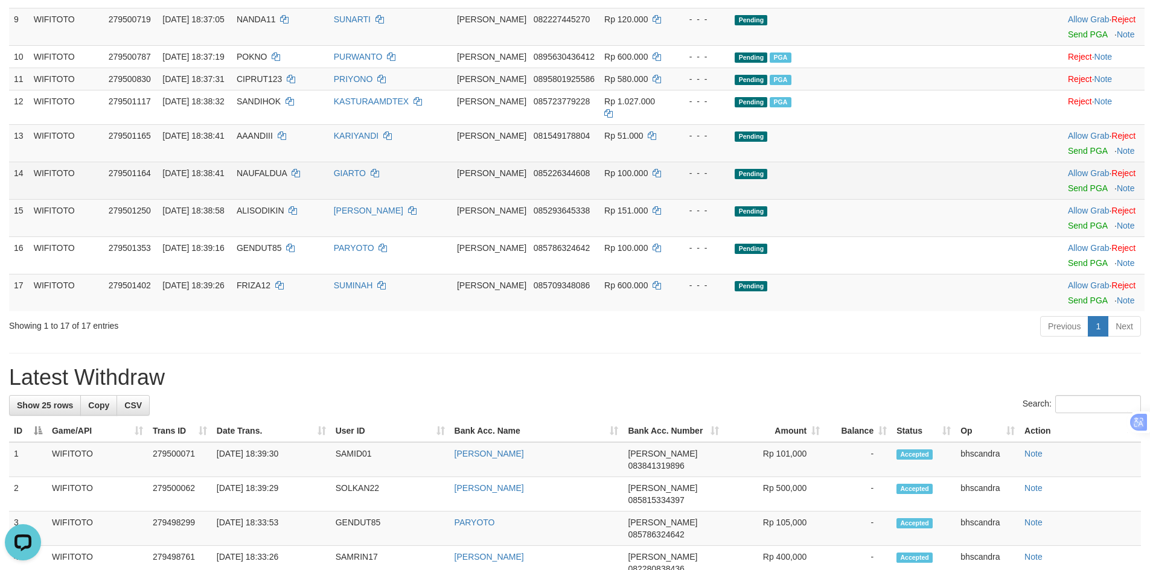
click at [311, 199] on td "NAUFALDUA" at bounding box center [280, 180] width 97 height 37
copy td "NAUFALDUA"
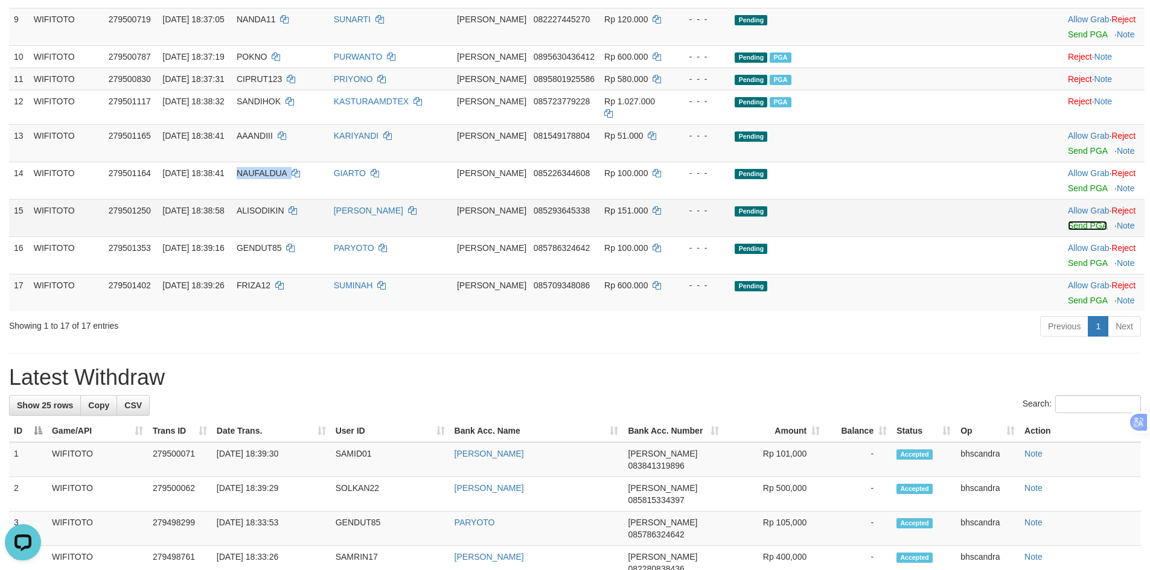
click at [1068, 231] on link "Send PGA" at bounding box center [1087, 226] width 39 height 10
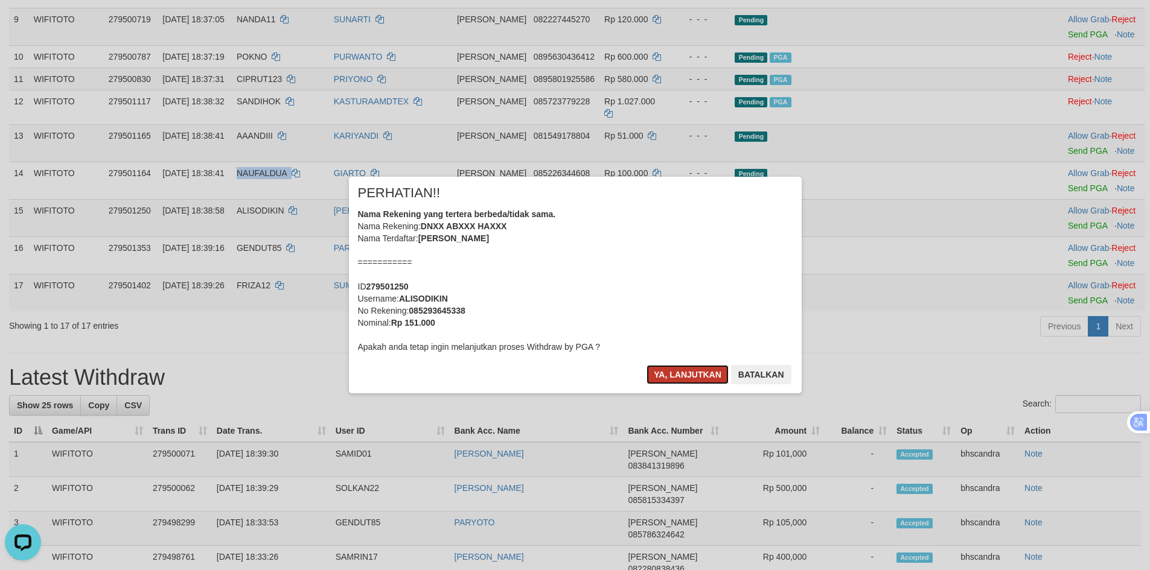
click at [665, 380] on button "Ya, lanjutkan" at bounding box center [687, 374] width 82 height 19
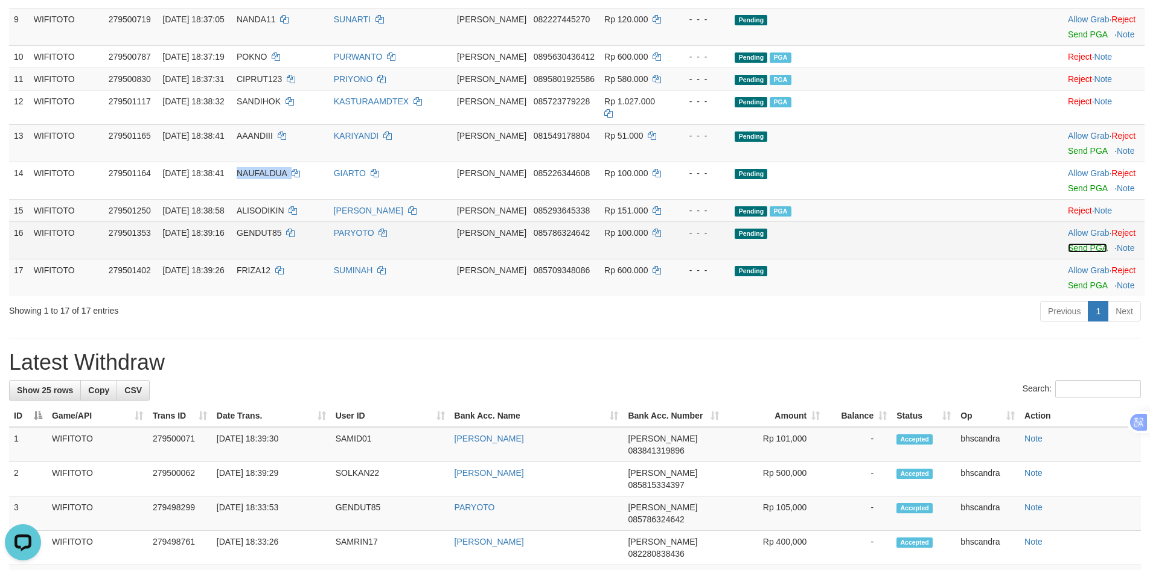
click at [1068, 253] on link "Send PGA" at bounding box center [1087, 248] width 39 height 10
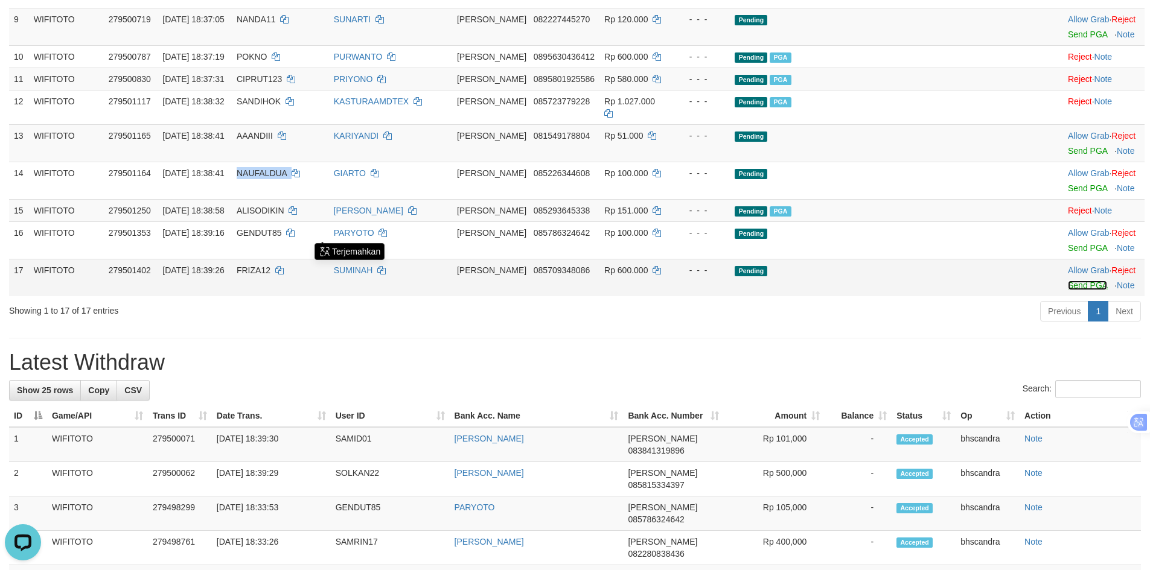
click at [1068, 290] on link "Send PGA" at bounding box center [1087, 286] width 39 height 10
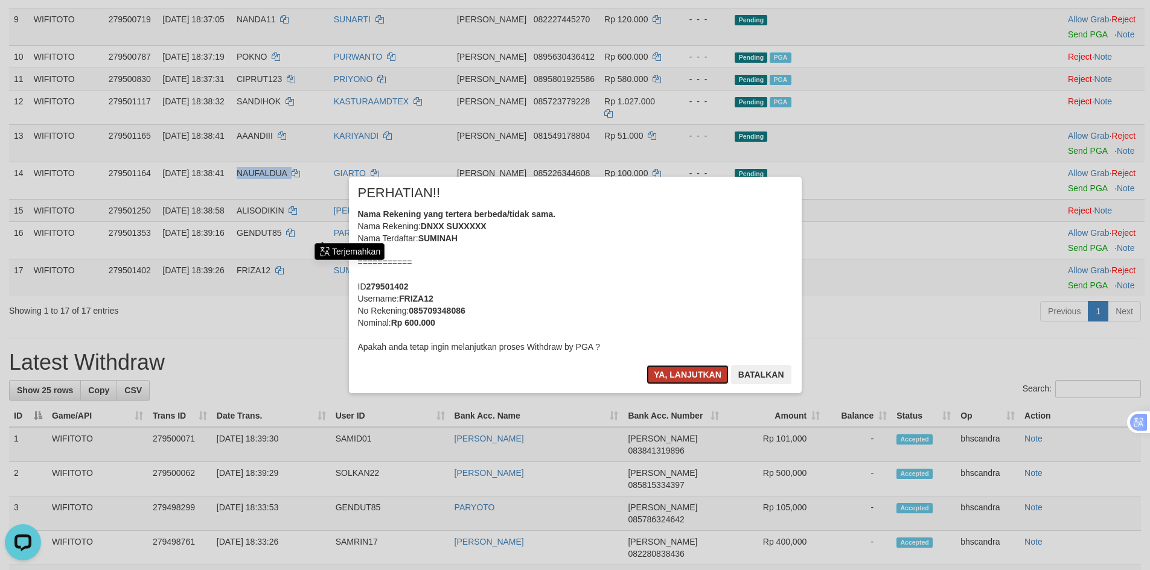
click at [669, 378] on button "Ya, lanjutkan" at bounding box center [687, 374] width 82 height 19
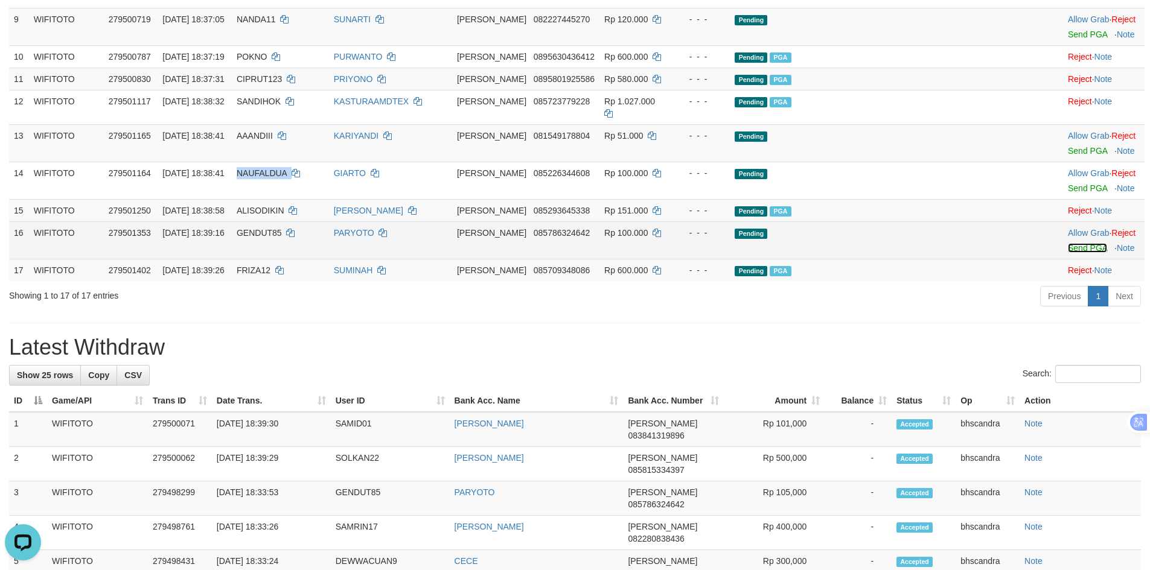
click at [1068, 253] on link "Send PGA" at bounding box center [1087, 248] width 39 height 10
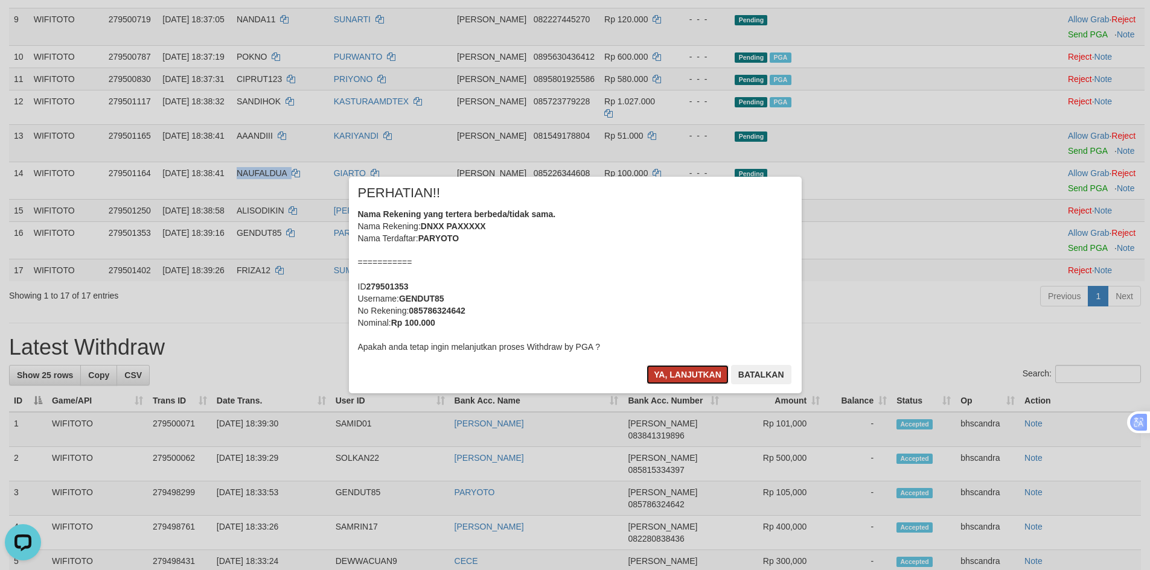
click at [669, 380] on button "Ya, lanjutkan" at bounding box center [687, 374] width 82 height 19
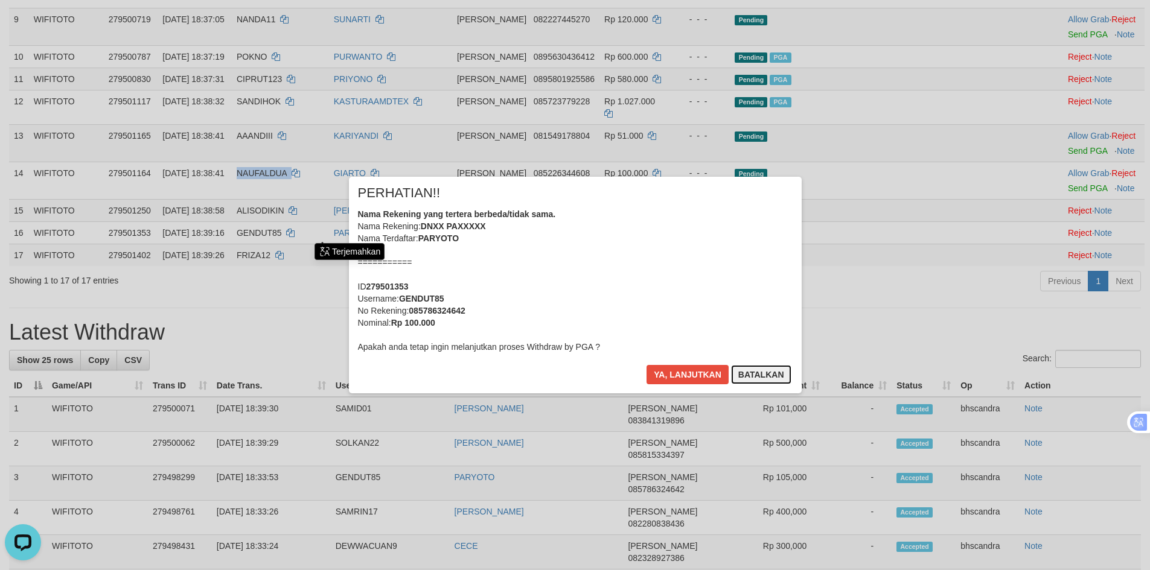
click at [784, 375] on button "Batalkan" at bounding box center [761, 374] width 60 height 19
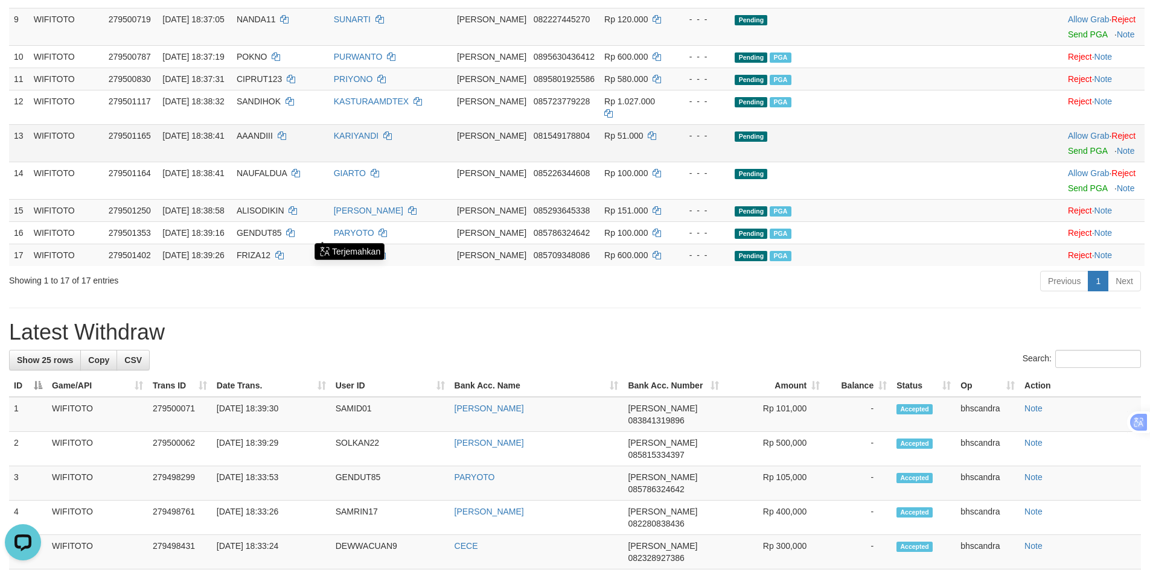
click at [273, 141] on span "AAANDIII" at bounding box center [255, 136] width 36 height 10
copy td "AAANDIII"
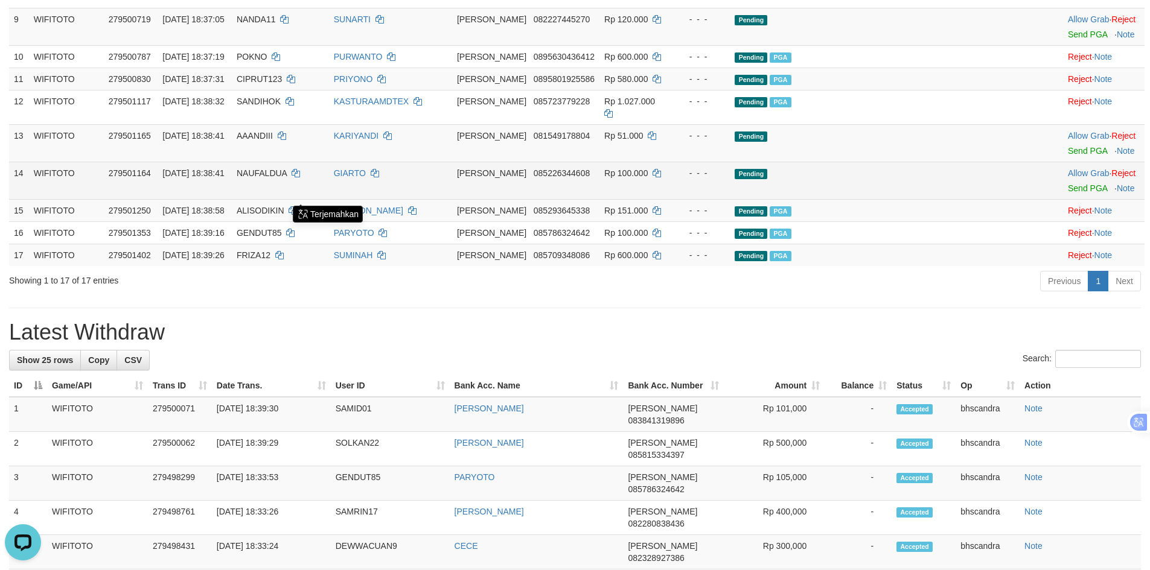
click at [324, 199] on td "NAUFALDUA" at bounding box center [280, 180] width 97 height 37
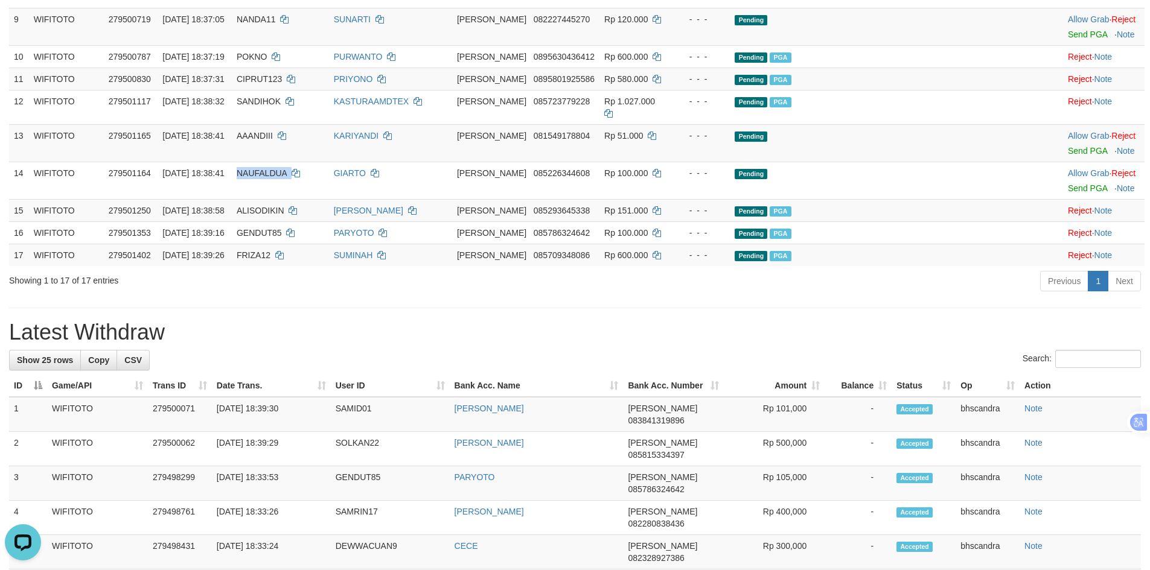
copy td "NAUFALDUA"
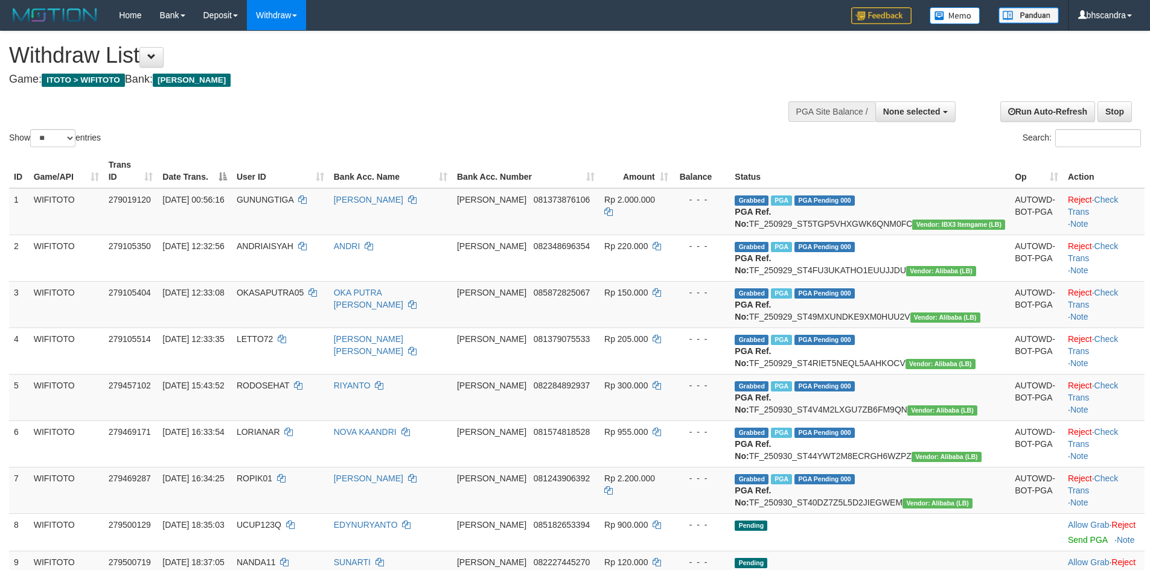
select select
select select "**"
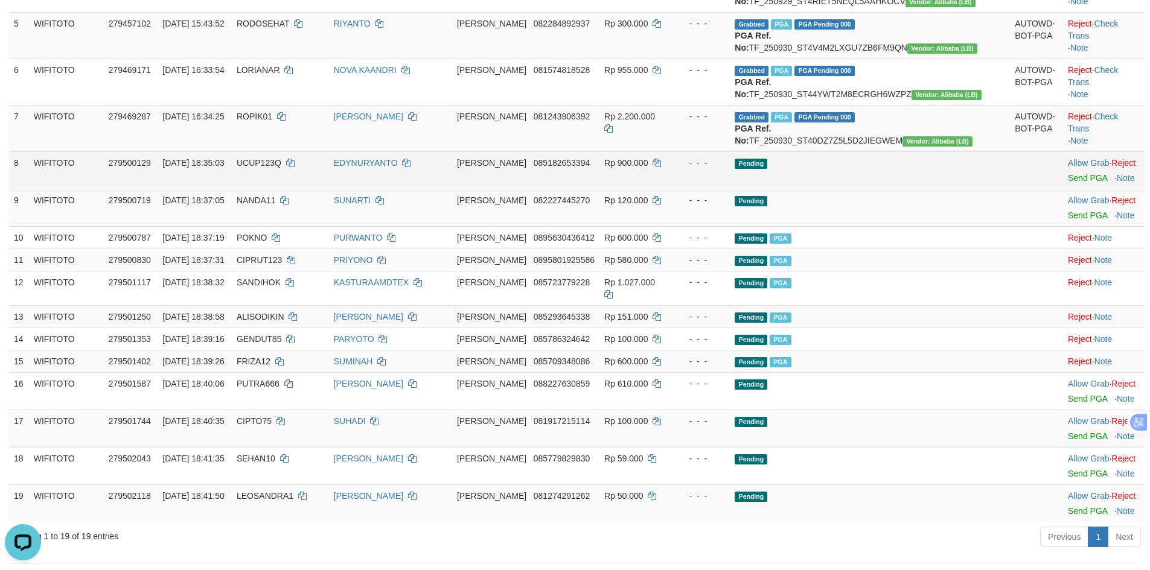
click at [281, 168] on span "UCUP123Q" at bounding box center [259, 163] width 45 height 10
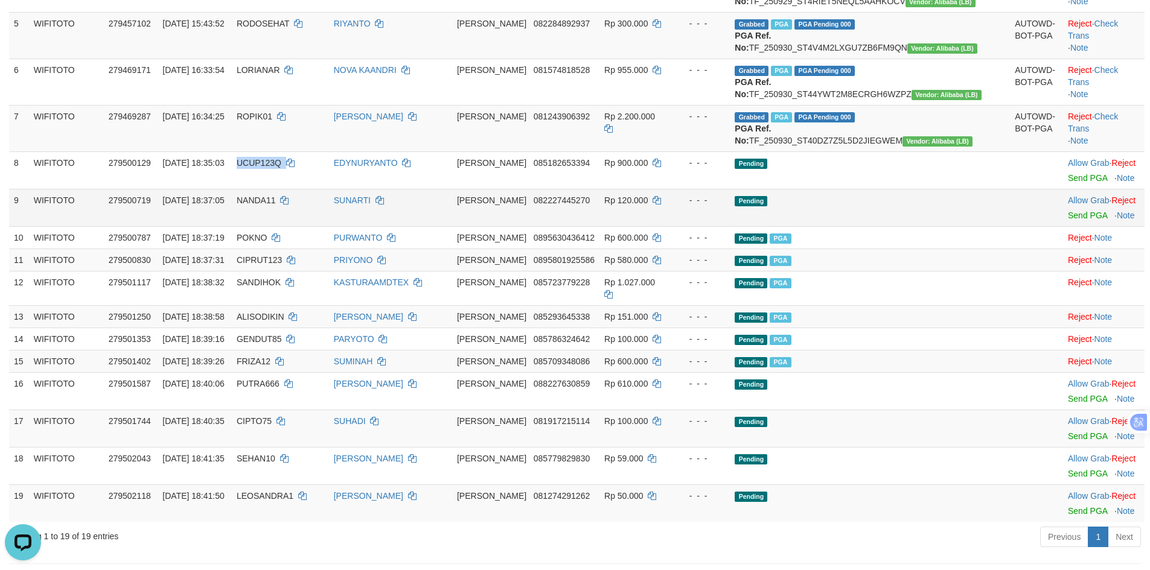
copy td "UCUP123Q"
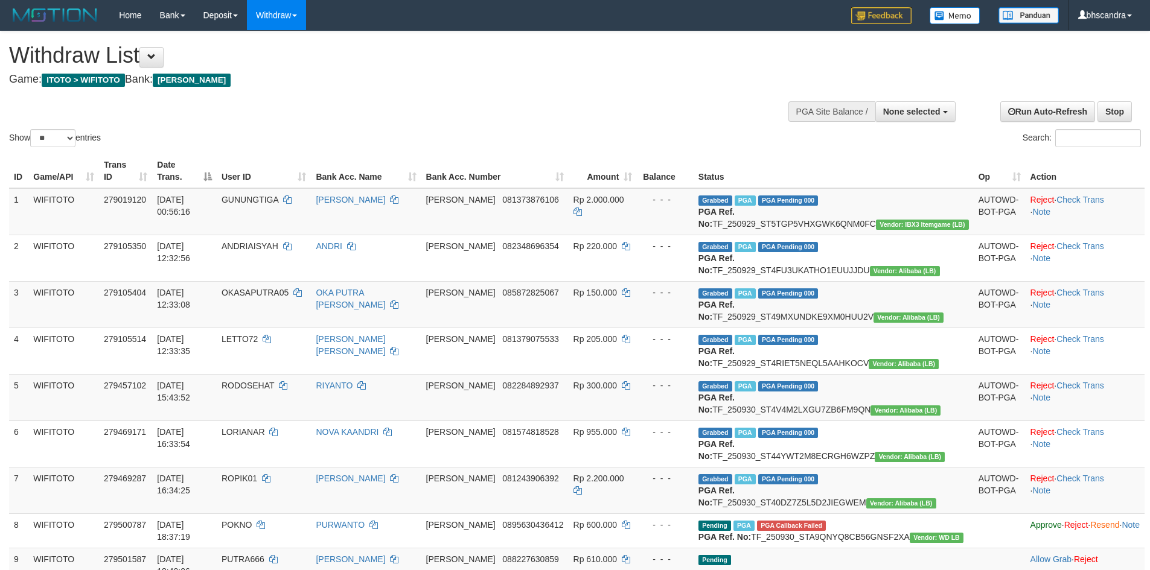
select select
select select "**"
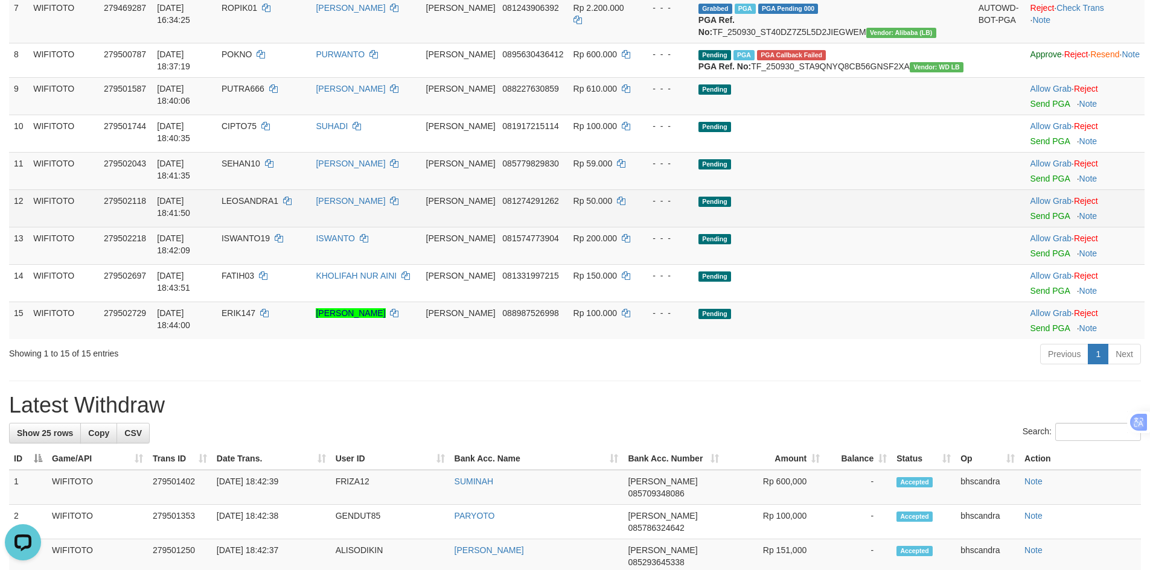
scroll to position [543, 0]
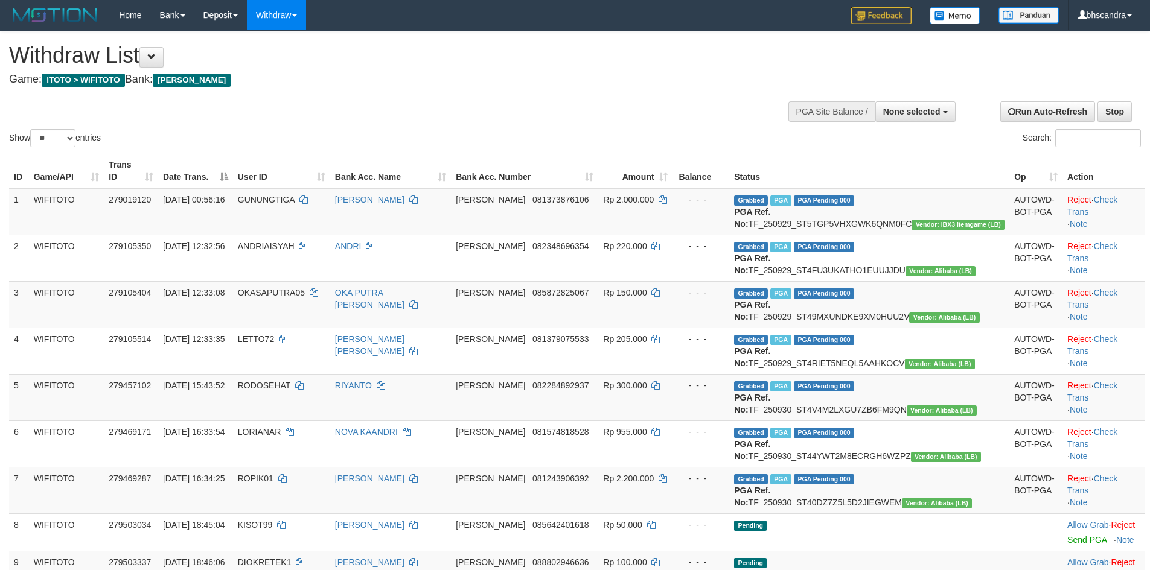
select select
select select "**"
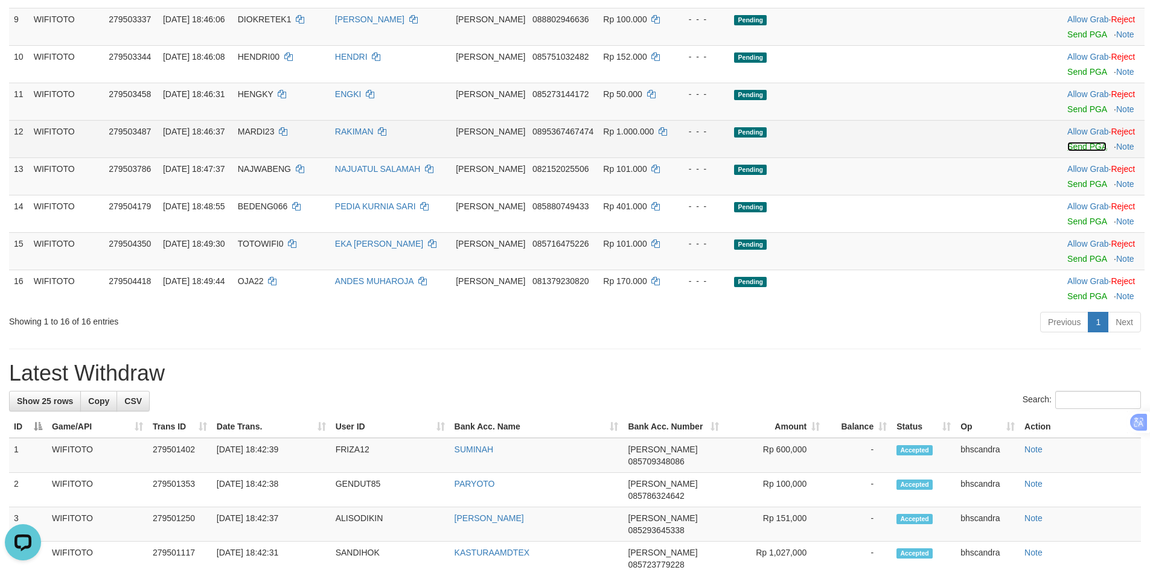
click at [1067, 151] on link "Send PGA" at bounding box center [1086, 147] width 39 height 10
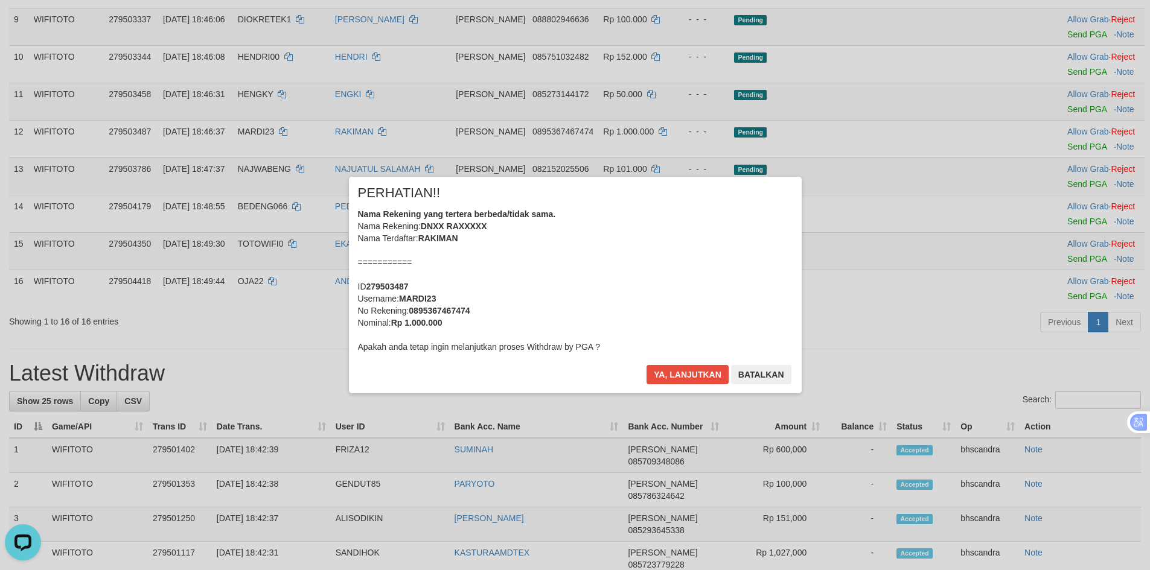
click at [681, 361] on div "× PERHATIAN!! Nama Rekening yang tertera berbeda/tidak sama. Nama Rekening: DNX…" at bounding box center [575, 285] width 453 height 216
click at [681, 372] on button "Ya, lanjutkan" at bounding box center [687, 374] width 82 height 19
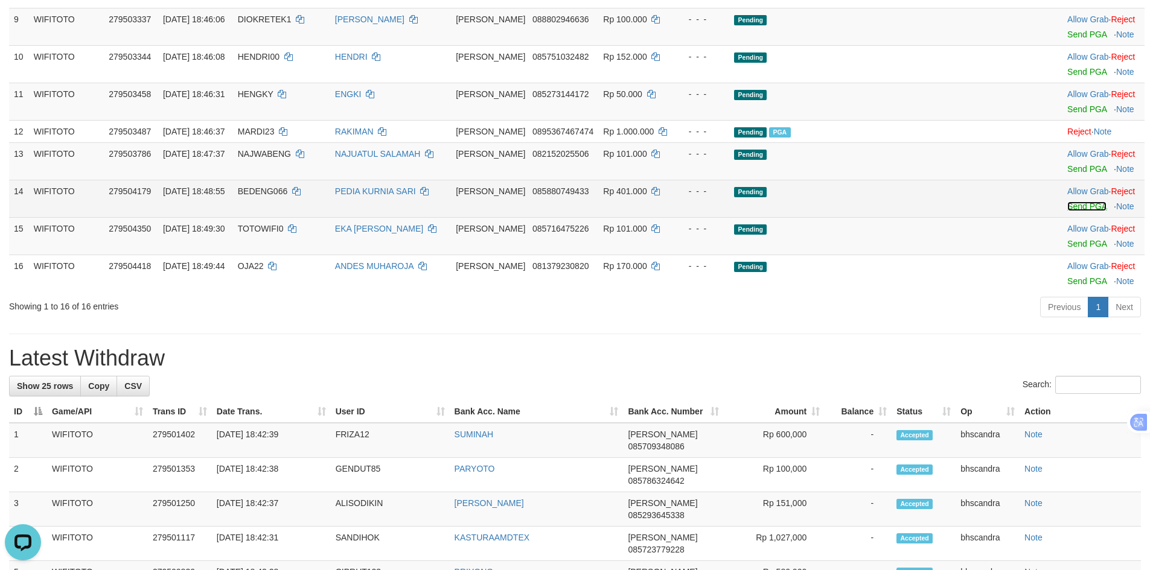
click at [1067, 211] on link "Send PGA" at bounding box center [1086, 207] width 39 height 10
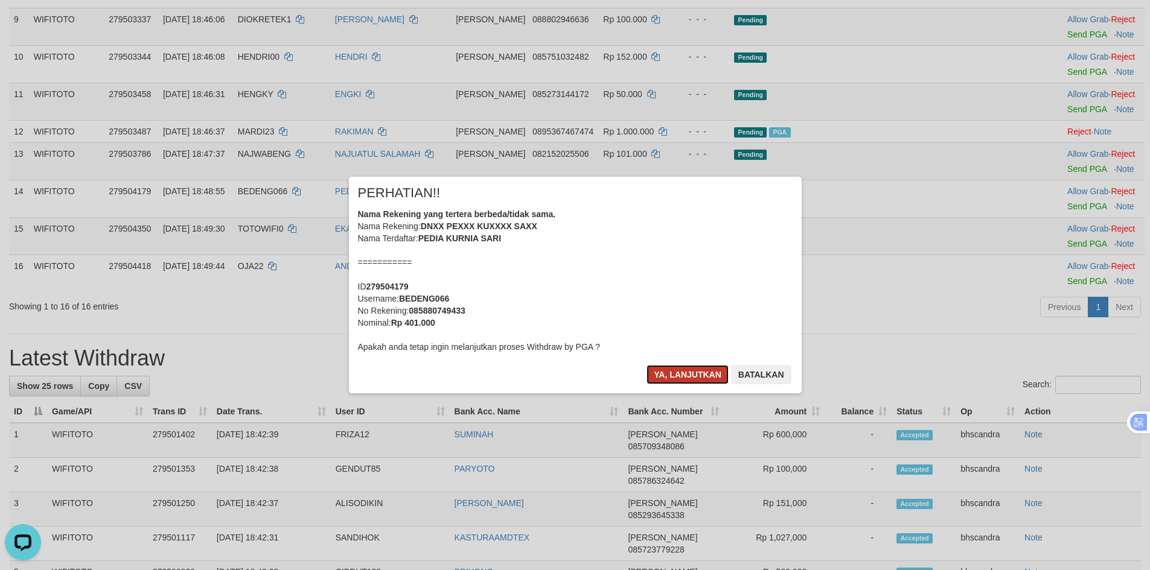
click at [678, 374] on button "Ya, lanjutkan" at bounding box center [687, 374] width 82 height 19
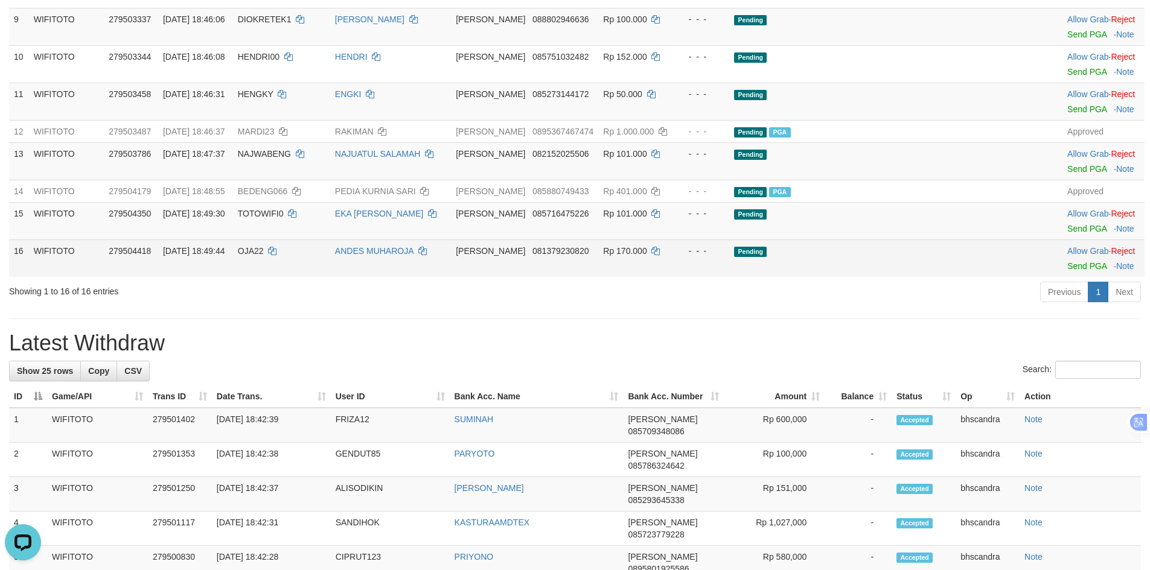
click at [451, 277] on td "ANDES MUHAROJA" at bounding box center [390, 258] width 121 height 37
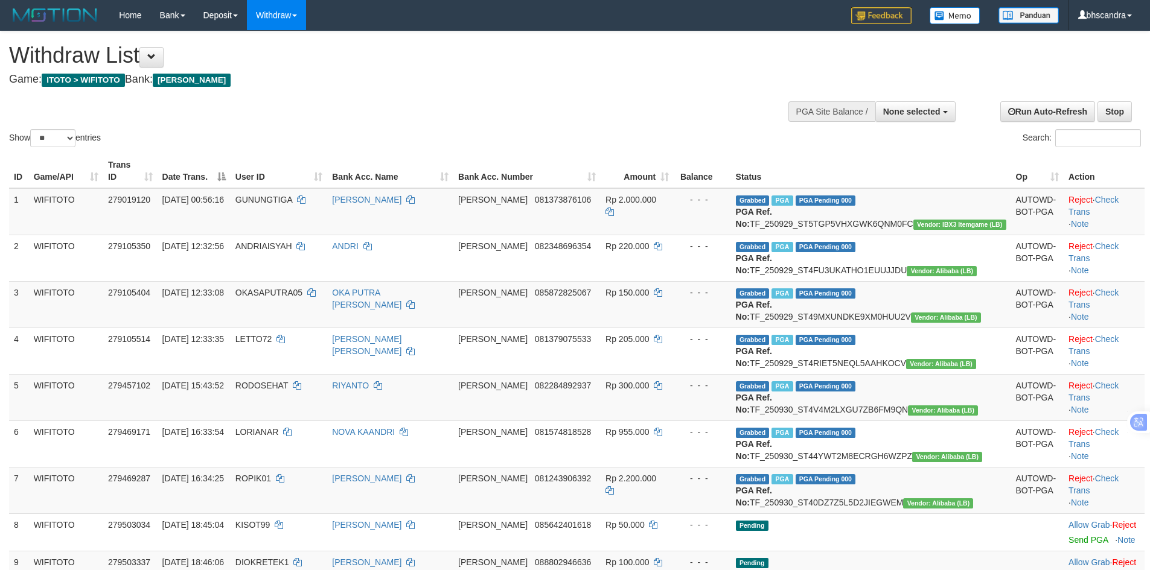
select select
select select "**"
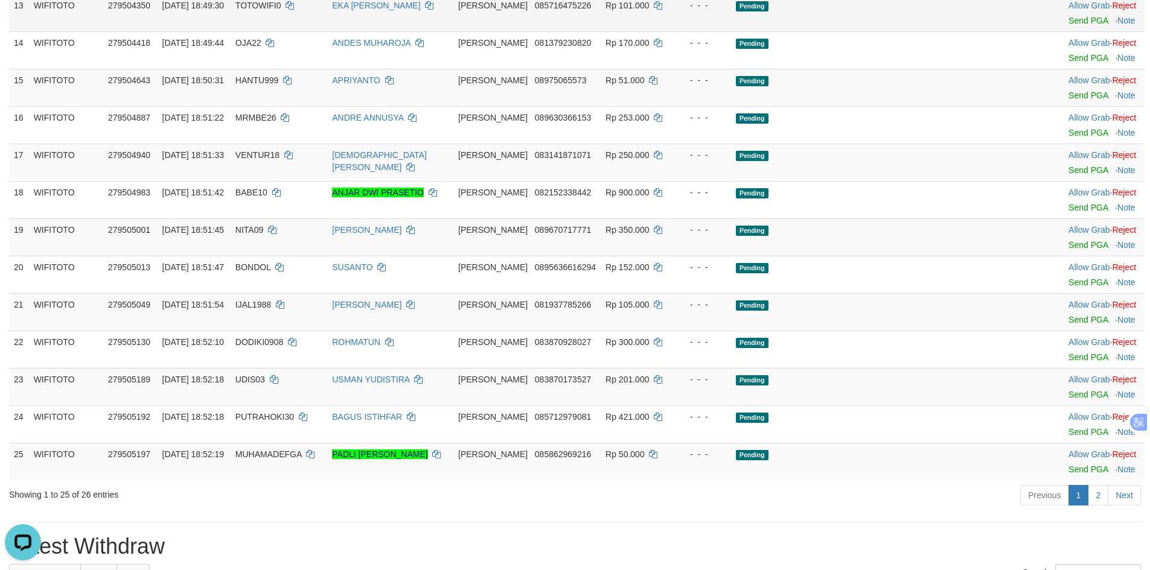
scroll to position [724, 0]
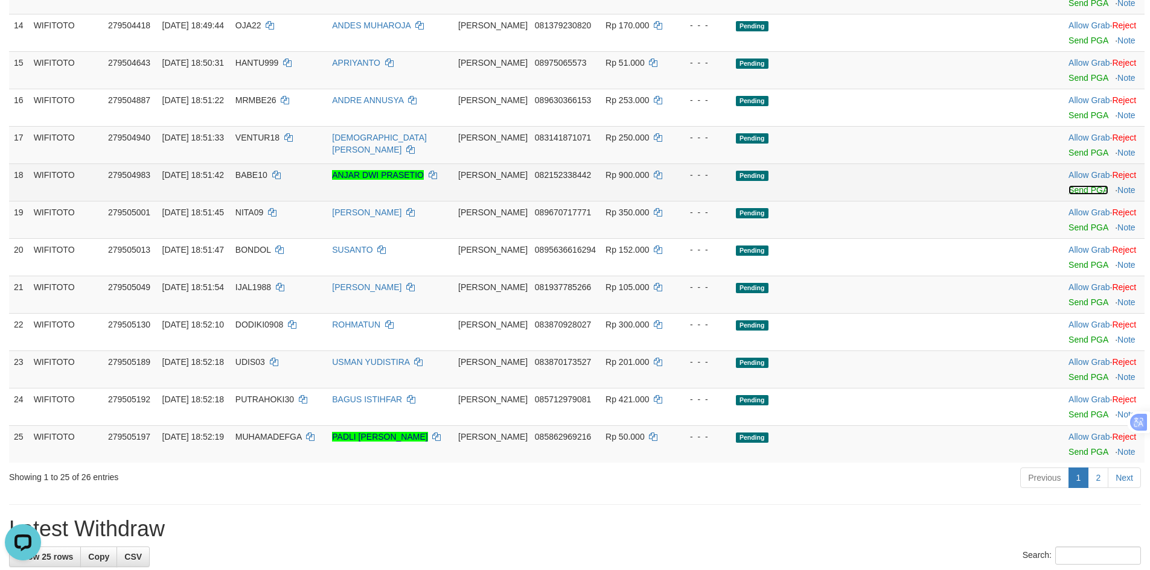
click at [1068, 195] on link "Send PGA" at bounding box center [1087, 190] width 39 height 10
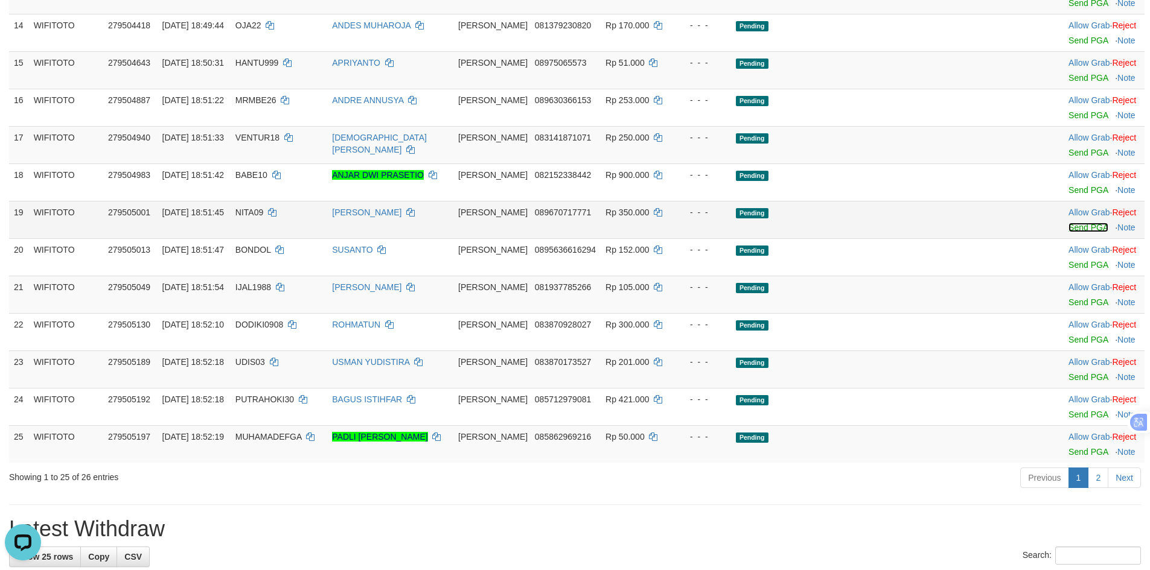
click at [1068, 232] on link "Send PGA" at bounding box center [1087, 228] width 39 height 10
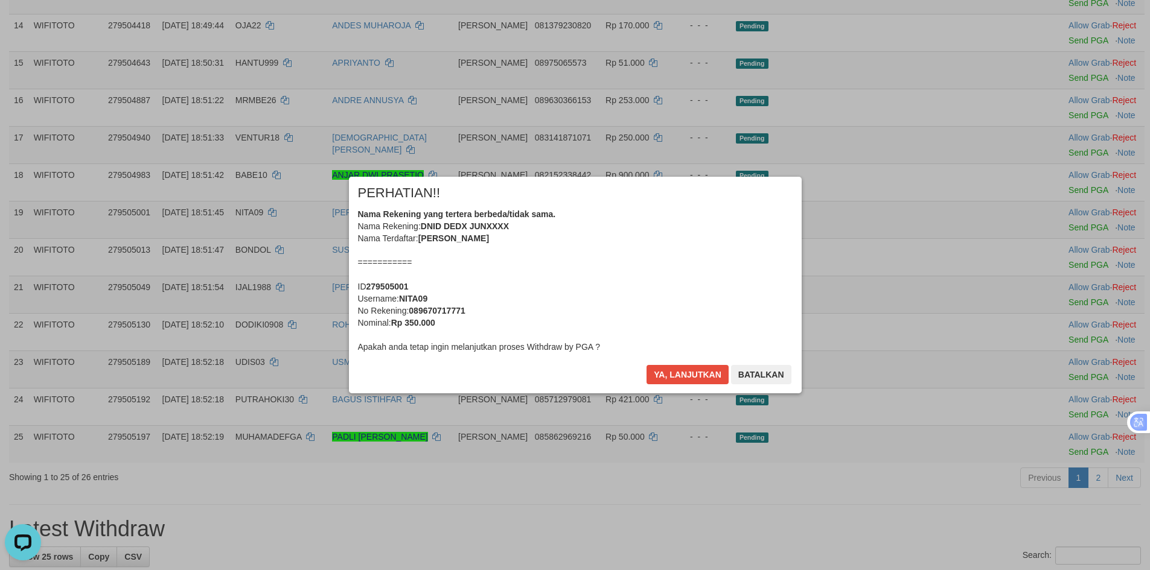
click at [692, 363] on div "× PERHATIAN!! Nama Rekening yang tertera berbeda/tidak sama. Nama Rekening: DNI…" at bounding box center [575, 285] width 453 height 216
drag, startPoint x: 692, startPoint y: 363, endPoint x: 693, endPoint y: 374, distance: 10.3
click at [693, 374] on div "× PERHATIAN!! Nama Rekening yang tertera berbeda/tidak sama. Nama Rekening: DNI…" at bounding box center [575, 285] width 453 height 216
click at [693, 374] on button "Ya, lanjutkan" at bounding box center [687, 374] width 82 height 19
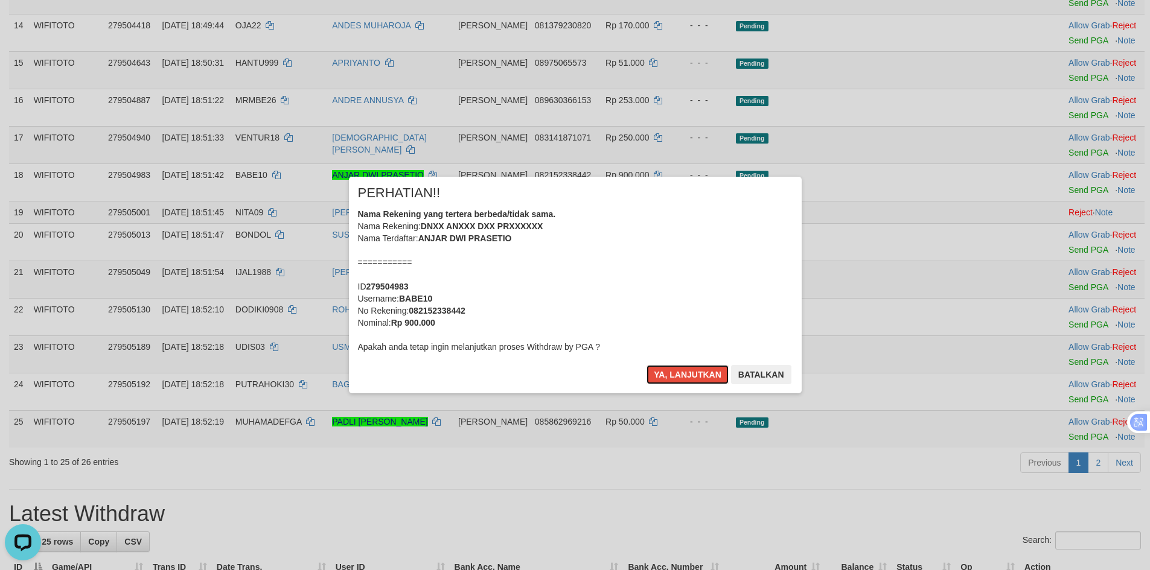
click at [693, 374] on button "Ya, lanjutkan" at bounding box center [687, 374] width 82 height 19
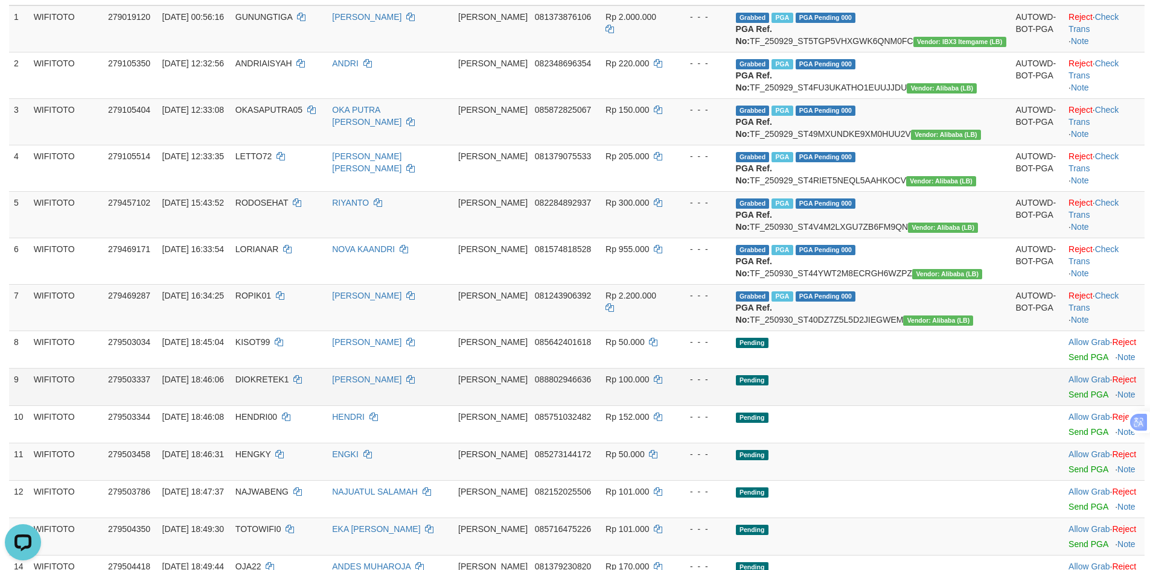
scroll to position [0, 0]
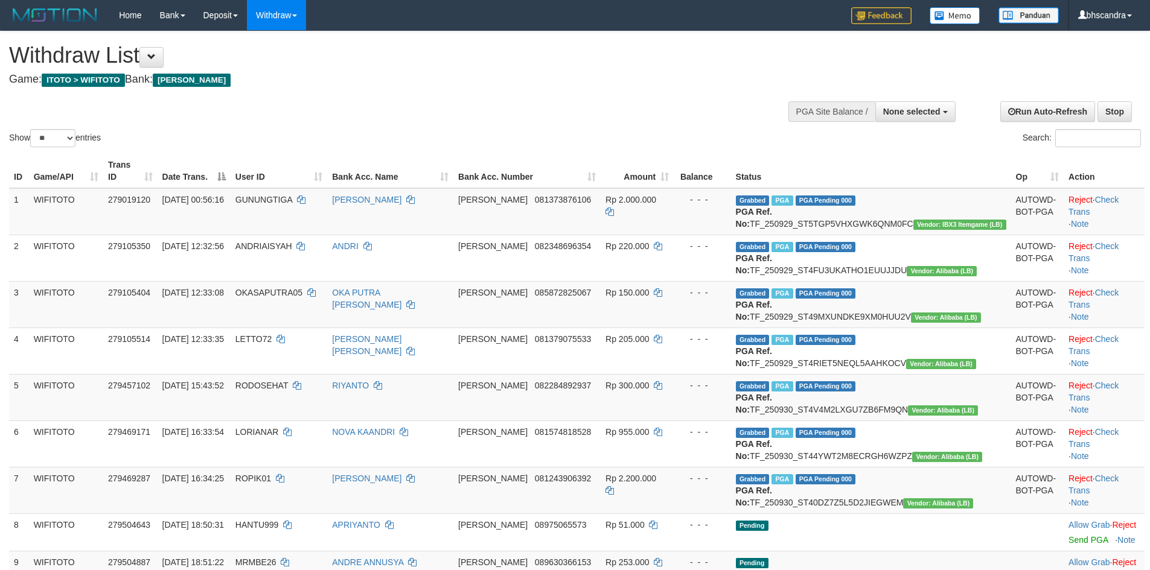
select select
select select "**"
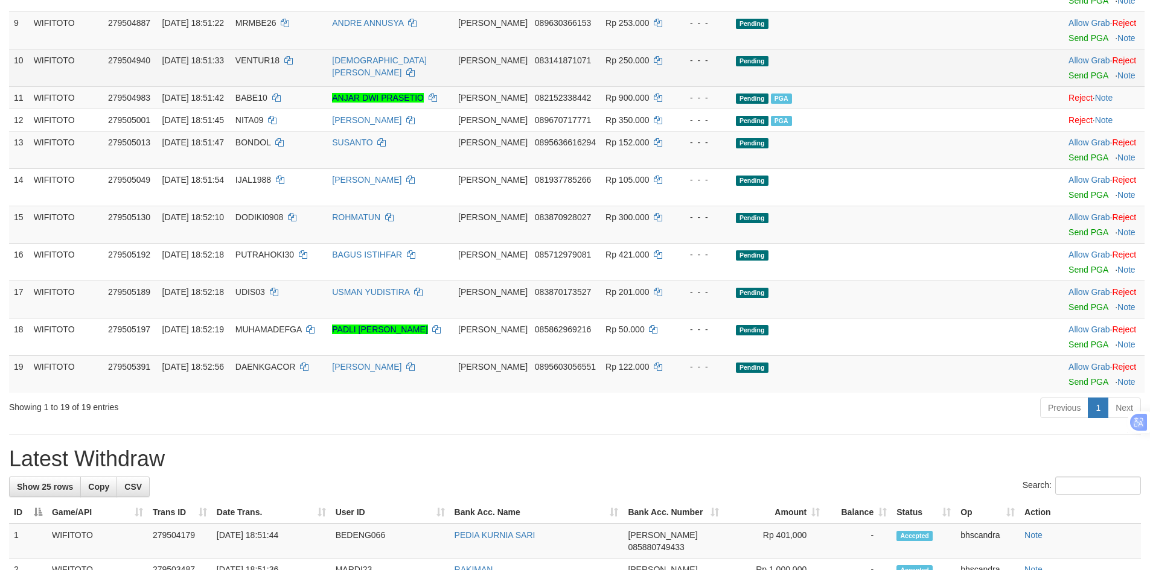
scroll to position [543, 0]
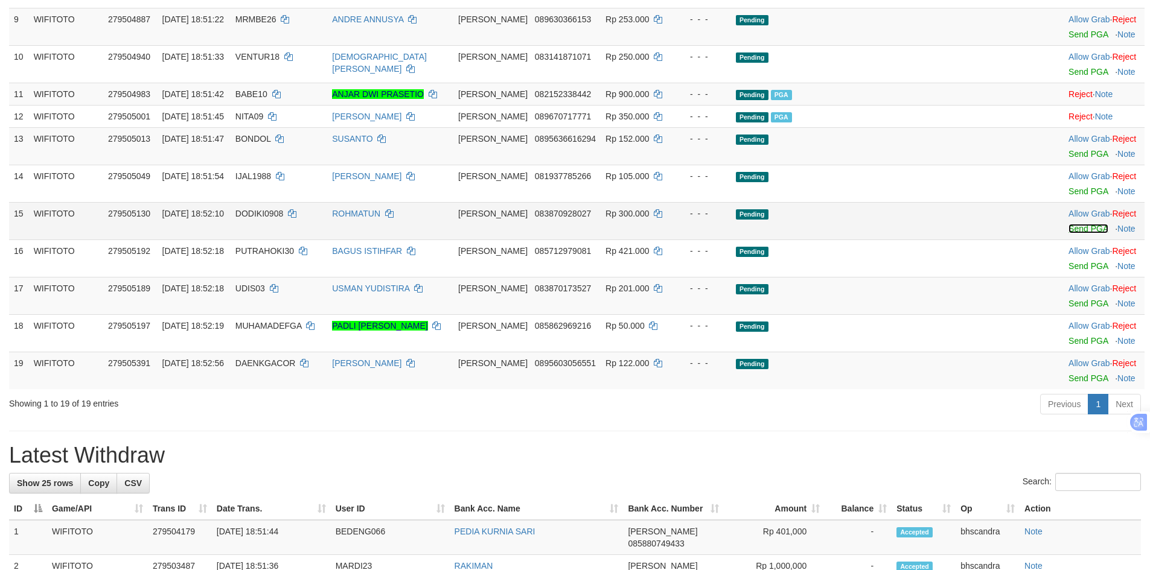
click at [1068, 234] on link "Send PGA" at bounding box center [1087, 229] width 39 height 10
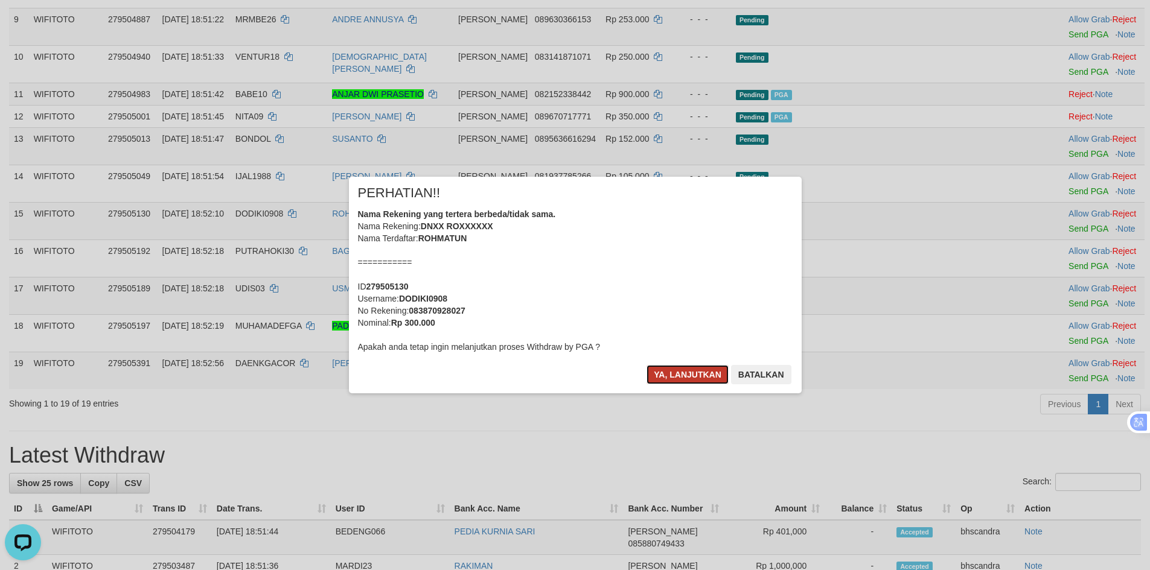
click at [656, 380] on button "Ya, lanjutkan" at bounding box center [687, 374] width 82 height 19
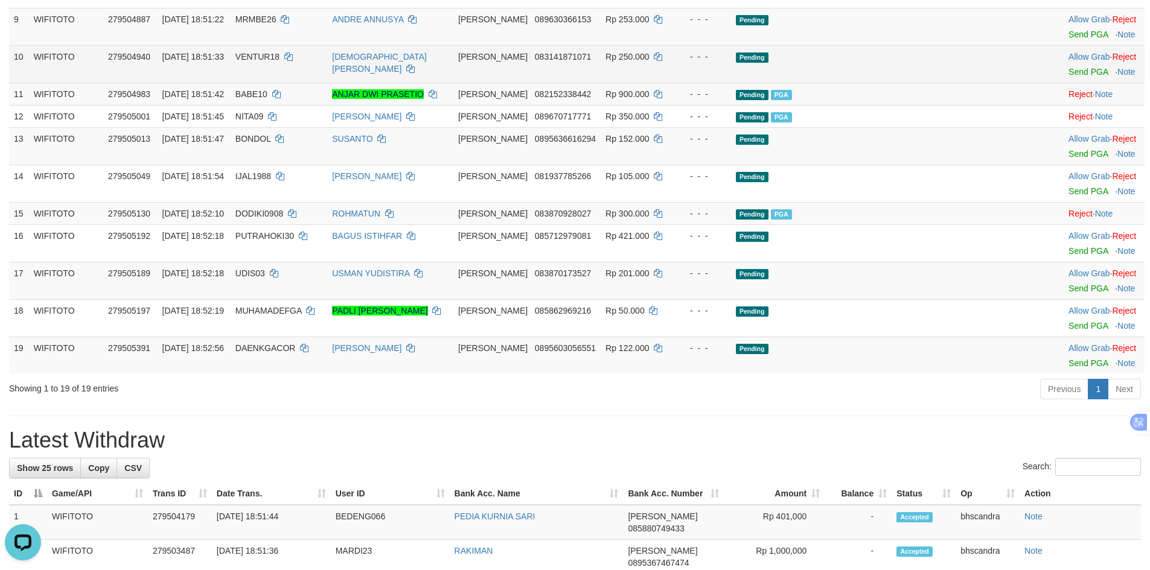
click at [304, 83] on td "VENTUR18" at bounding box center [279, 63] width 97 height 37
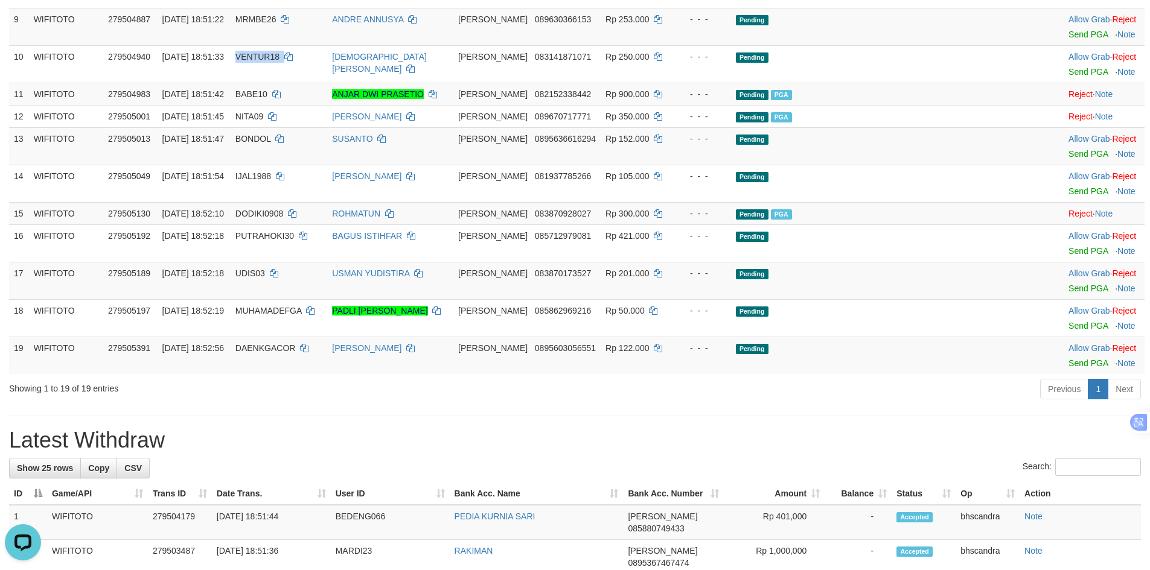
copy td "VENTUR18"
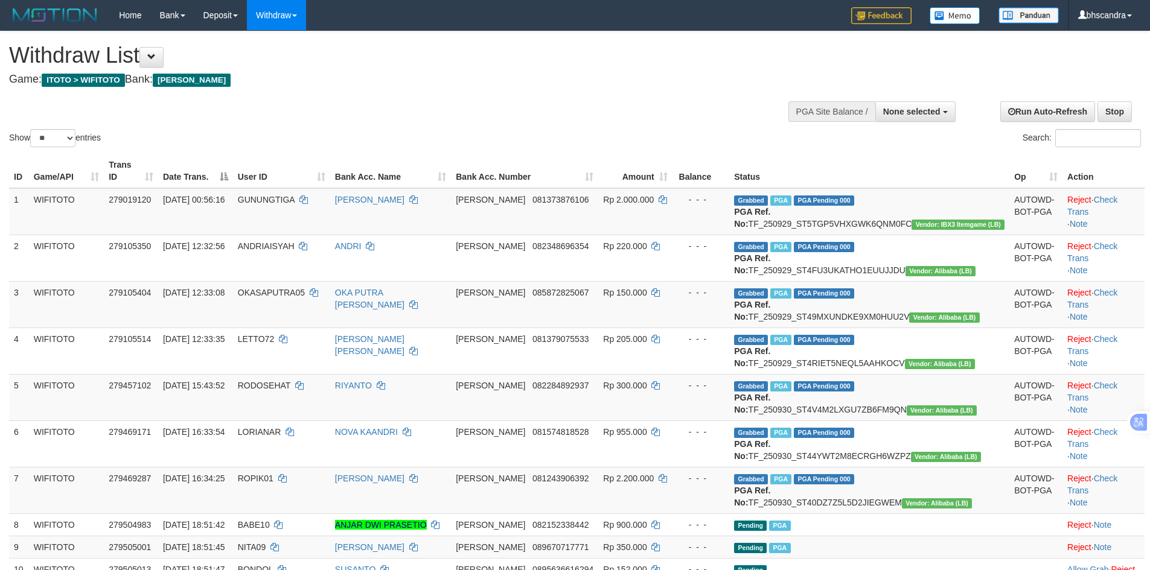
select select
select select "**"
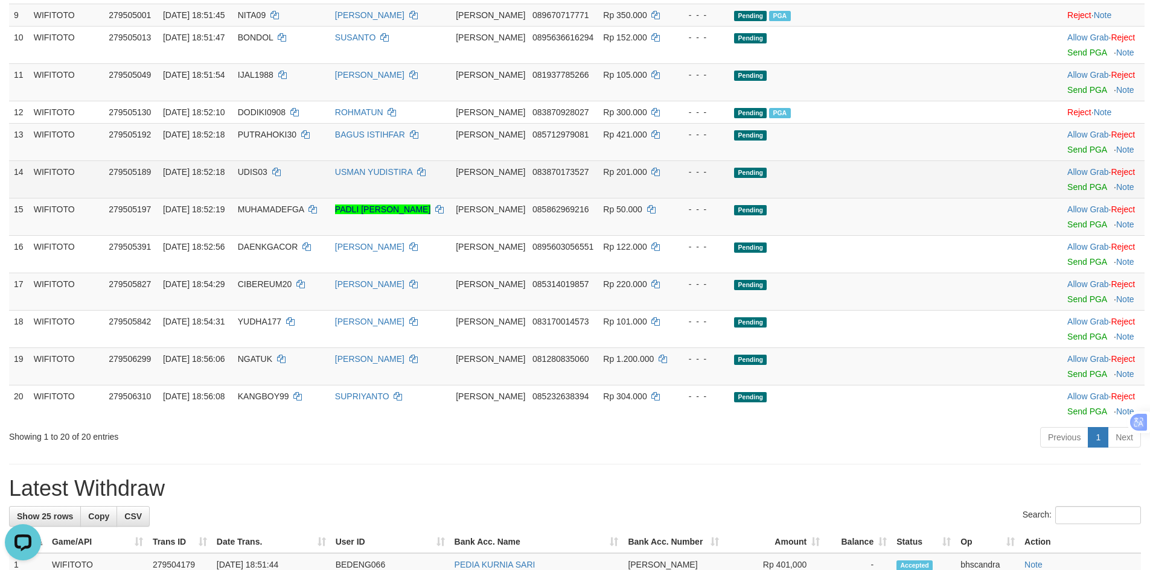
scroll to position [543, 0]
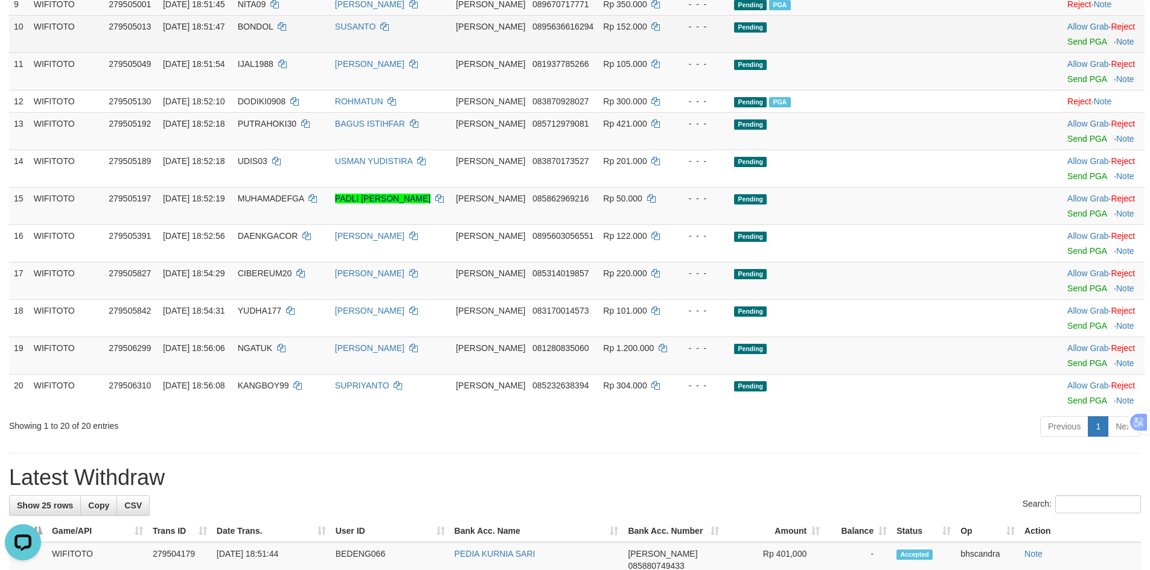
click at [233, 53] on td "[DATE] 18:51:47" at bounding box center [195, 33] width 75 height 37
click at [273, 31] on span "BONDOL" at bounding box center [256, 27] width 36 height 10
copy td "BONDOL"
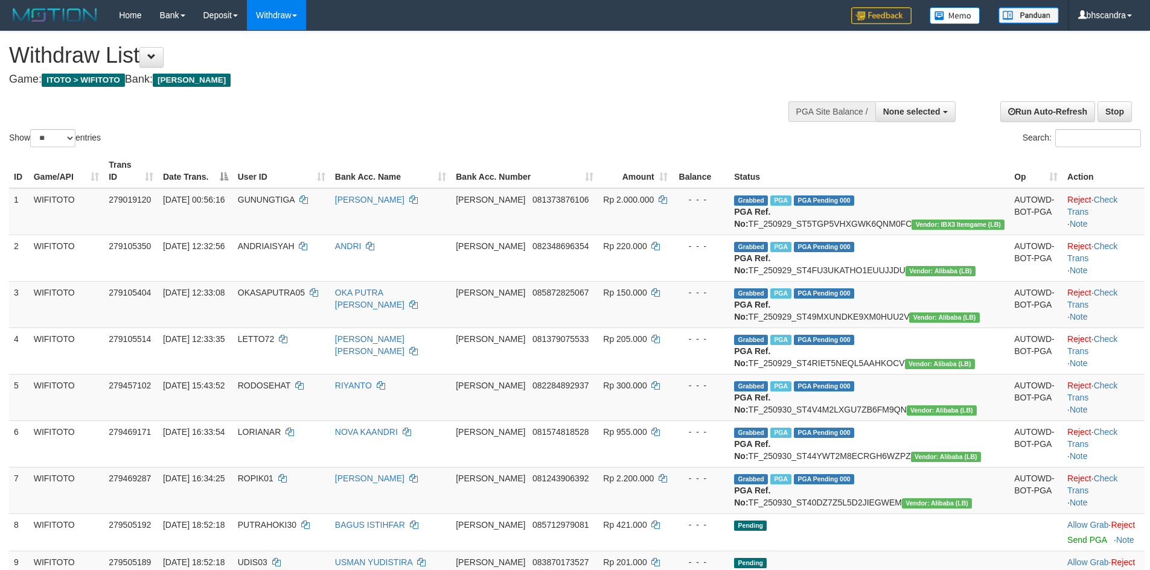
select select
select select "**"
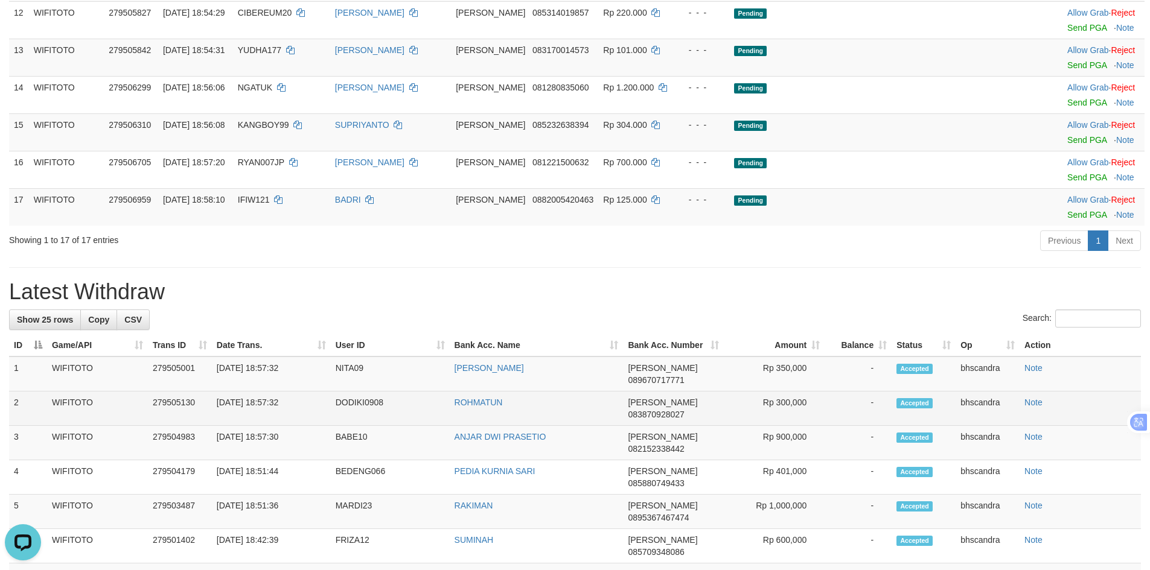
scroll to position [724, 0]
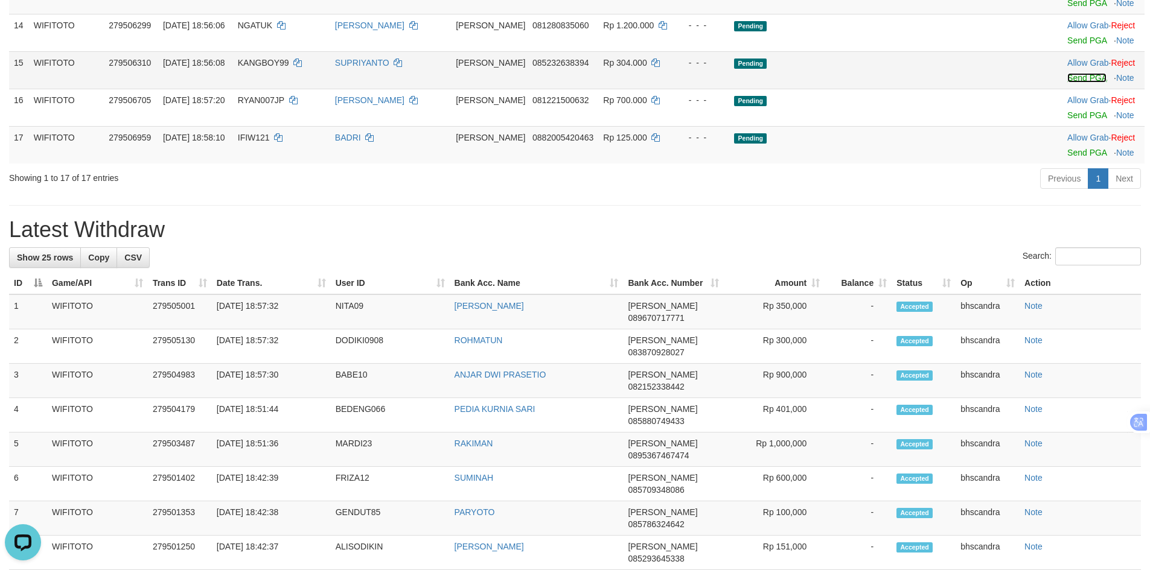
click at [1067, 83] on link "Send PGA" at bounding box center [1086, 78] width 39 height 10
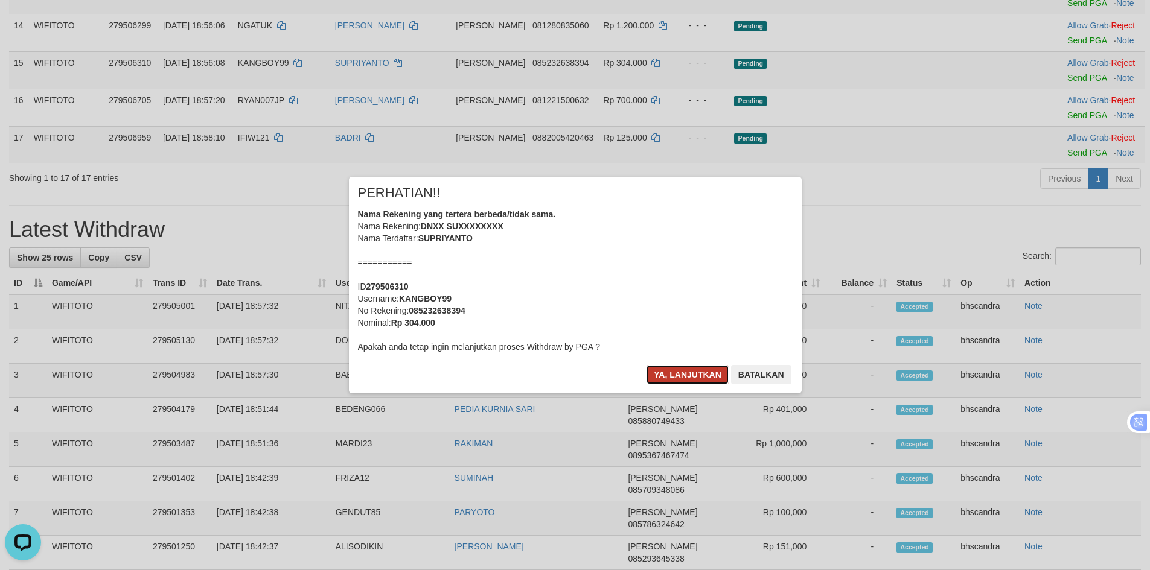
click at [674, 378] on button "Ya, lanjutkan" at bounding box center [687, 374] width 82 height 19
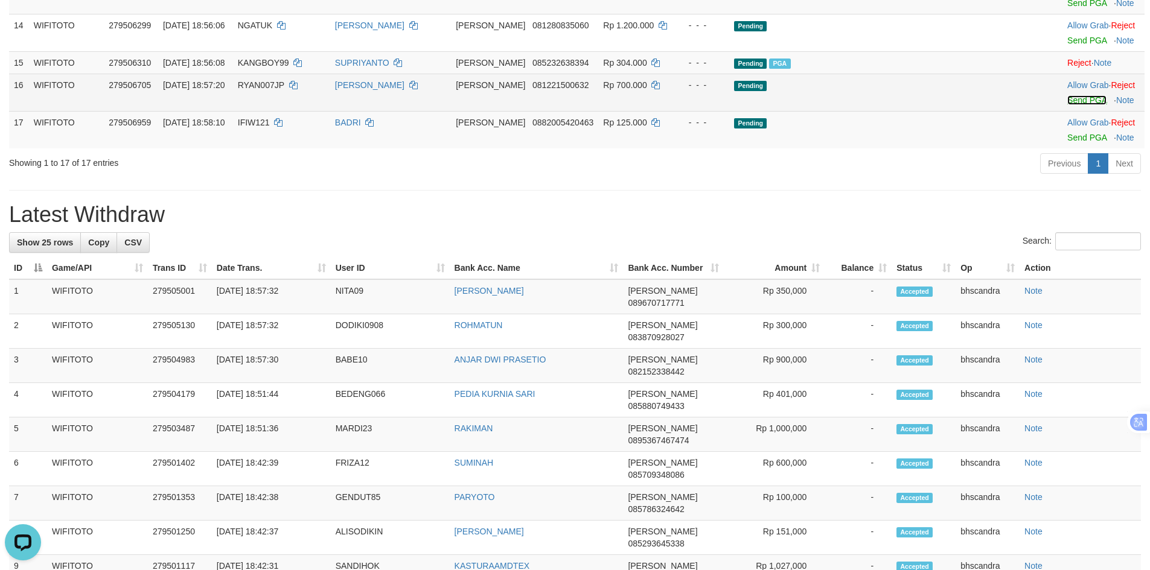
click at [1067, 105] on link "Send PGA" at bounding box center [1086, 100] width 39 height 10
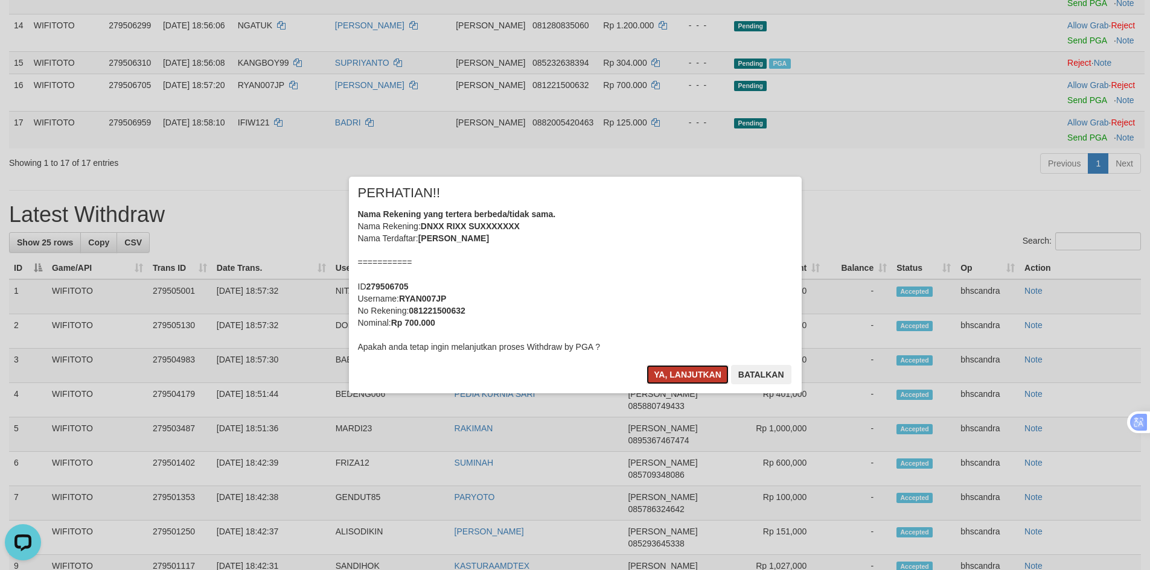
click at [670, 376] on button "Ya, lanjutkan" at bounding box center [687, 374] width 82 height 19
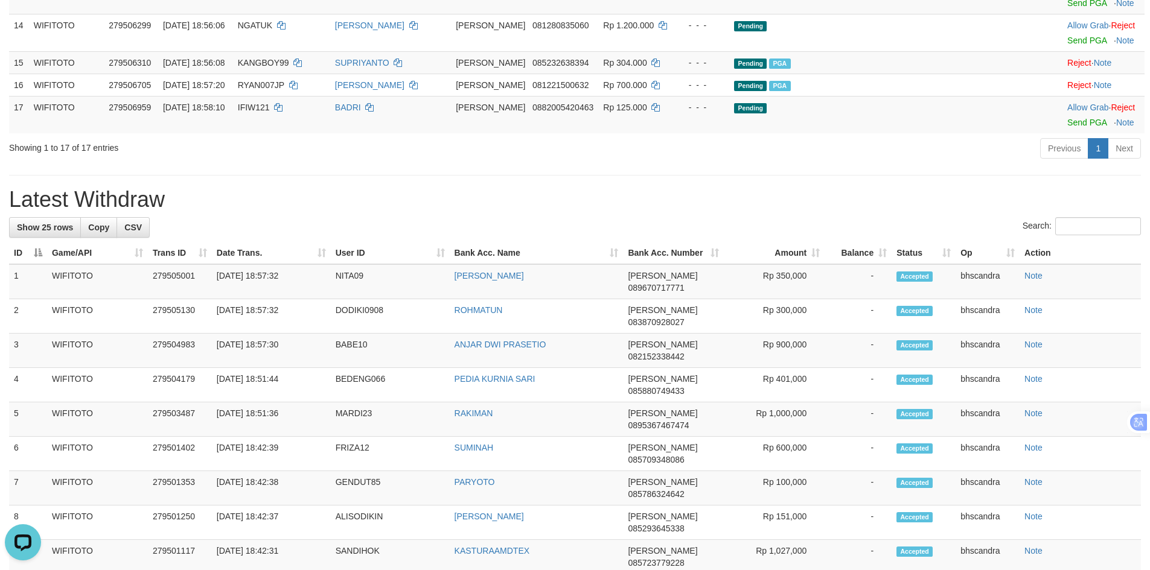
click at [373, 163] on div "Showing 1 to 17 of 17 entries Previous 1 Next" at bounding box center [575, 150] width 1150 height 26
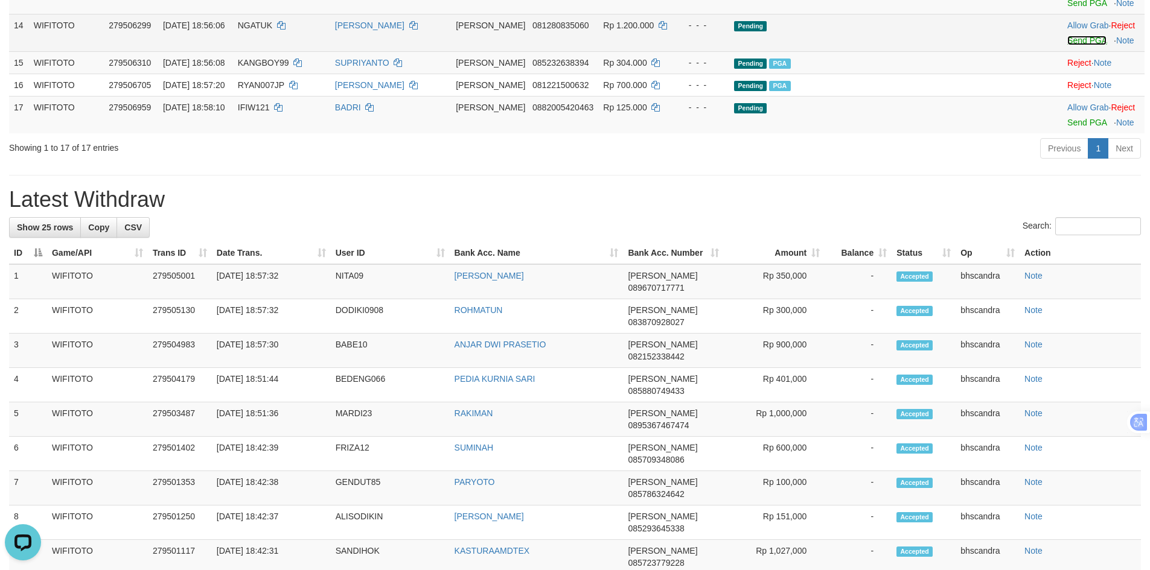
click at [1067, 45] on link "Send PGA" at bounding box center [1086, 41] width 39 height 10
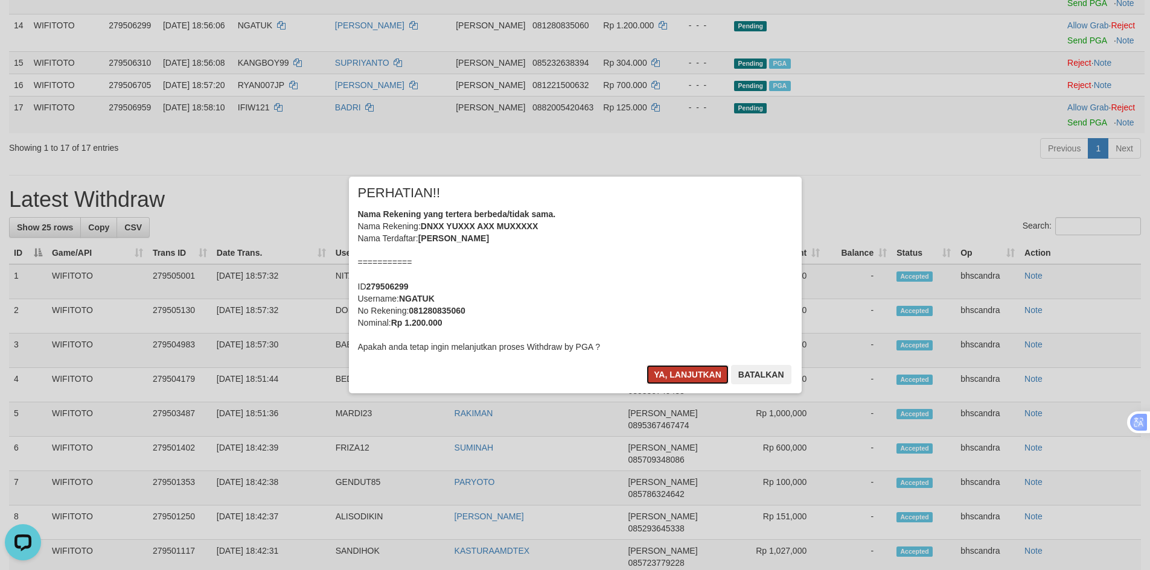
click at [667, 375] on button "Ya, lanjutkan" at bounding box center [687, 374] width 82 height 19
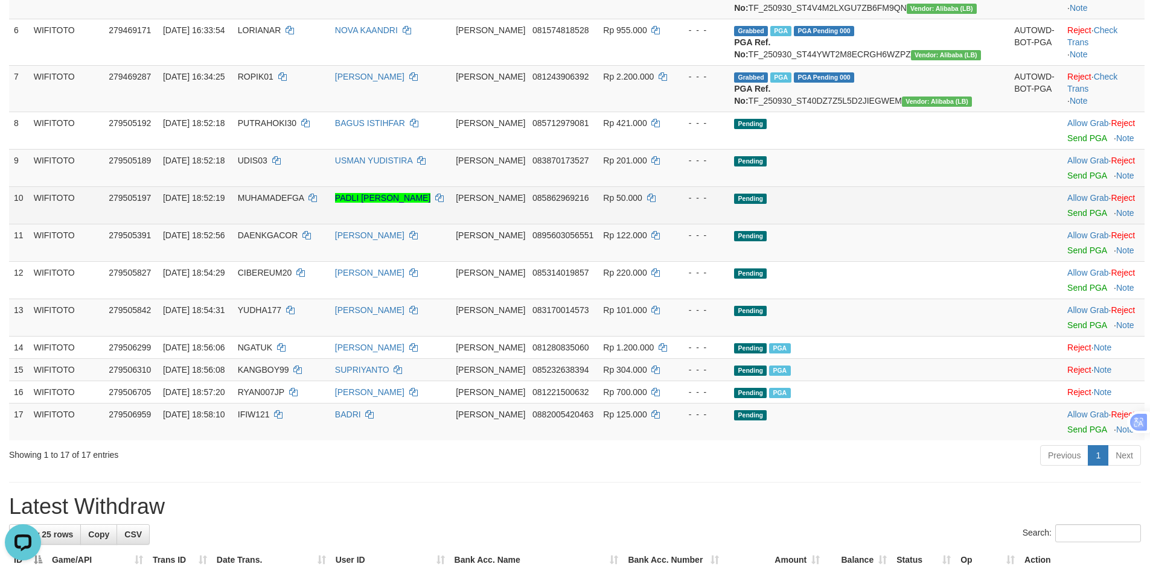
scroll to position [362, 0]
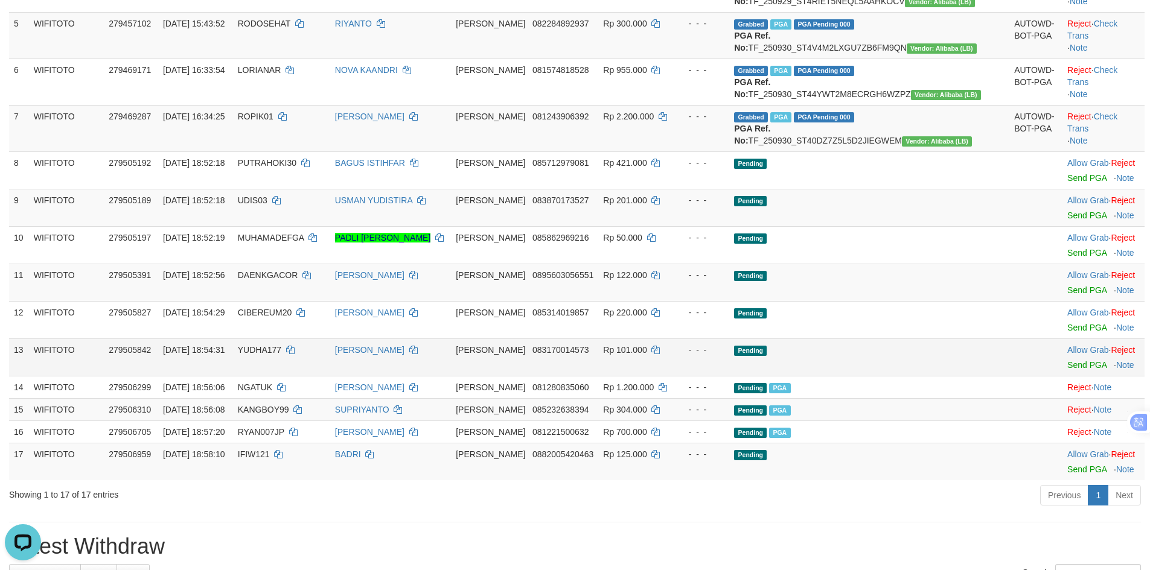
click at [304, 376] on td "YUDHA177" at bounding box center [281, 357] width 97 height 37
copy td "YUDHA177"
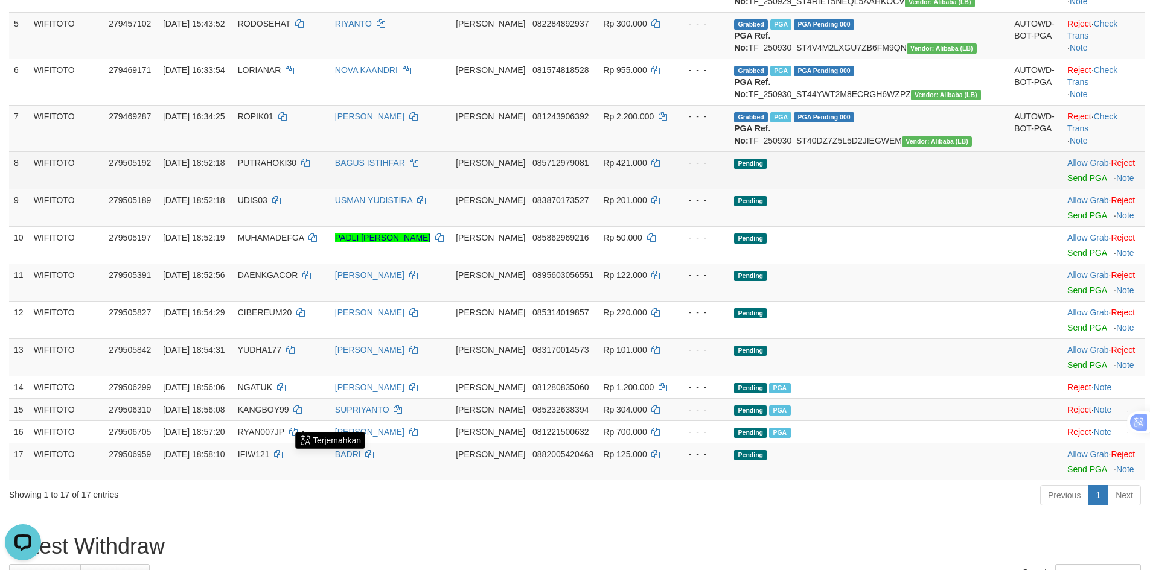
click at [296, 168] on span "PUTRAHOKI30" at bounding box center [267, 163] width 59 height 10
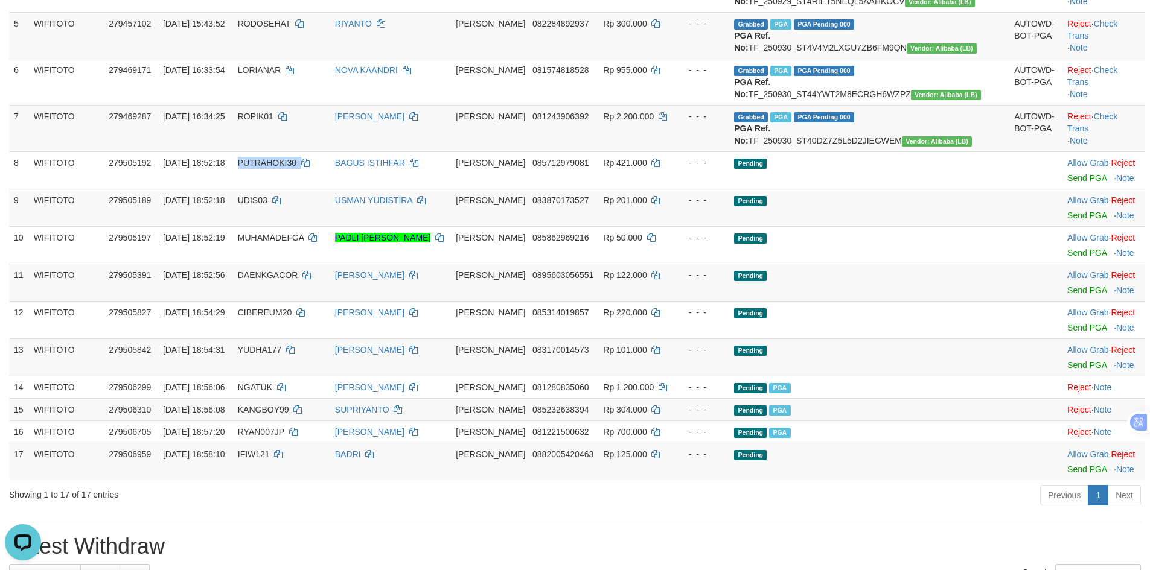
copy td "PUTRAHOKI30"
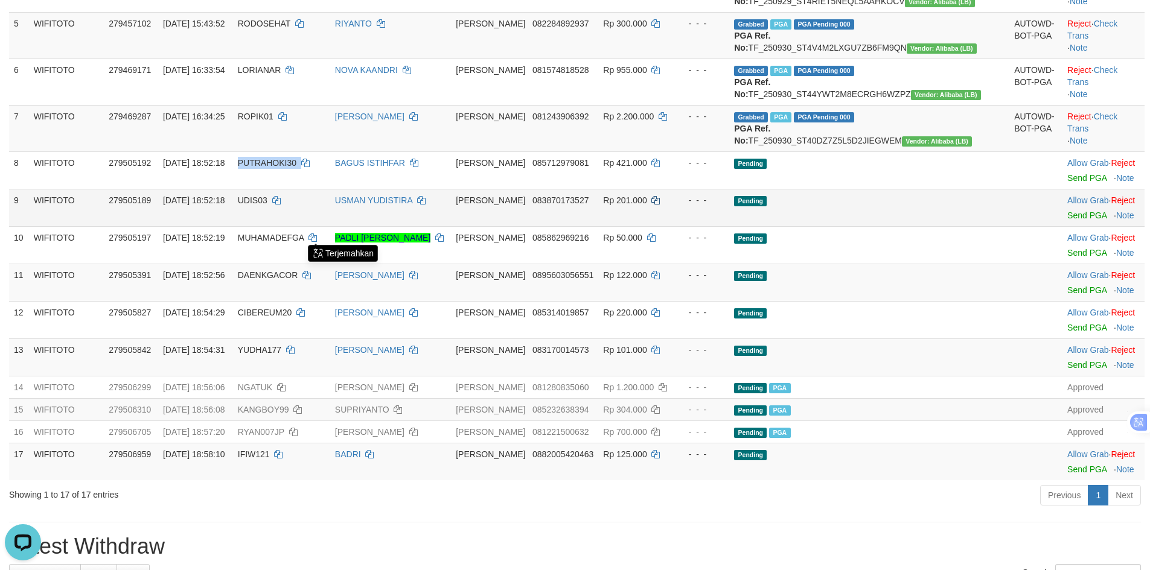
scroll to position [543, 0]
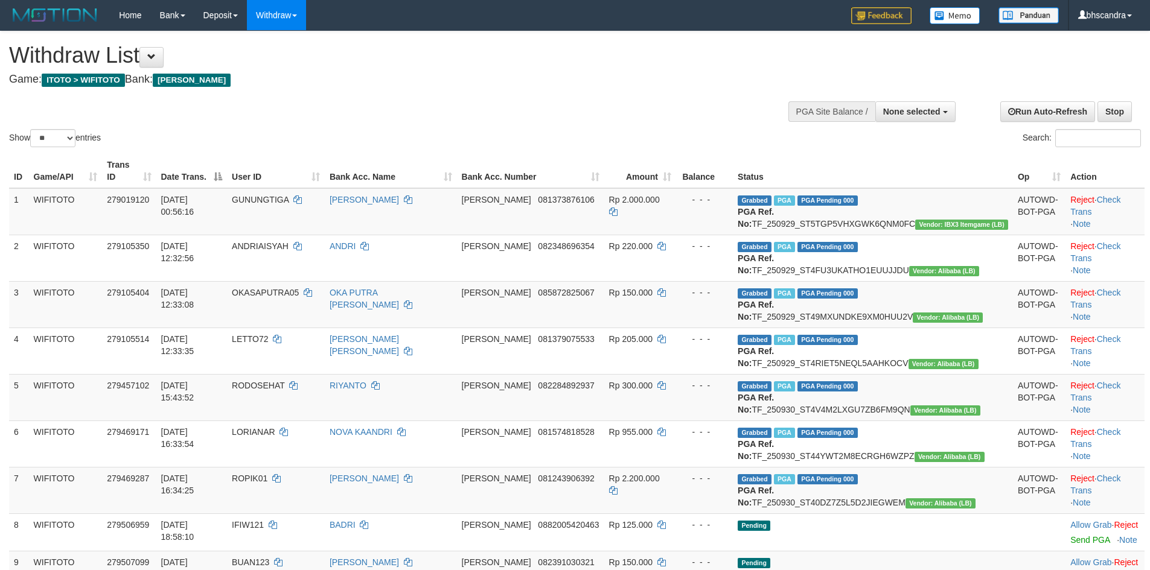
select select
select select "**"
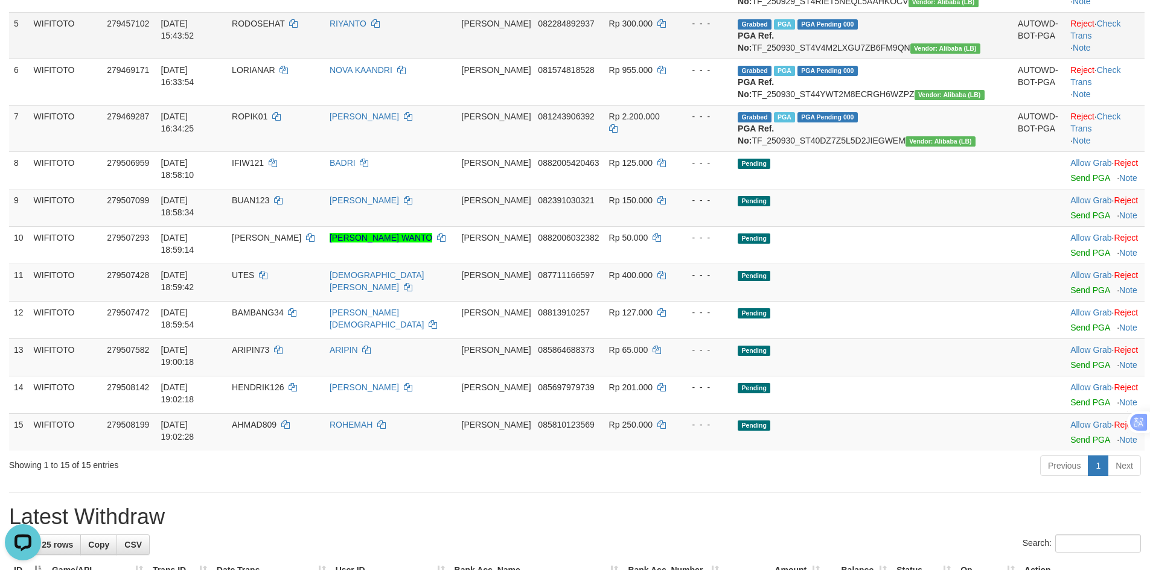
scroll to position [543, 0]
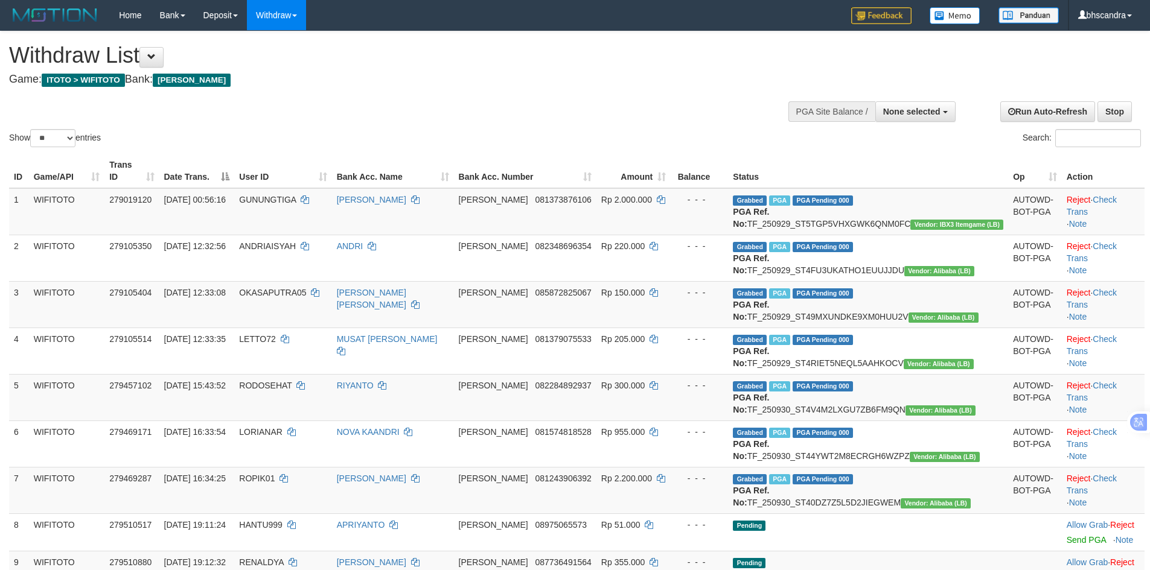
select select
select select "**"
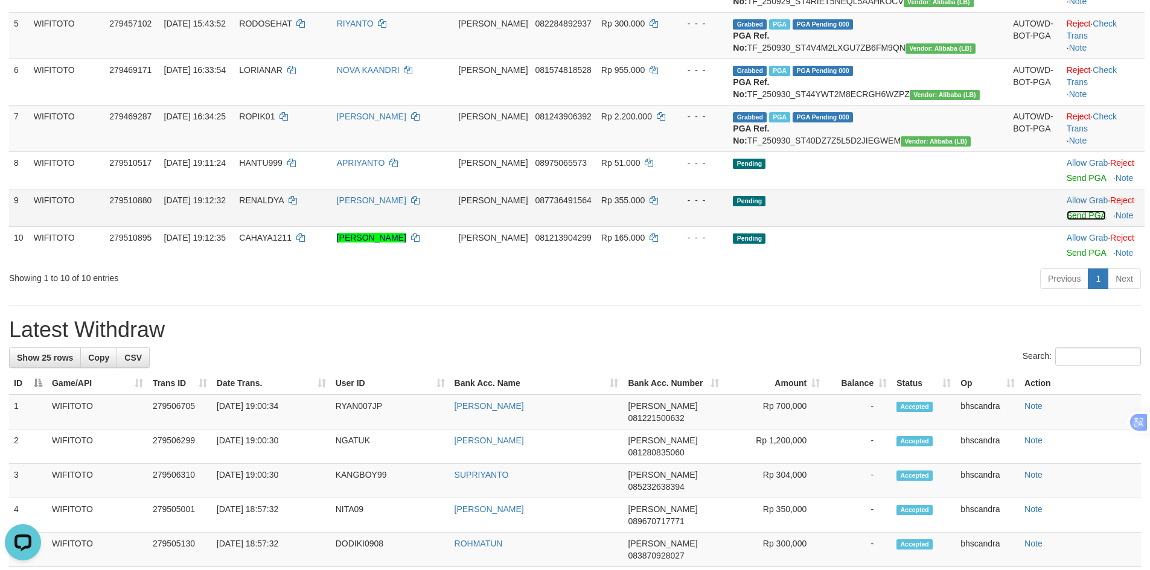
click at [1066, 220] on link "Send PGA" at bounding box center [1085, 216] width 39 height 10
click at [1066, 211] on link "Send PGA" at bounding box center [1085, 216] width 39 height 10
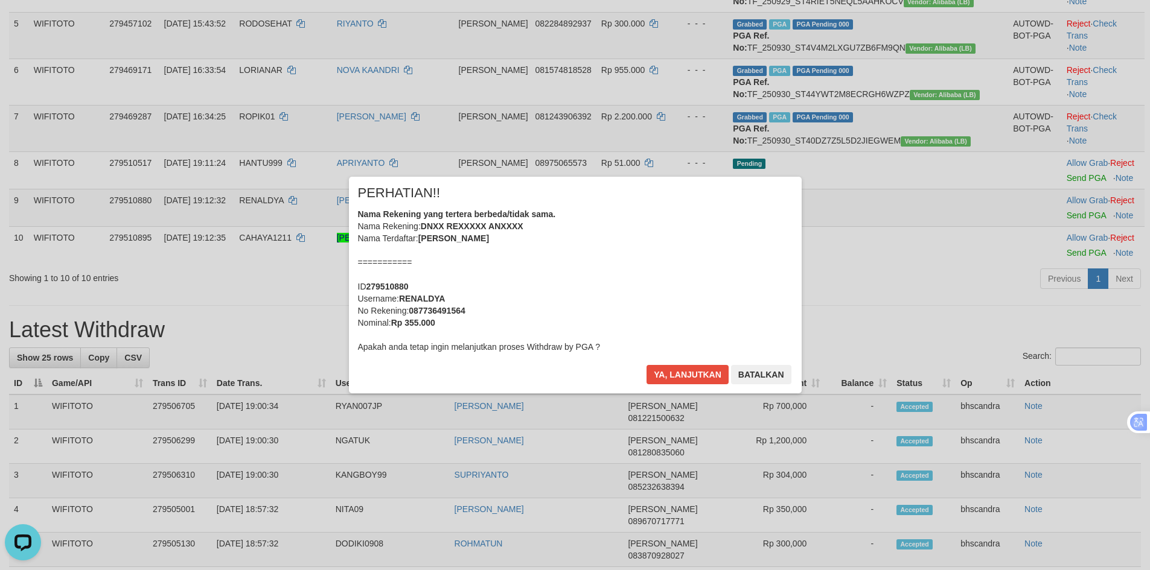
click at [668, 364] on div "× PERHATIAN!! Nama Rekening yang tertera berbeda/tidak sama. Nama Rekening: DNX…" at bounding box center [575, 285] width 453 height 216
click at [672, 374] on button "Ya, lanjutkan" at bounding box center [687, 374] width 82 height 19
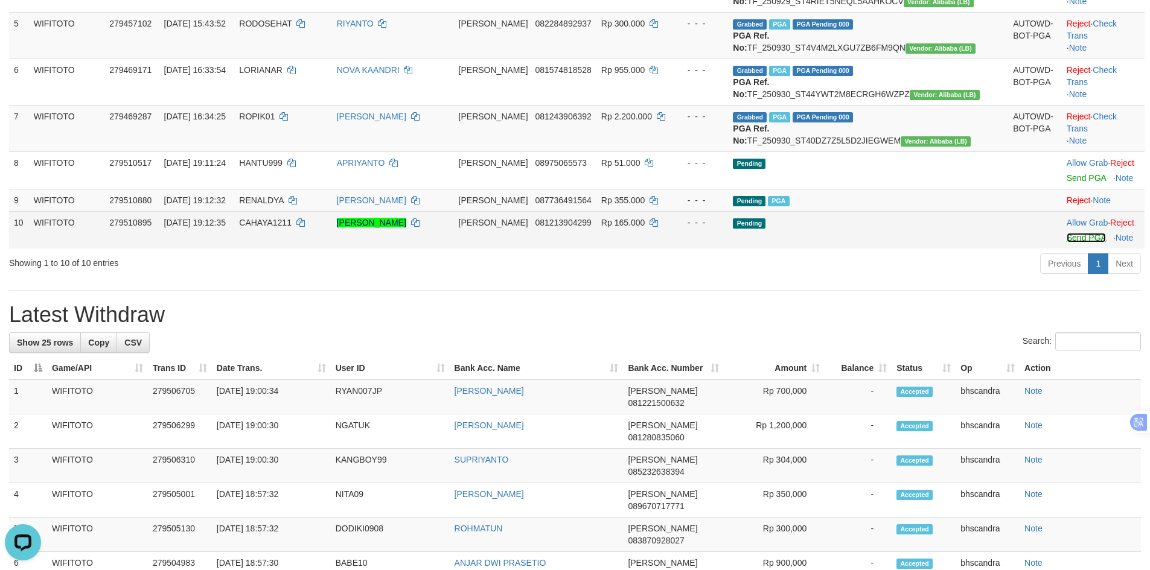
click at [1066, 243] on link "Send PGA" at bounding box center [1085, 238] width 39 height 10
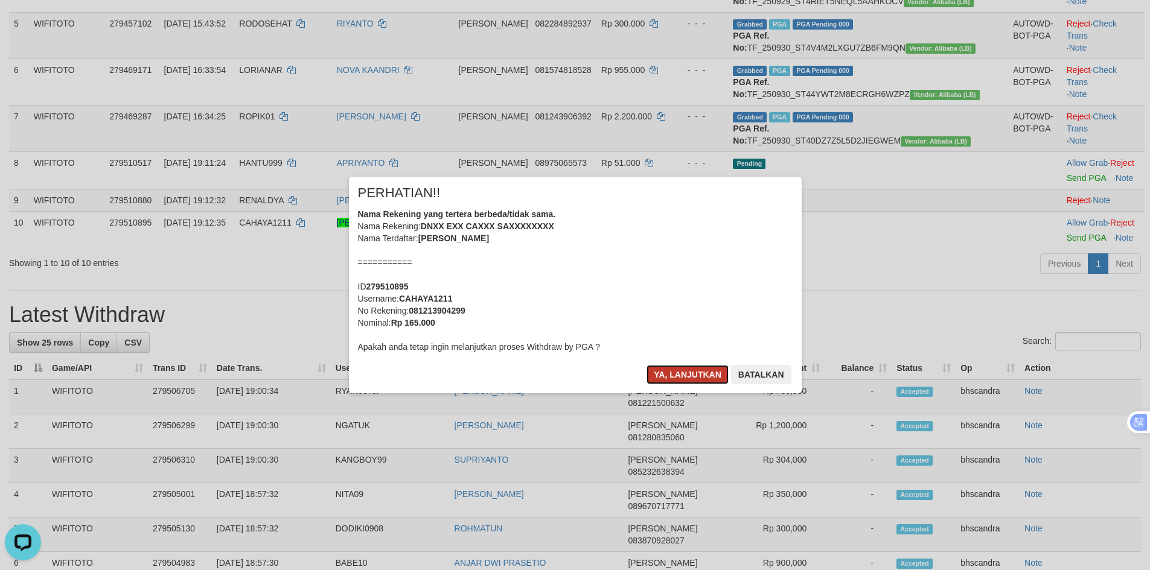
click at [688, 377] on button "Ya, lanjutkan" at bounding box center [687, 374] width 82 height 19
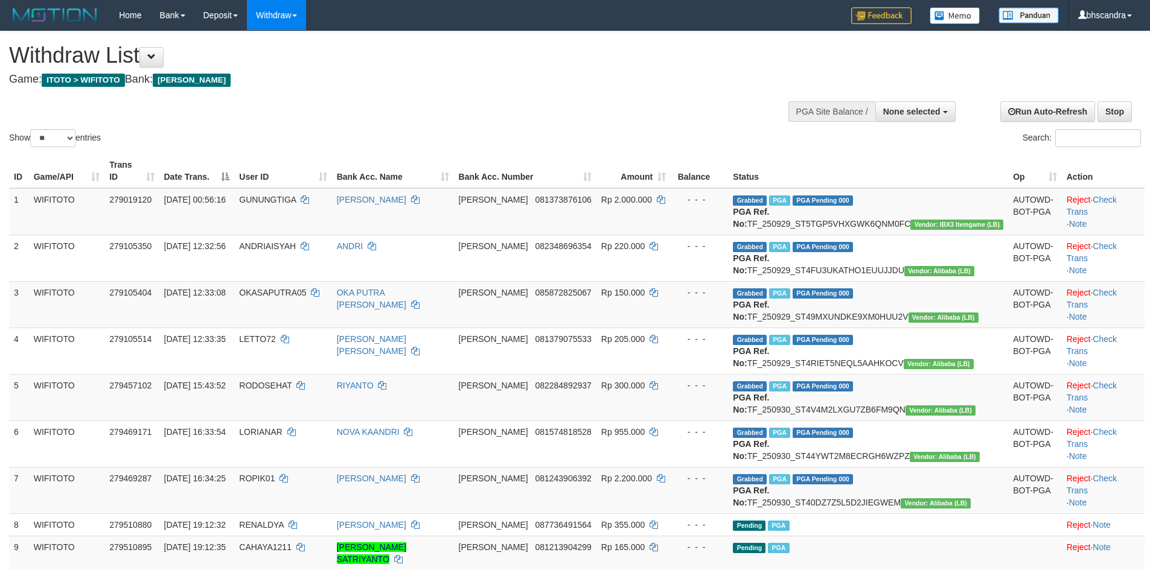
select select
select select "**"
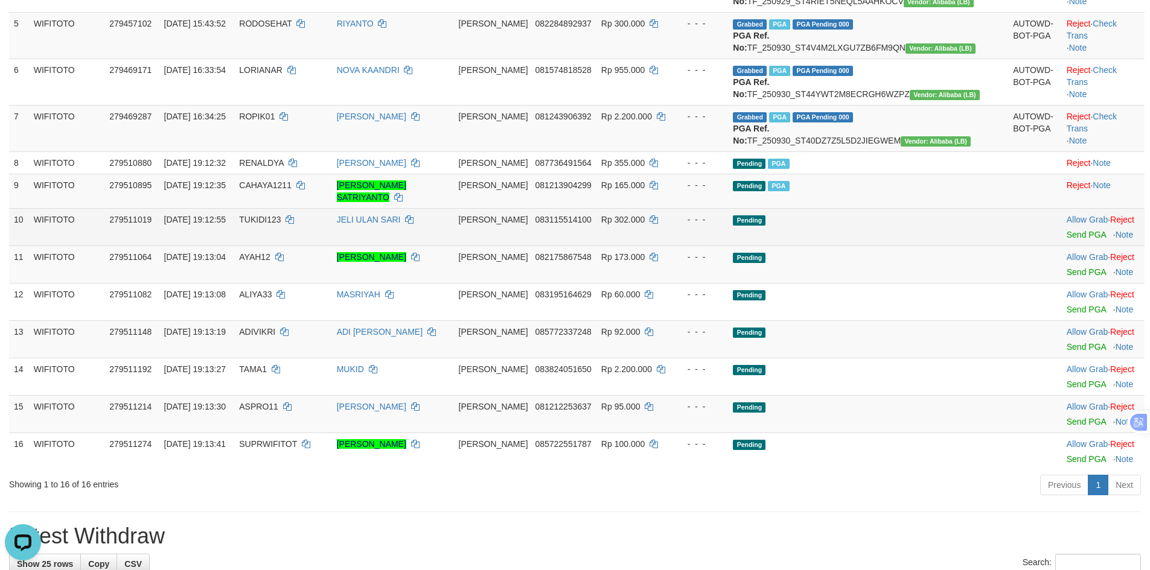
click at [281, 224] on span "TUKIDI123" at bounding box center [260, 220] width 42 height 10
copy td "TUKIDI123"
click at [1066, 240] on link "Send PGA" at bounding box center [1085, 235] width 39 height 10
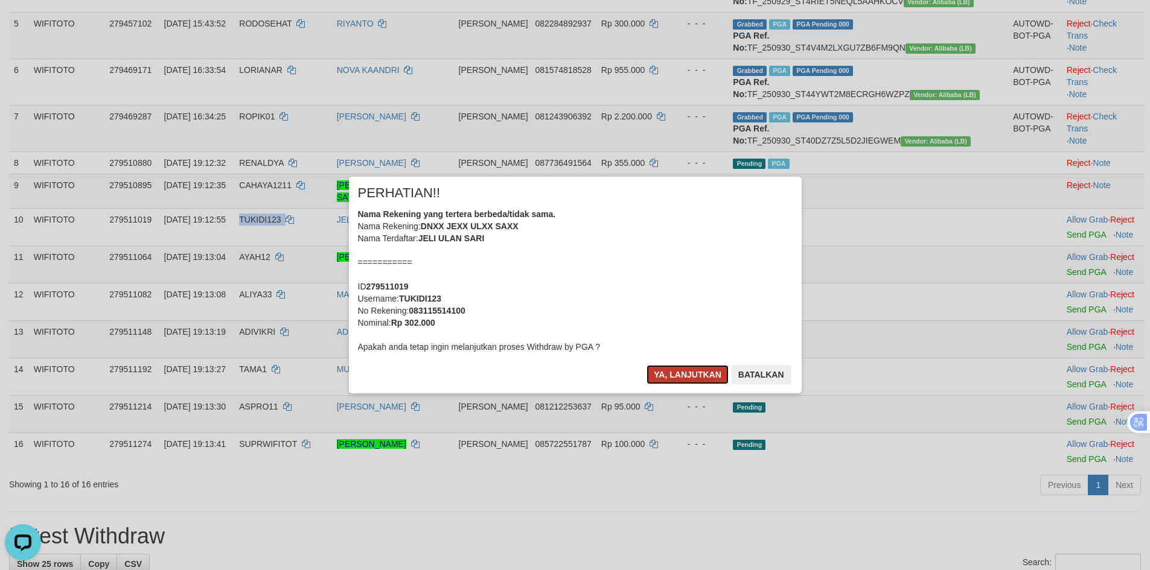
click at [671, 381] on button "Ya, lanjutkan" at bounding box center [687, 374] width 82 height 19
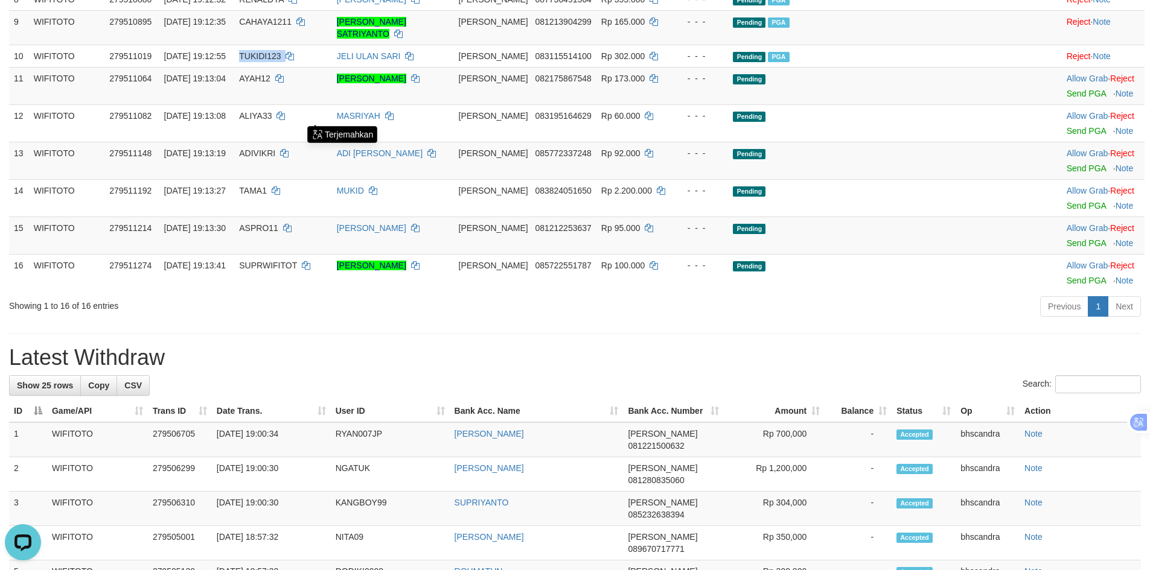
scroll to position [543, 0]
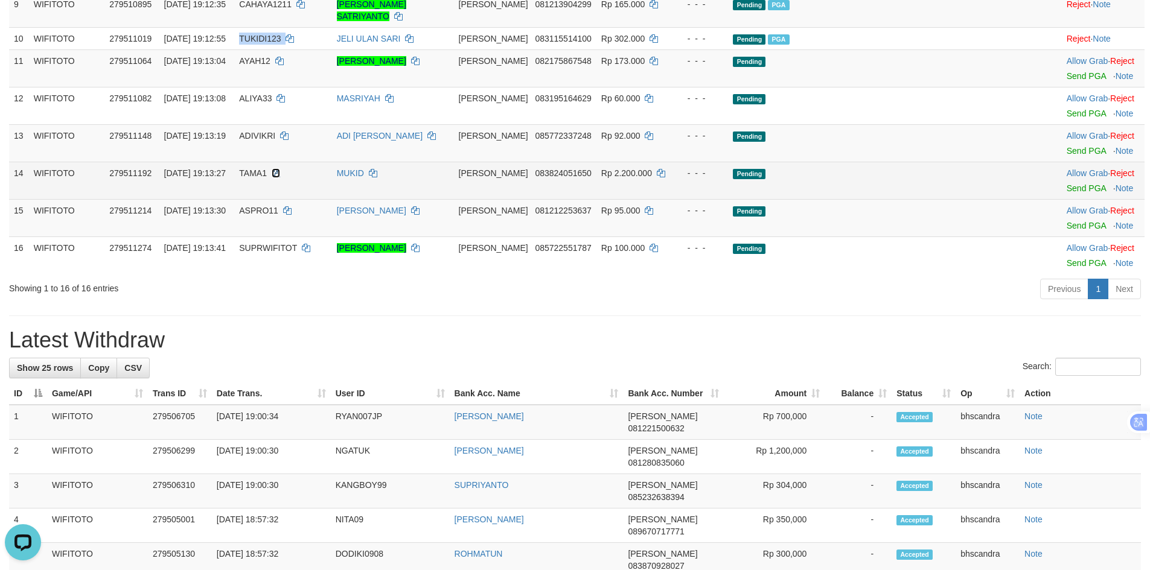
click at [280, 177] on icon at bounding box center [276, 173] width 8 height 8
copy td "TUKIDI123"
click at [267, 178] on span "TAMA1" at bounding box center [253, 173] width 28 height 10
copy span "TAMA1"
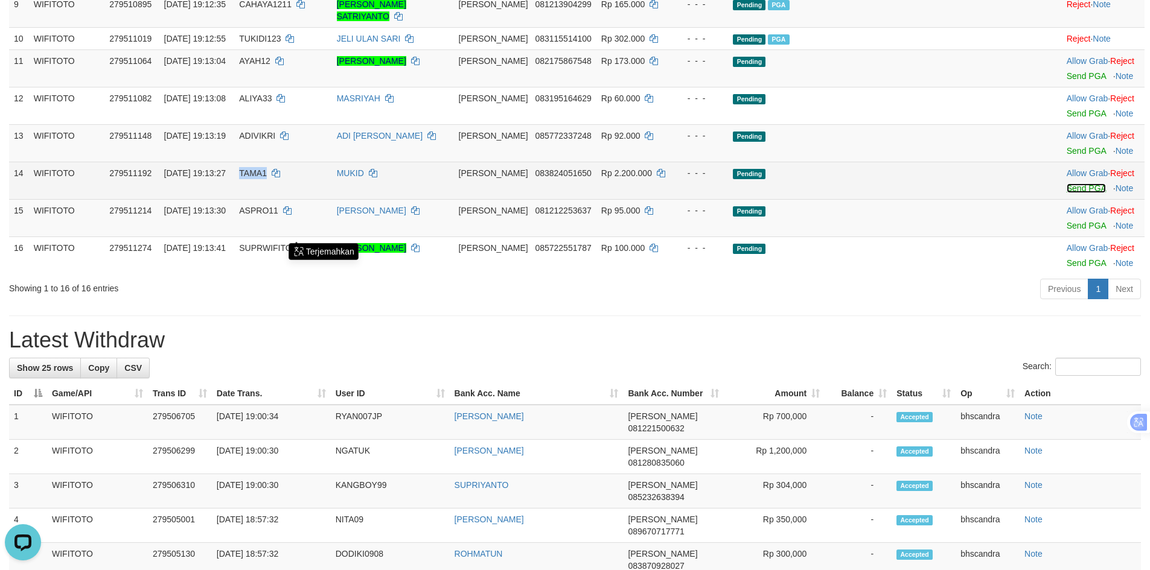
click at [1069, 193] on link "Send PGA" at bounding box center [1085, 188] width 39 height 10
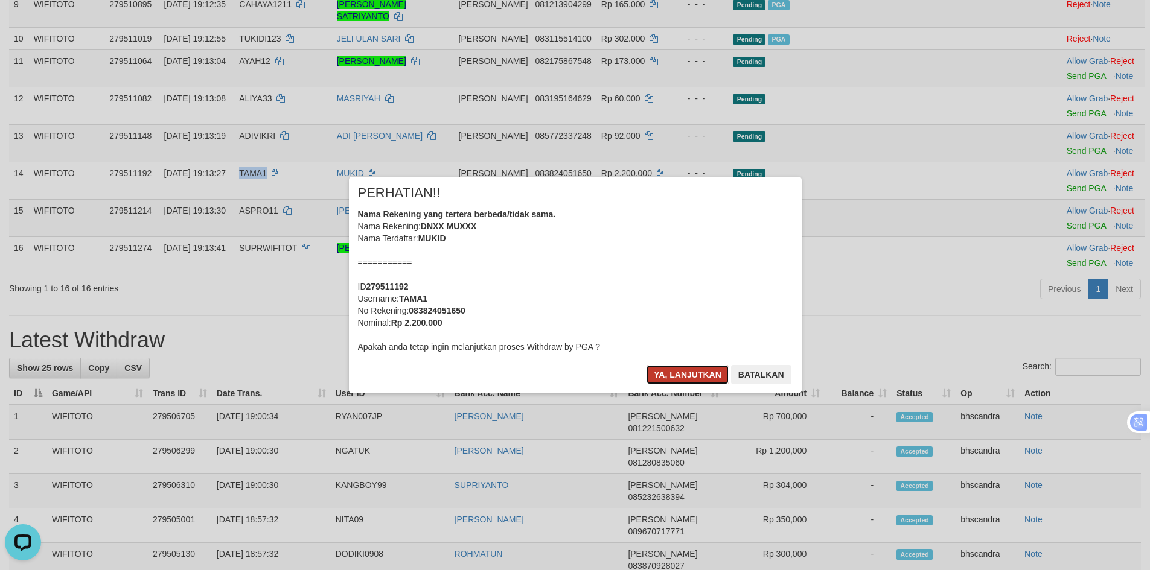
click at [669, 369] on button "Ya, lanjutkan" at bounding box center [687, 374] width 82 height 19
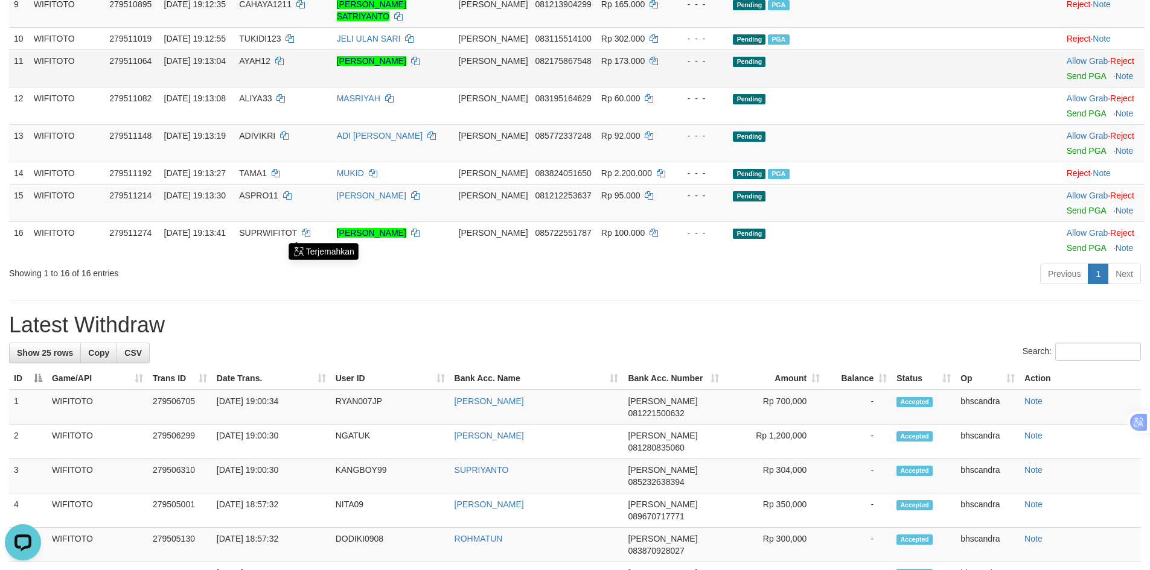
click at [309, 87] on td "AYAH12" at bounding box center [282, 67] width 97 height 37
copy td "AYAH12"
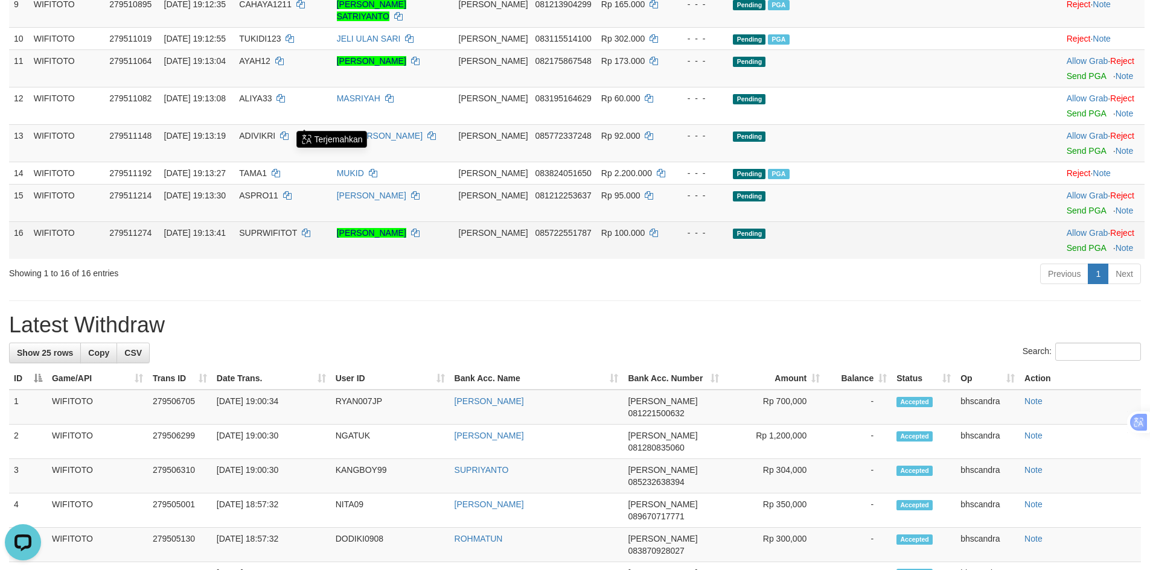
click at [235, 259] on td "30/09/2025 19:13:41" at bounding box center [196, 239] width 75 height 37
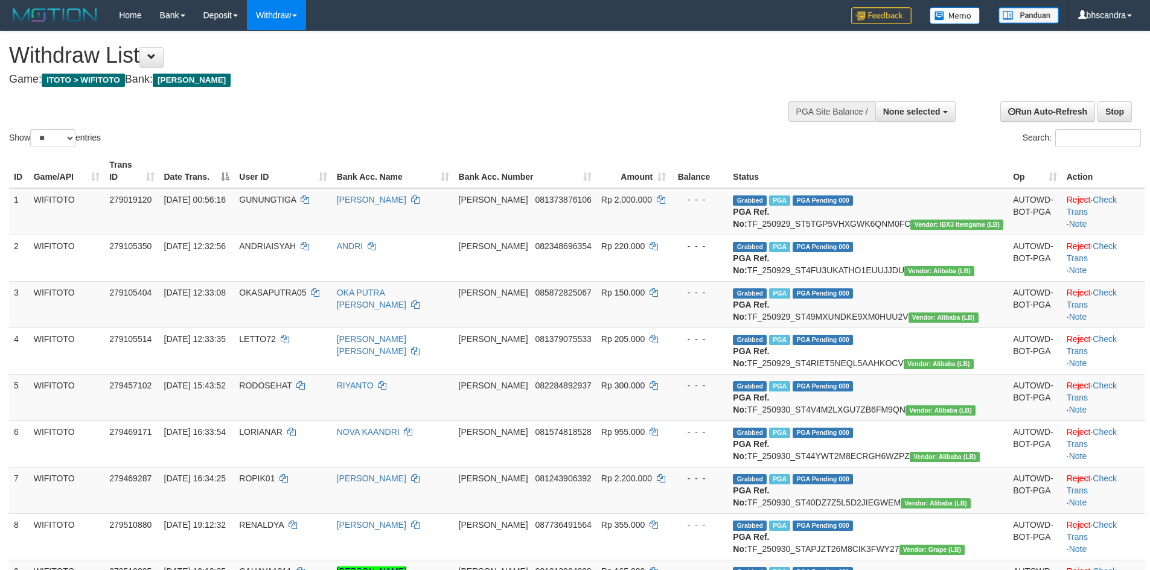
select select
select select "**"
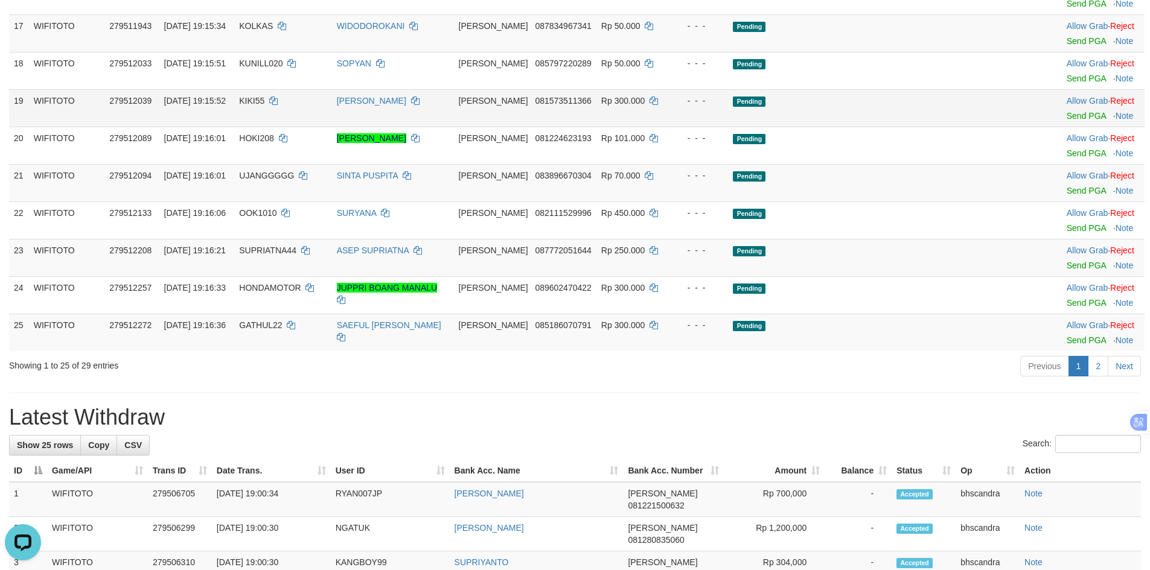
scroll to position [543, 0]
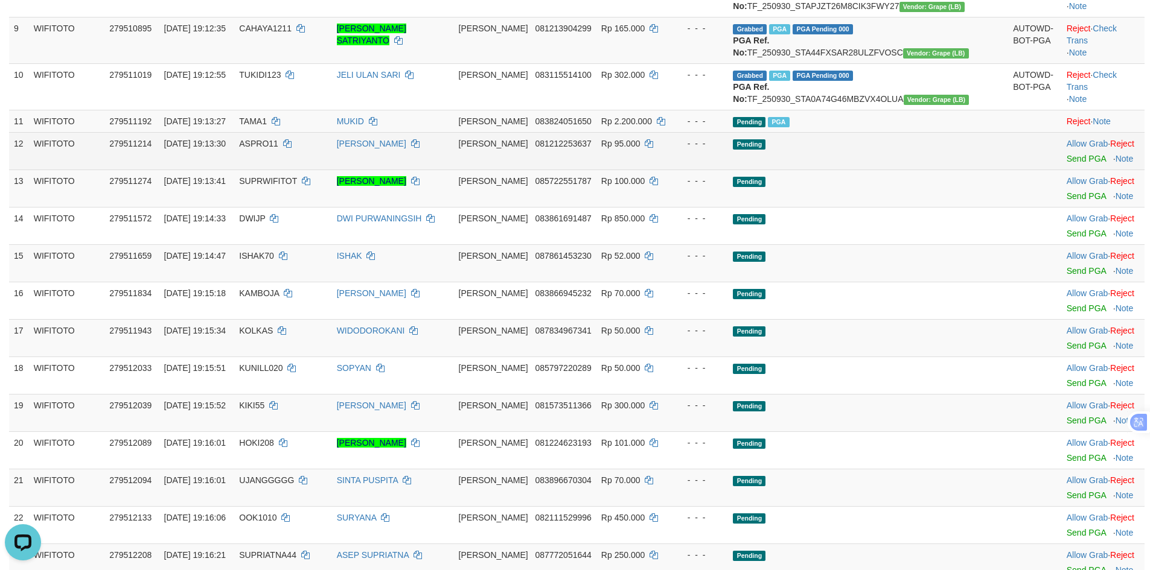
click at [278, 148] on span "ASPRO11" at bounding box center [258, 144] width 39 height 10
copy td "ASPRO11"
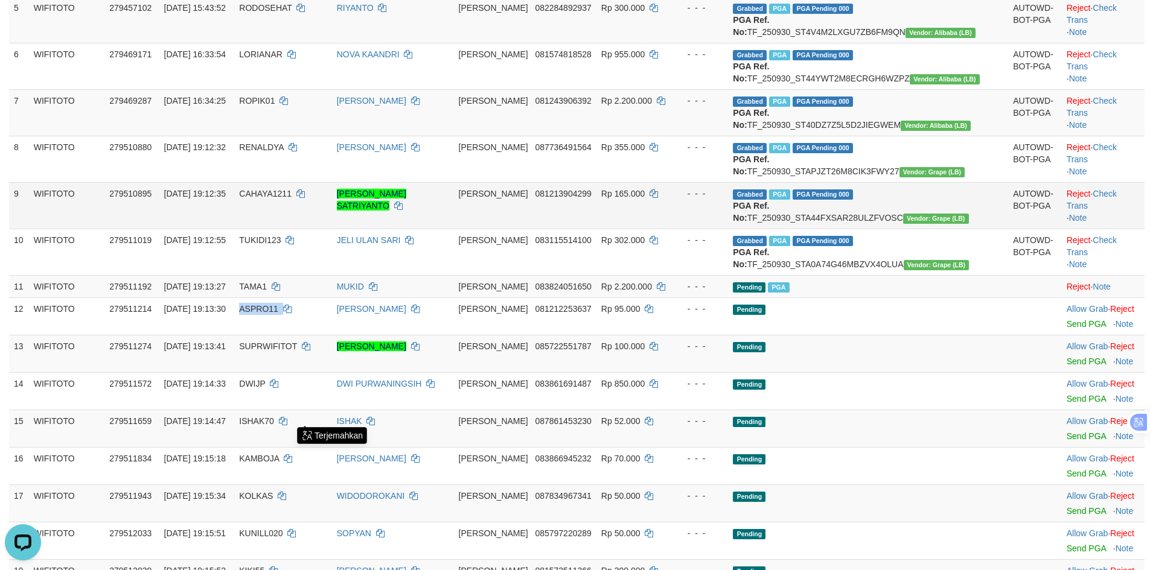
scroll to position [362, 0]
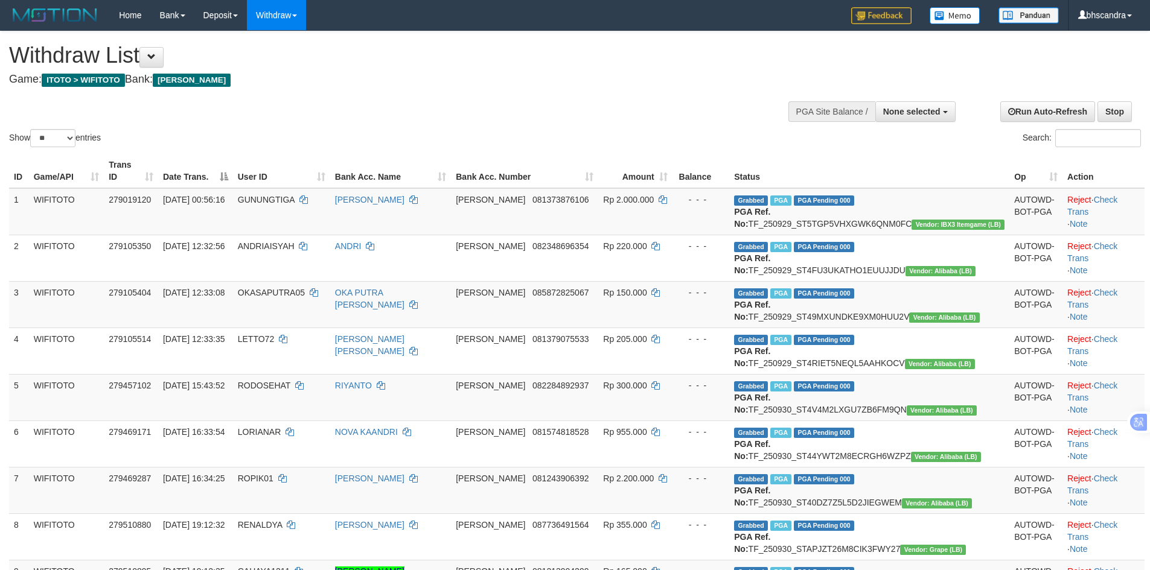
select select
select select "**"
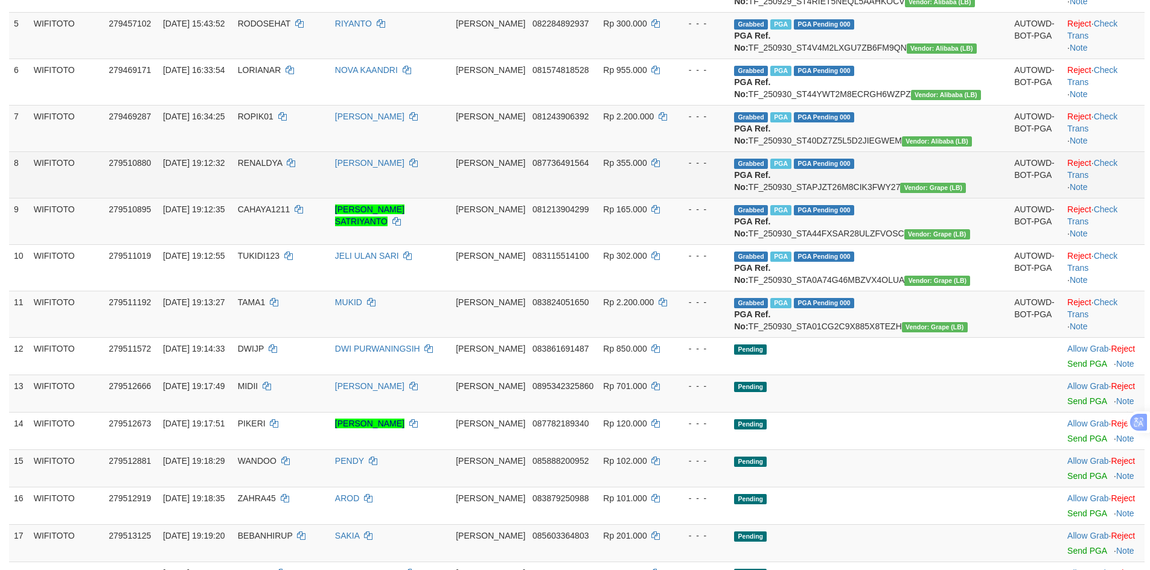
scroll to position [543, 0]
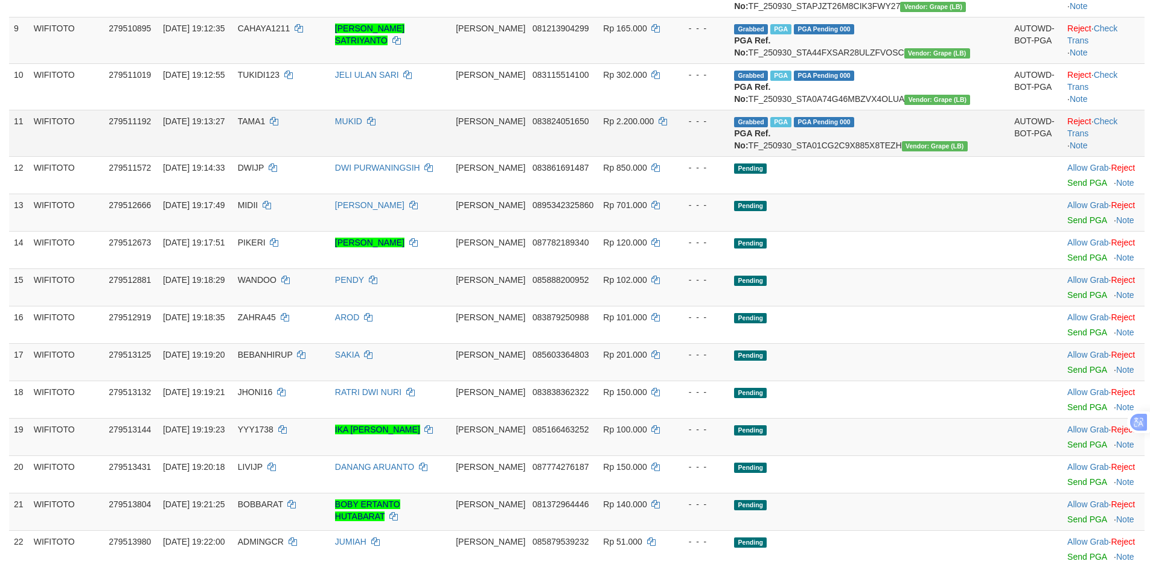
click at [299, 156] on td "TAMA1" at bounding box center [281, 133] width 97 height 46
copy td "TAMA1"
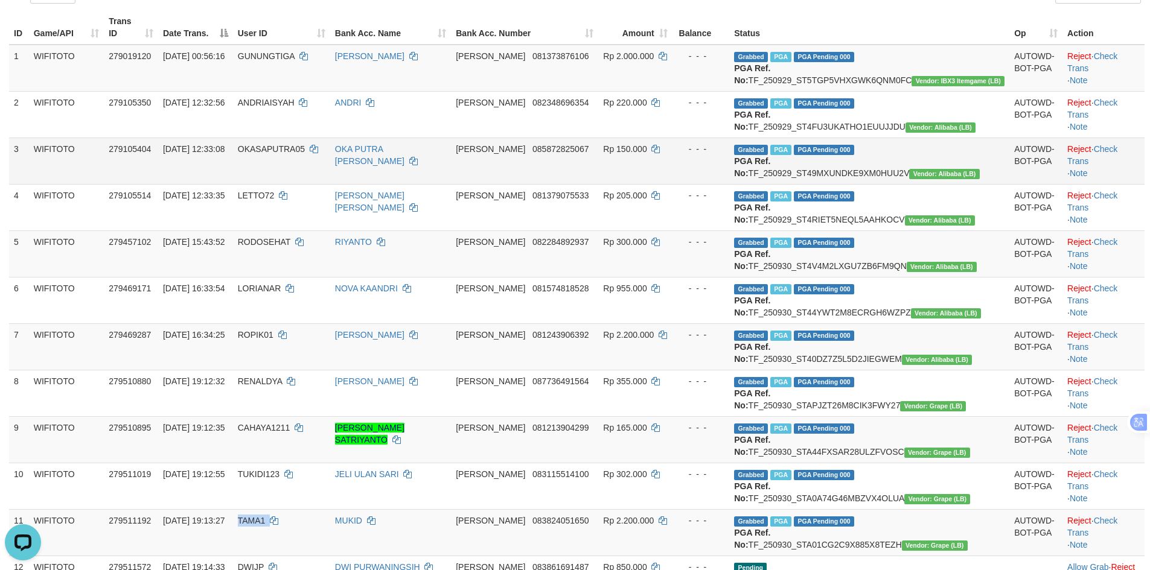
scroll to position [181, 0]
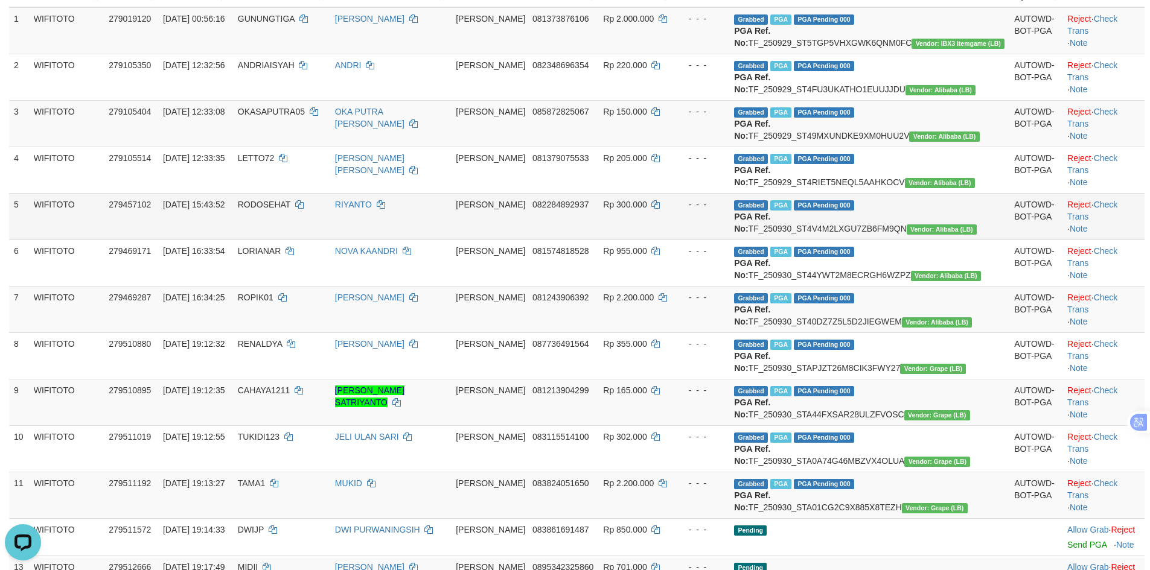
click at [894, 240] on td "Grabbed PGA PGA Pending 000 PGA Ref. No: TF_250930_ST4V4M2LXGU7ZB6FM9QN Vendor:…" at bounding box center [869, 216] width 280 height 46
copy td "TF_250930_ST4V4M2LXGU7ZB6FM9QN"
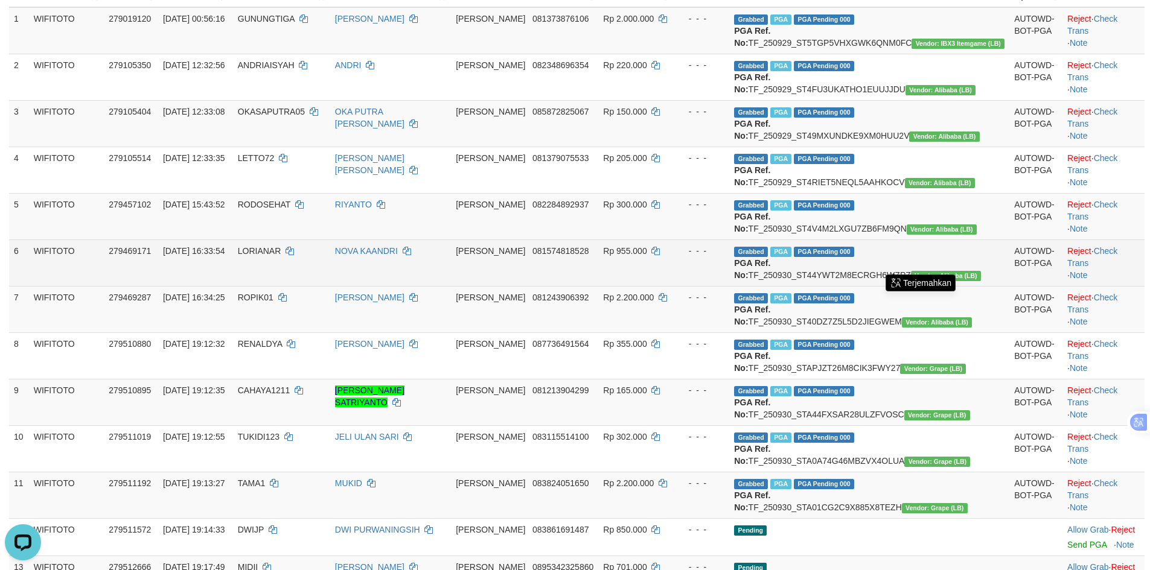
click at [918, 286] on td "Grabbed PGA PGA Pending 000 PGA Ref. No: TF_250930_ST44YWT2M8ECRGH6WZPZ Vendor:…" at bounding box center [869, 263] width 280 height 46
copy td "TF_250930_ST44YWT2M8ECRGH6WZPZ"
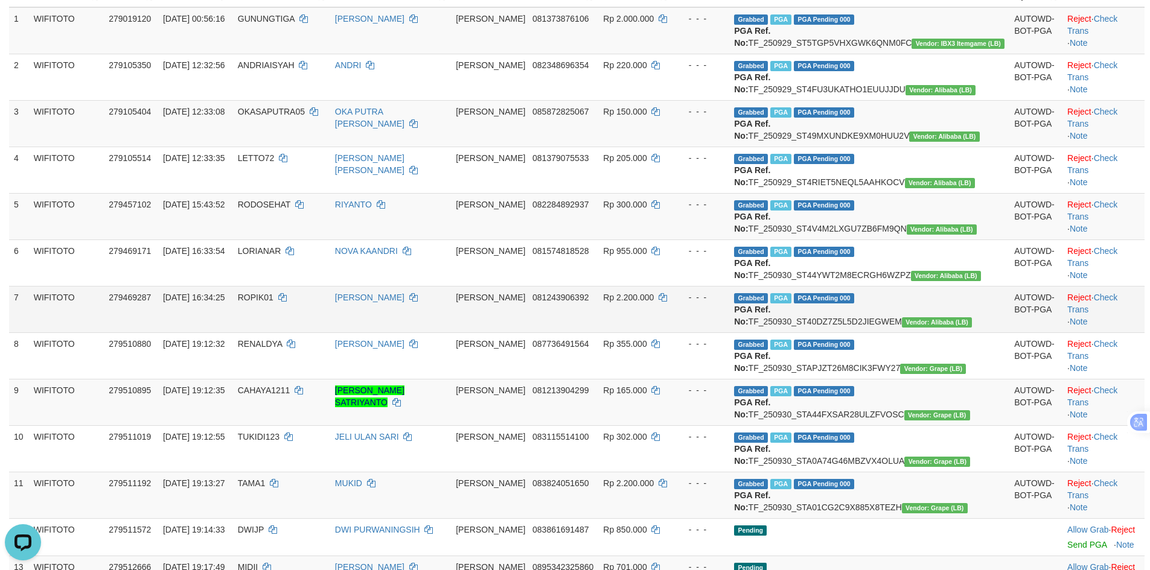
click at [919, 333] on td "Grabbed PGA PGA Pending 000 PGA Ref. No: TF_250930_ST40DZ7Z5L5D2JIEGWEM Vendor:…" at bounding box center [869, 309] width 280 height 46
copy td "TF_250930_ST40DZ7Z5L5D2JIEGWEM"
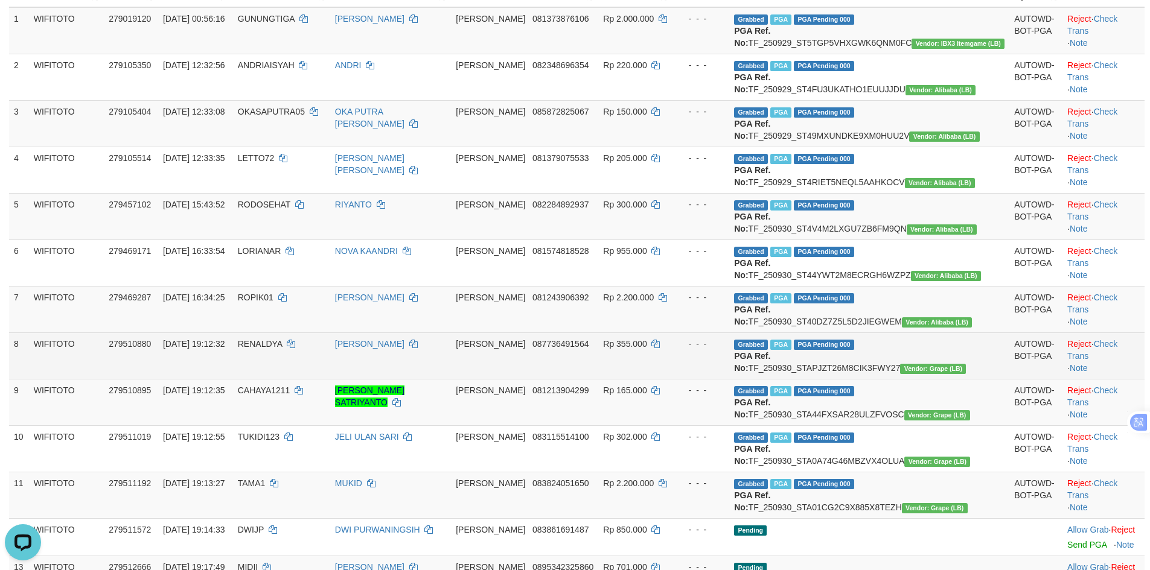
click at [886, 379] on td "Grabbed PGA PGA Pending 000 PGA Ref. No: TF_250930_STAPJZT26M8CIK3FWY27 Vendor:…" at bounding box center [869, 356] width 280 height 46
copy td "TF_250930_STAPJZT26M8CIK3FWY27"
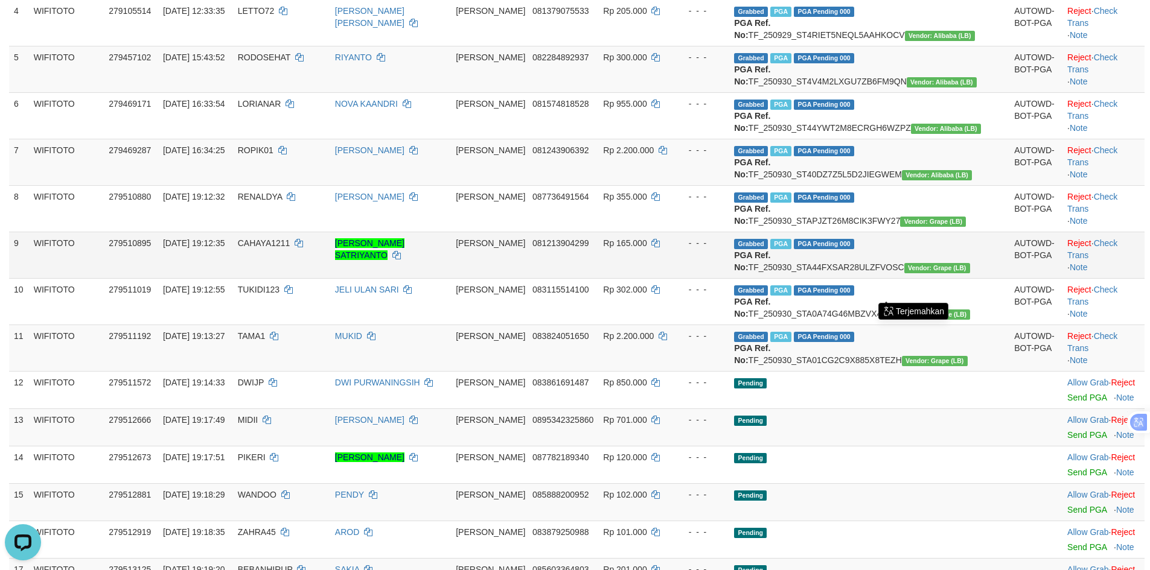
scroll to position [362, 0]
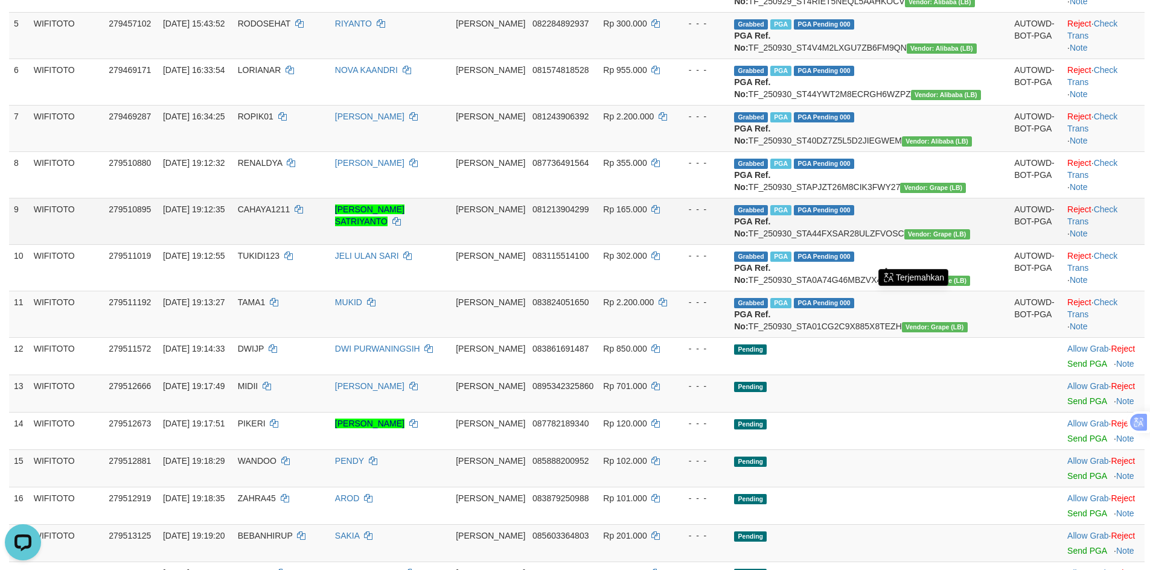
click at [909, 244] on td "Grabbed PGA PGA Pending 000 PGA Ref. No: TF_250930_STA44FXSAR28ULZFVOSC Vendor:…" at bounding box center [869, 221] width 280 height 46
copy td "TF_250930_STA44FXSAR28ULZFVOSC"
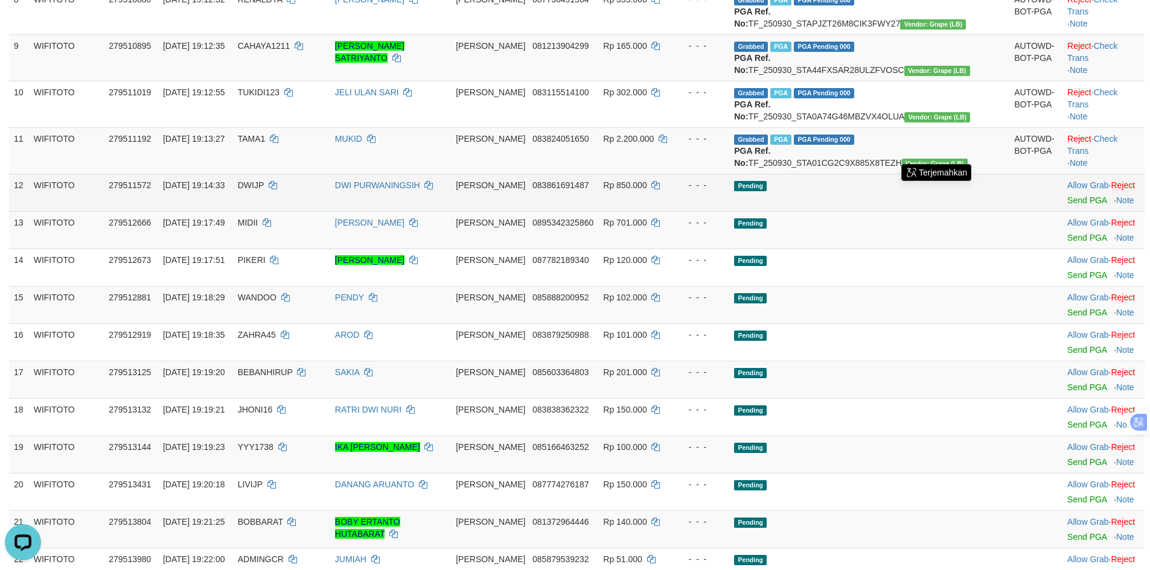
scroll to position [543, 0]
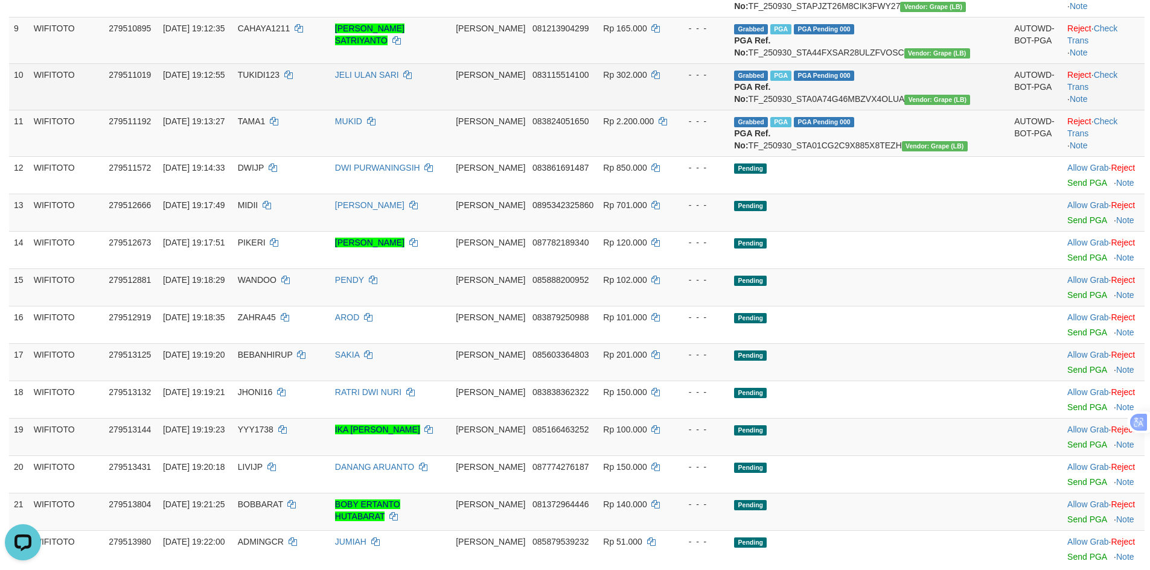
click at [886, 110] on td "Grabbed PGA PGA Pending 000 PGA Ref. No: TF_250930_STA0A74G46MBZVX4OLUA Vendor:…" at bounding box center [869, 86] width 280 height 46
click at [887, 110] on td "Grabbed PGA PGA Pending 000 PGA Ref. No: TF_250930_STA0A74G46MBZVX4OLUA Vendor:…" at bounding box center [869, 86] width 280 height 46
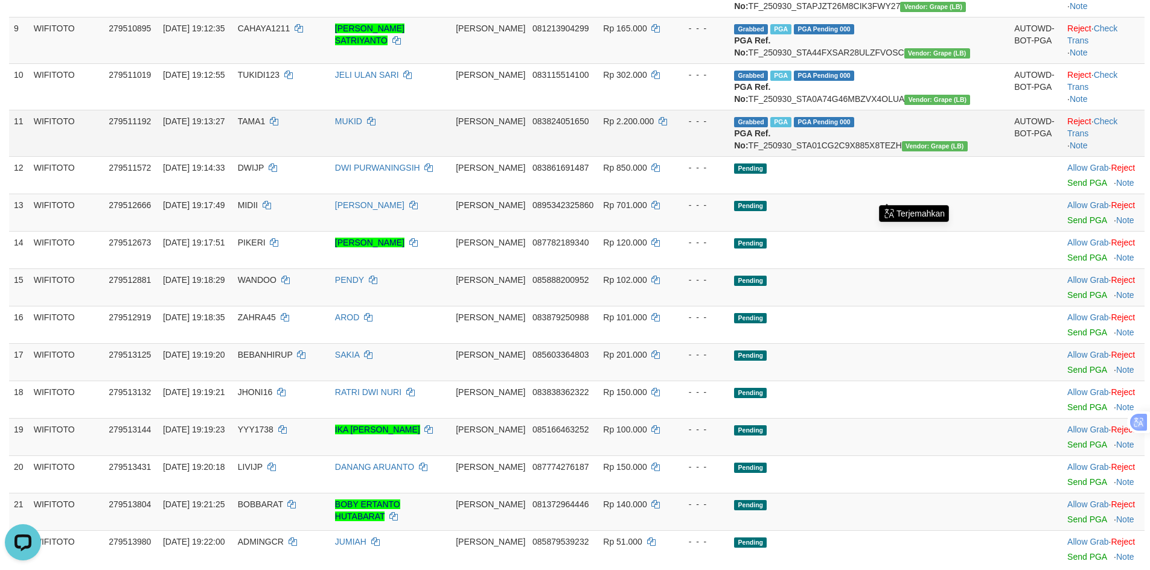
click at [870, 156] on td "Grabbed PGA PGA Pending 000 PGA Ref. No: TF_250930_STA01CG2C9X885X8TEZH Vendor:…" at bounding box center [869, 133] width 280 height 46
copy td "TF_250930_STA01CG2C9X885X8TEZH"
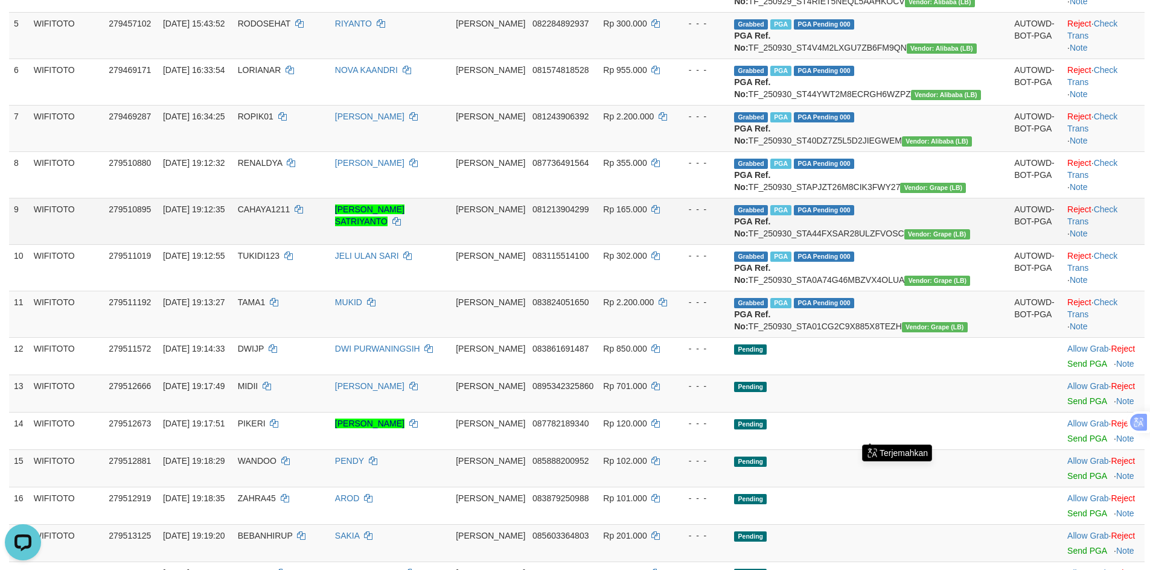
scroll to position [181, 0]
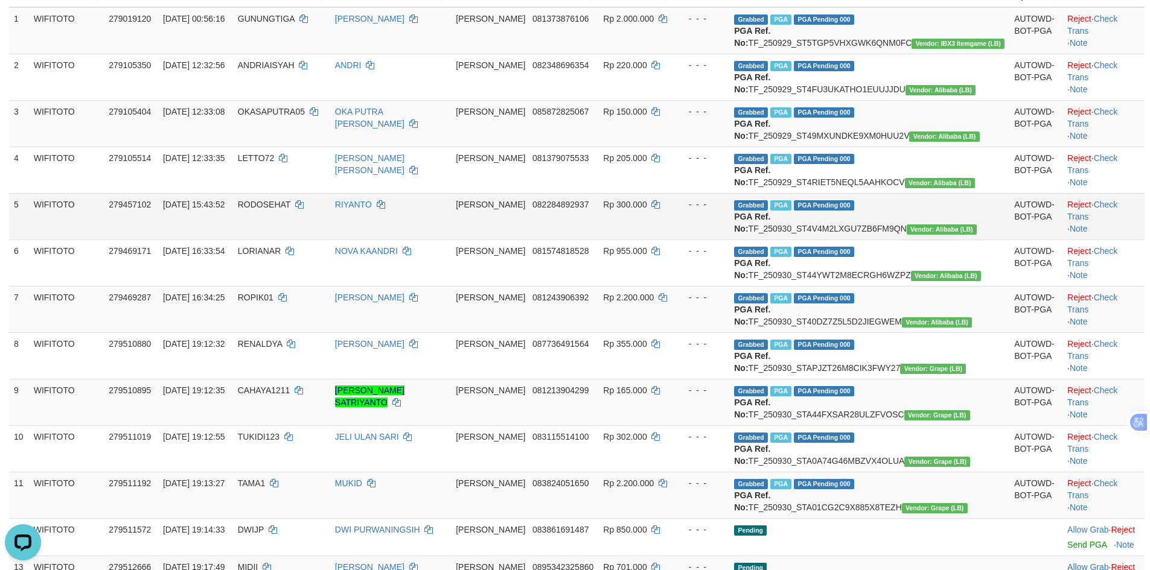
click at [290, 209] on span "RODOSEHAT" at bounding box center [264, 205] width 53 height 10
copy td "RODOSEHAT"
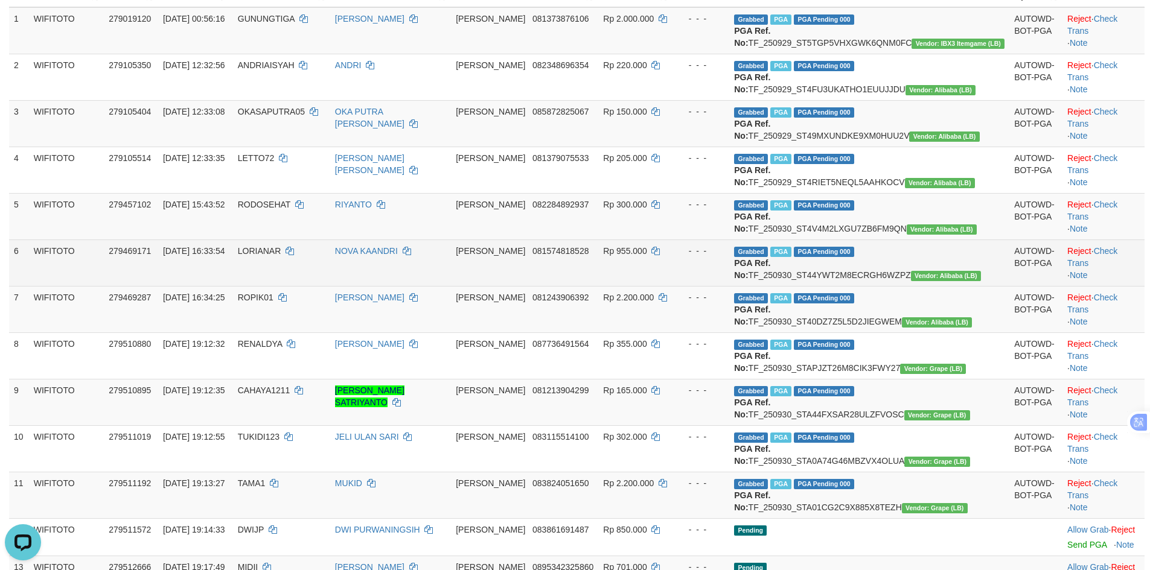
click at [281, 256] on span "LORIANAR" at bounding box center [259, 251] width 43 height 10
copy td "LORIANAR"
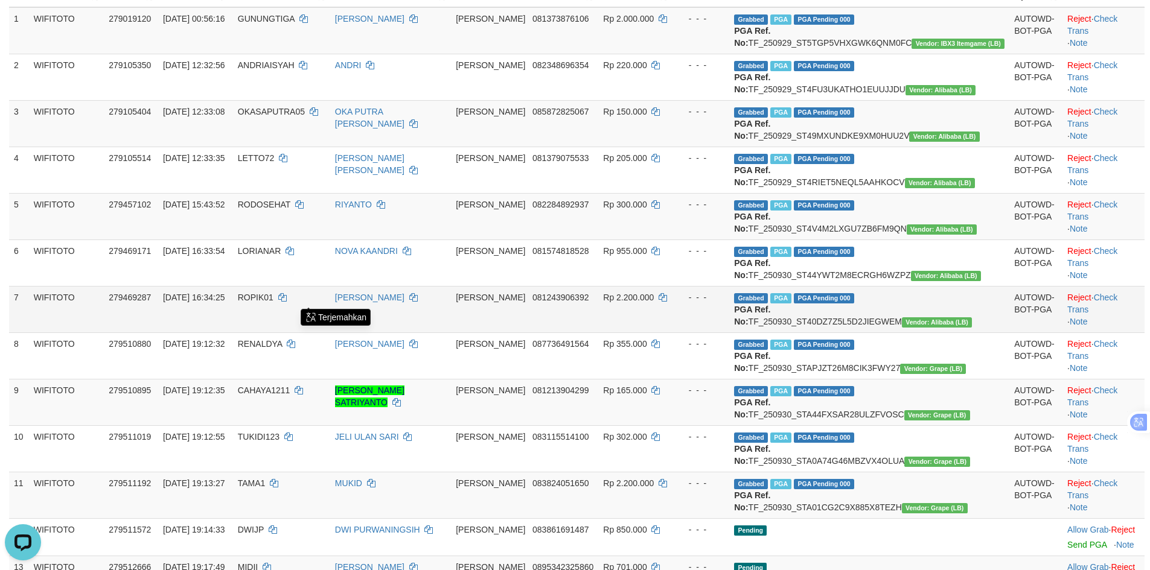
click at [303, 333] on td "ROPIK01" at bounding box center [281, 309] width 97 height 46
copy td "ROPIK01"
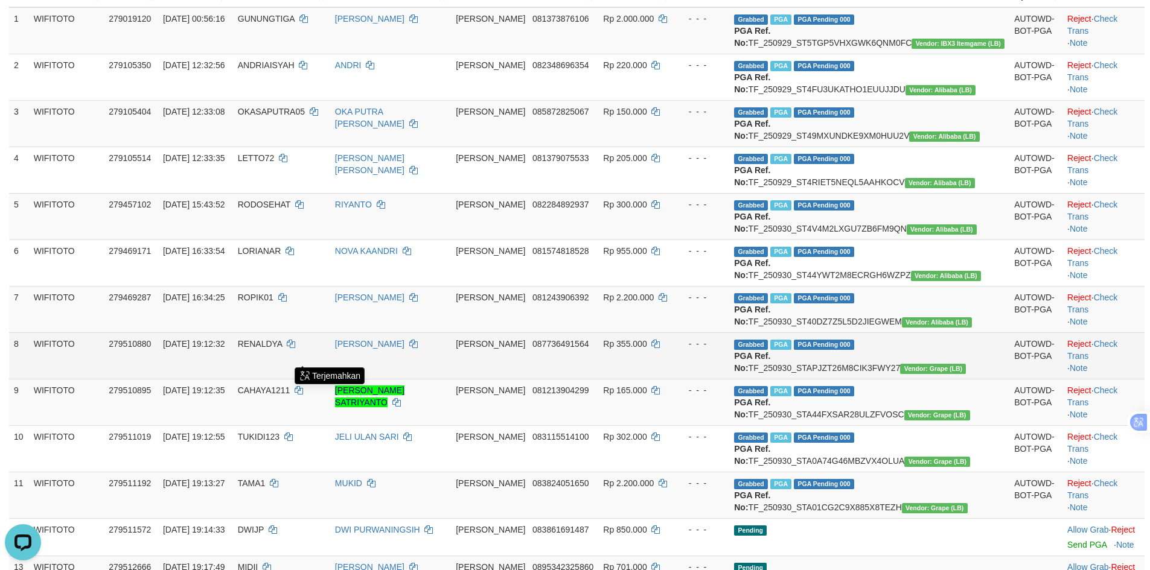
click at [315, 379] on td "RENALDYA" at bounding box center [281, 356] width 97 height 46
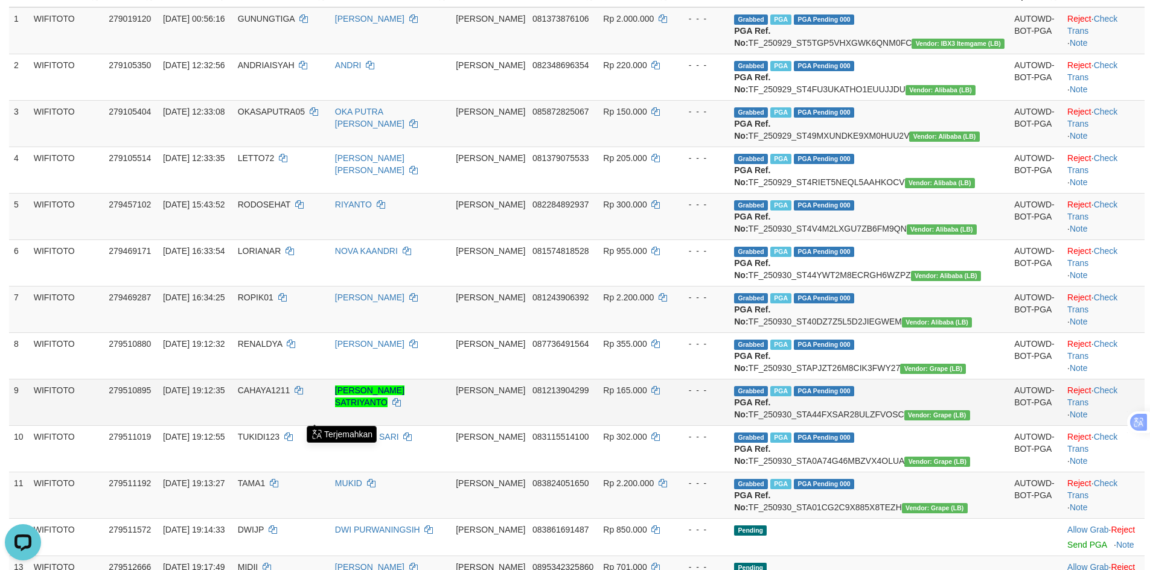
click at [290, 395] on span "CAHAYA1211" at bounding box center [264, 391] width 53 height 10
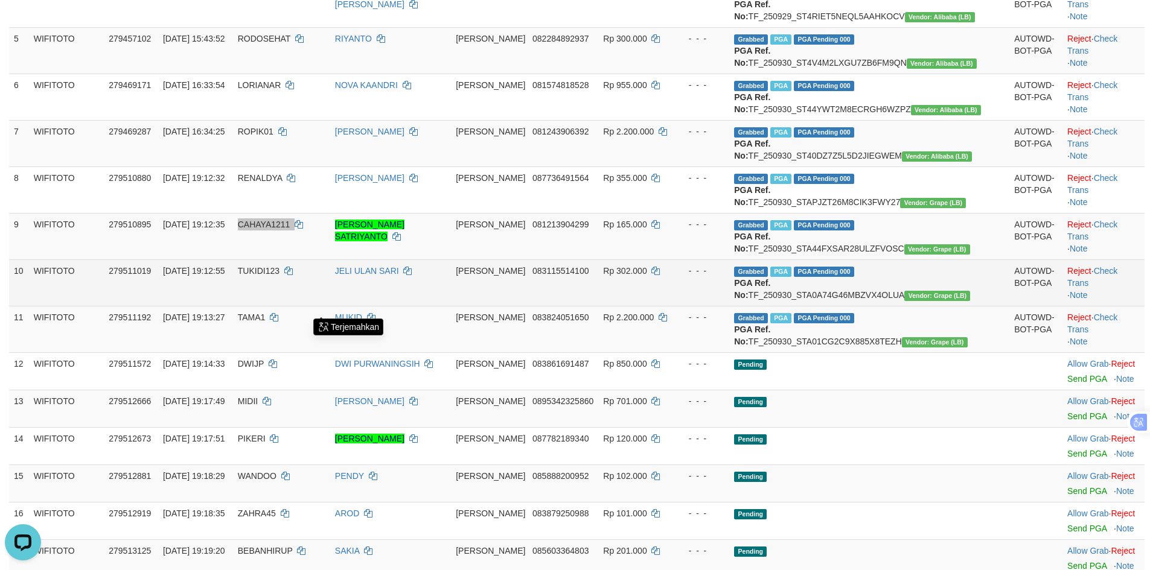
scroll to position [362, 0]
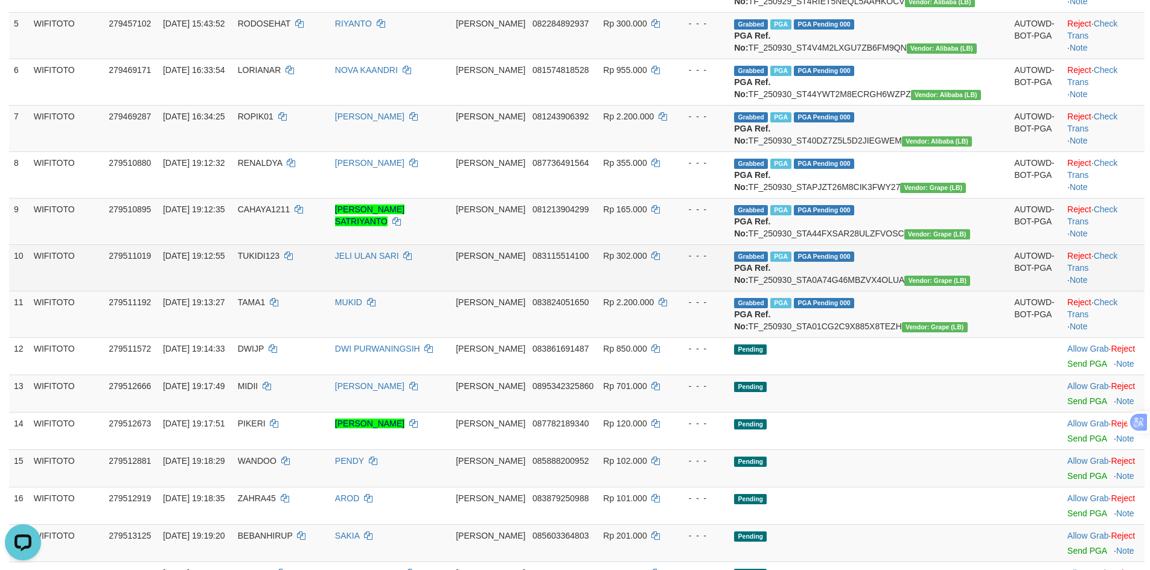
click at [301, 291] on td "TUKIDI123" at bounding box center [281, 267] width 97 height 46
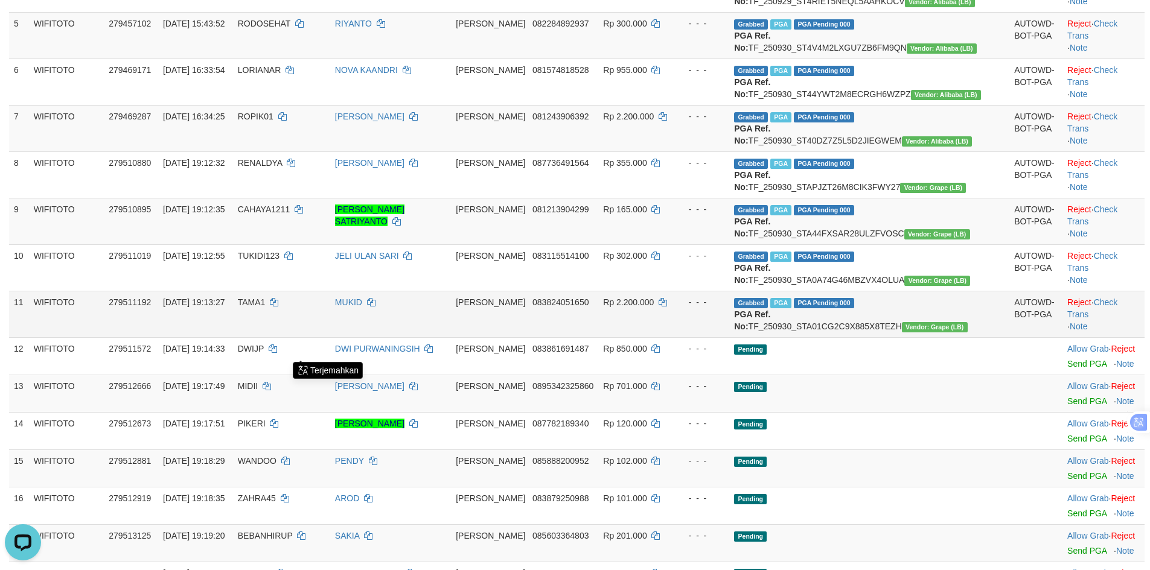
click at [290, 337] on td "TAMA1" at bounding box center [281, 314] width 97 height 46
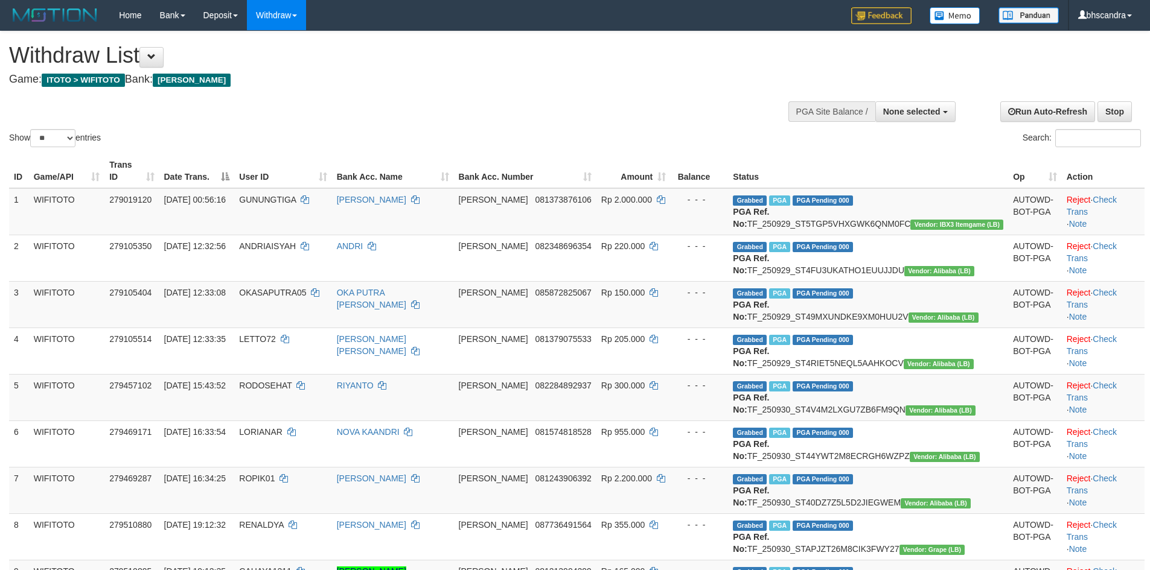
select select
select select "**"
